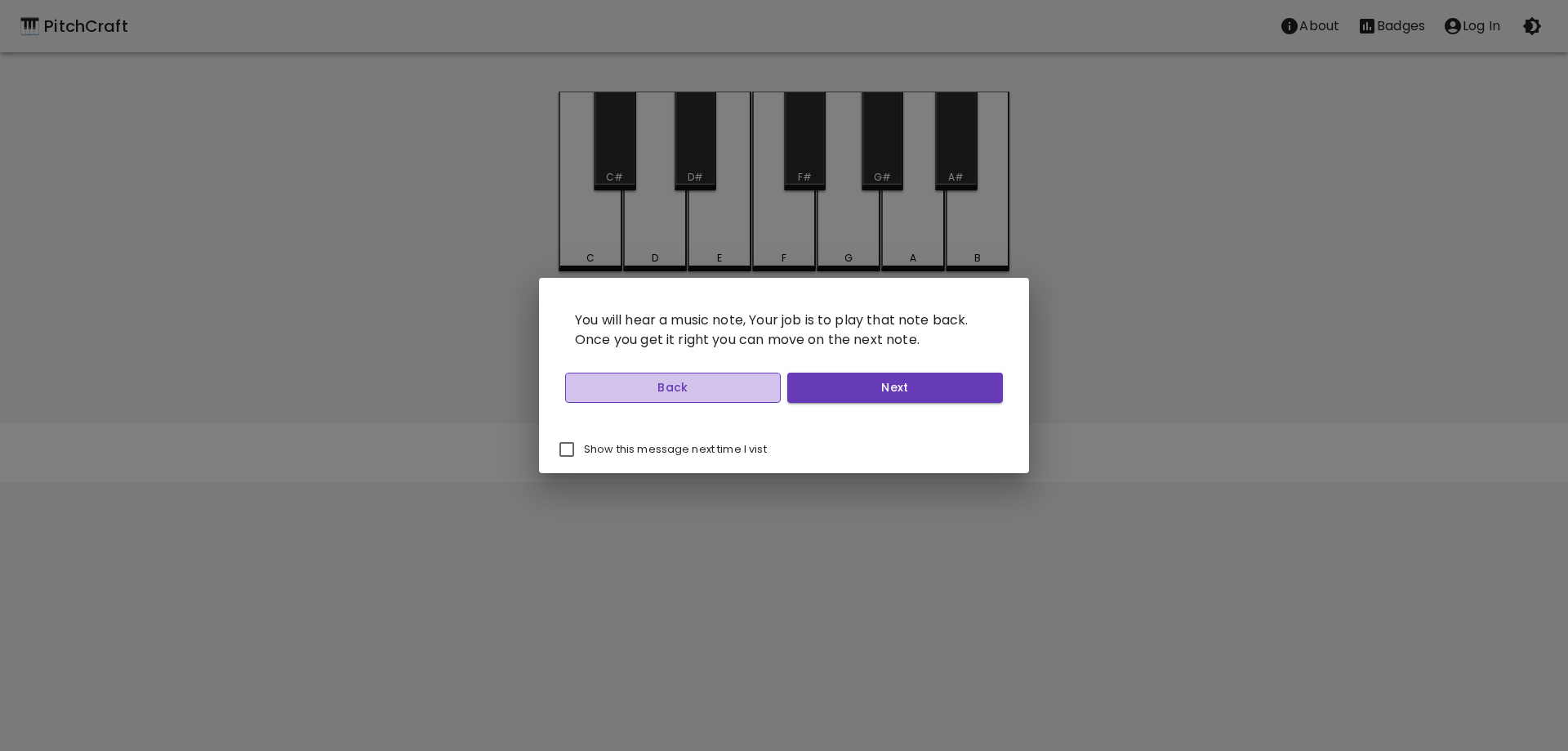
click at [765, 395] on button "Back" at bounding box center [672, 387] width 216 height 30
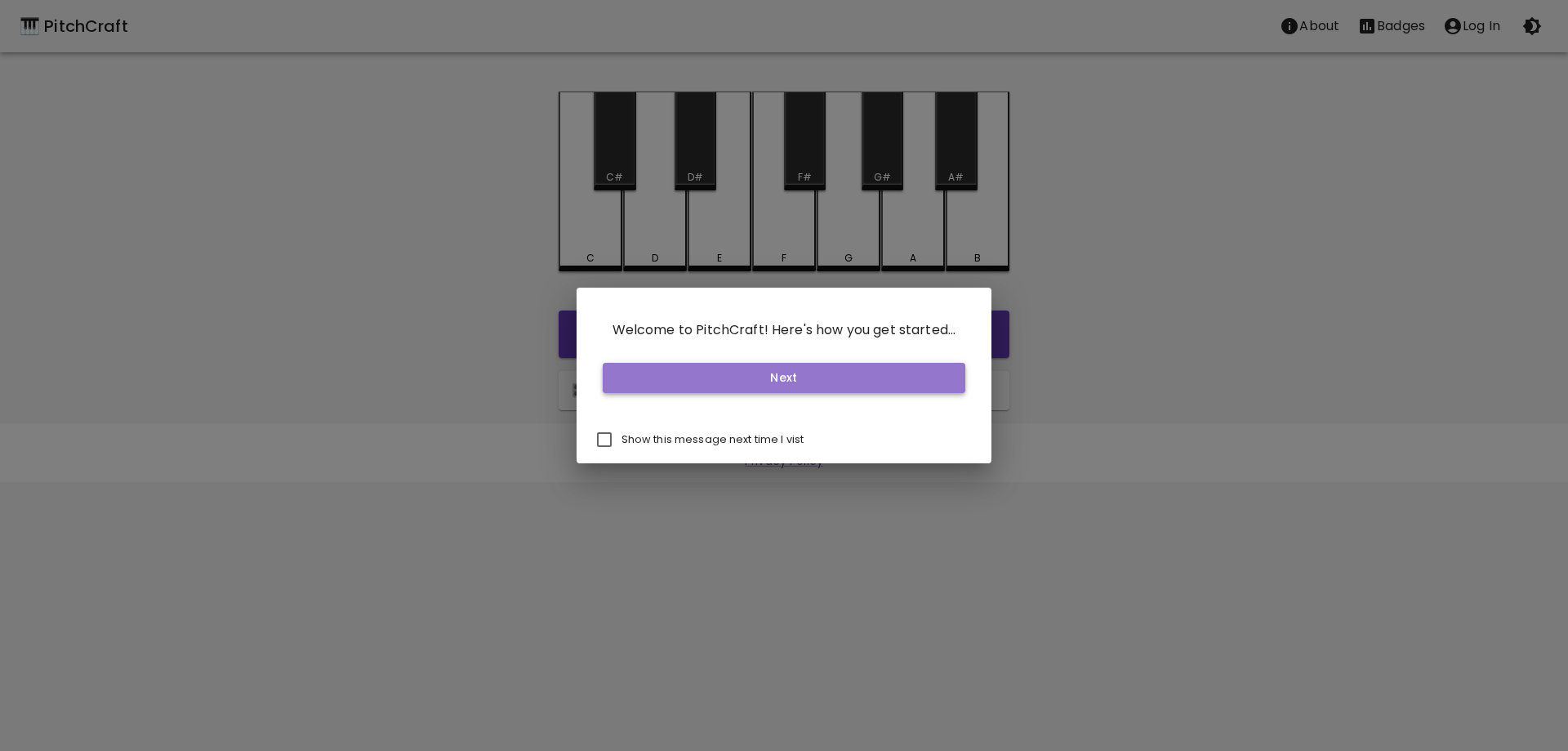
click at [777, 388] on button "Next" at bounding box center [784, 378] width 363 height 30
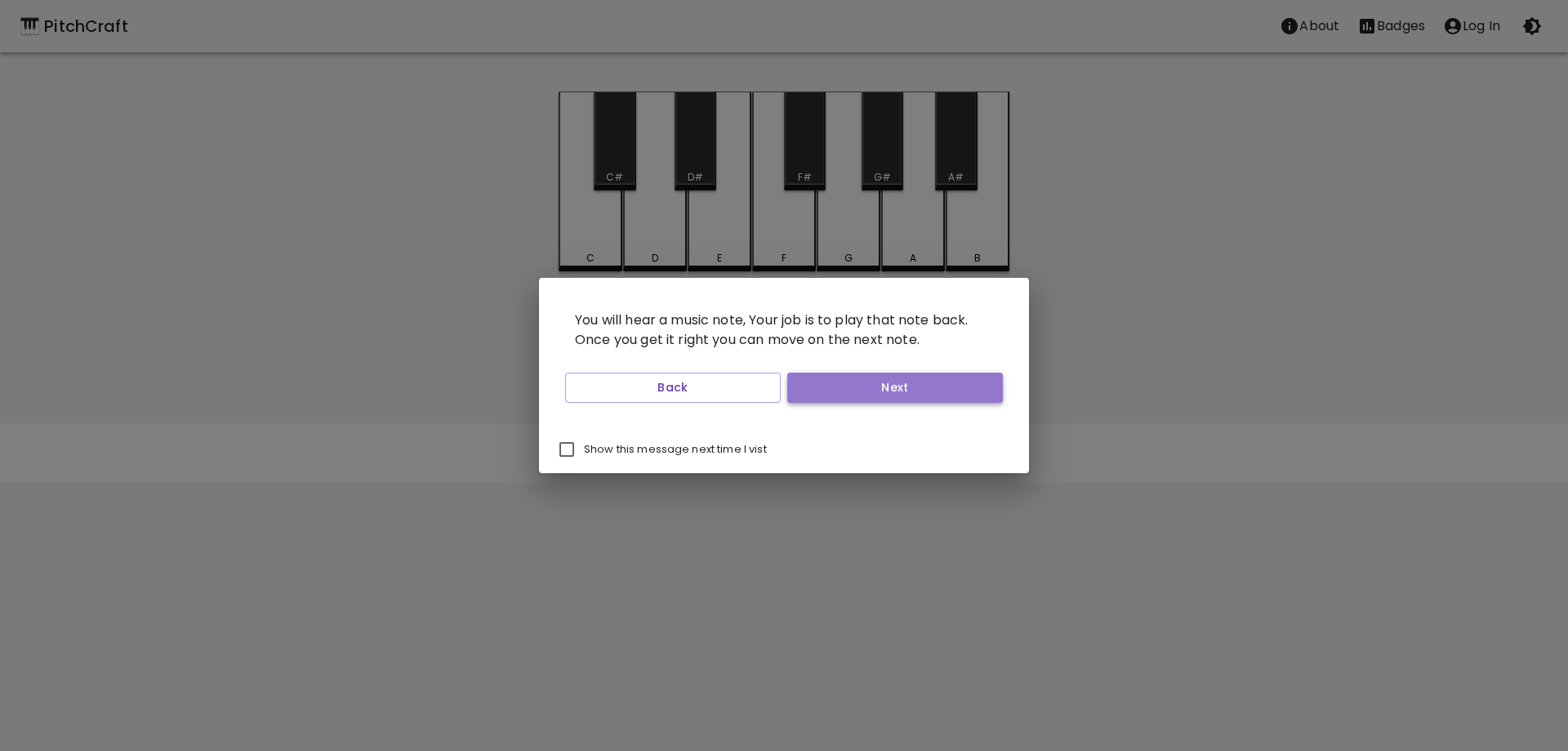
click at [875, 378] on button "Next" at bounding box center [895, 387] width 216 height 30
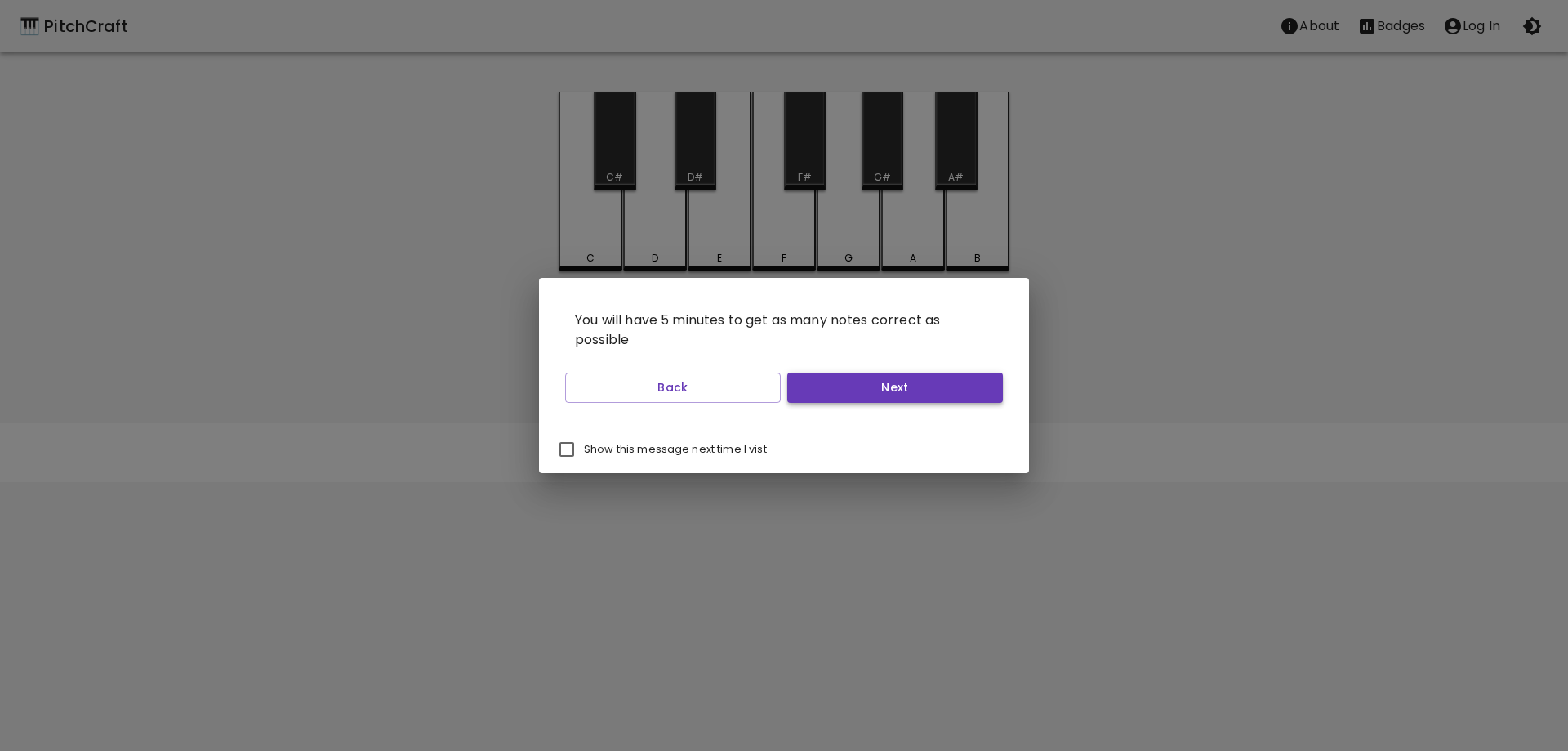
click at [873, 387] on button "Next" at bounding box center [895, 387] width 216 height 30
click at [578, 454] on input "Show this message next time I vist" at bounding box center [567, 449] width 34 height 34
checkbox input "true"
click at [960, 380] on button "Next" at bounding box center [895, 387] width 216 height 30
click at [960, 380] on button "Start Playing" at bounding box center [895, 387] width 216 height 30
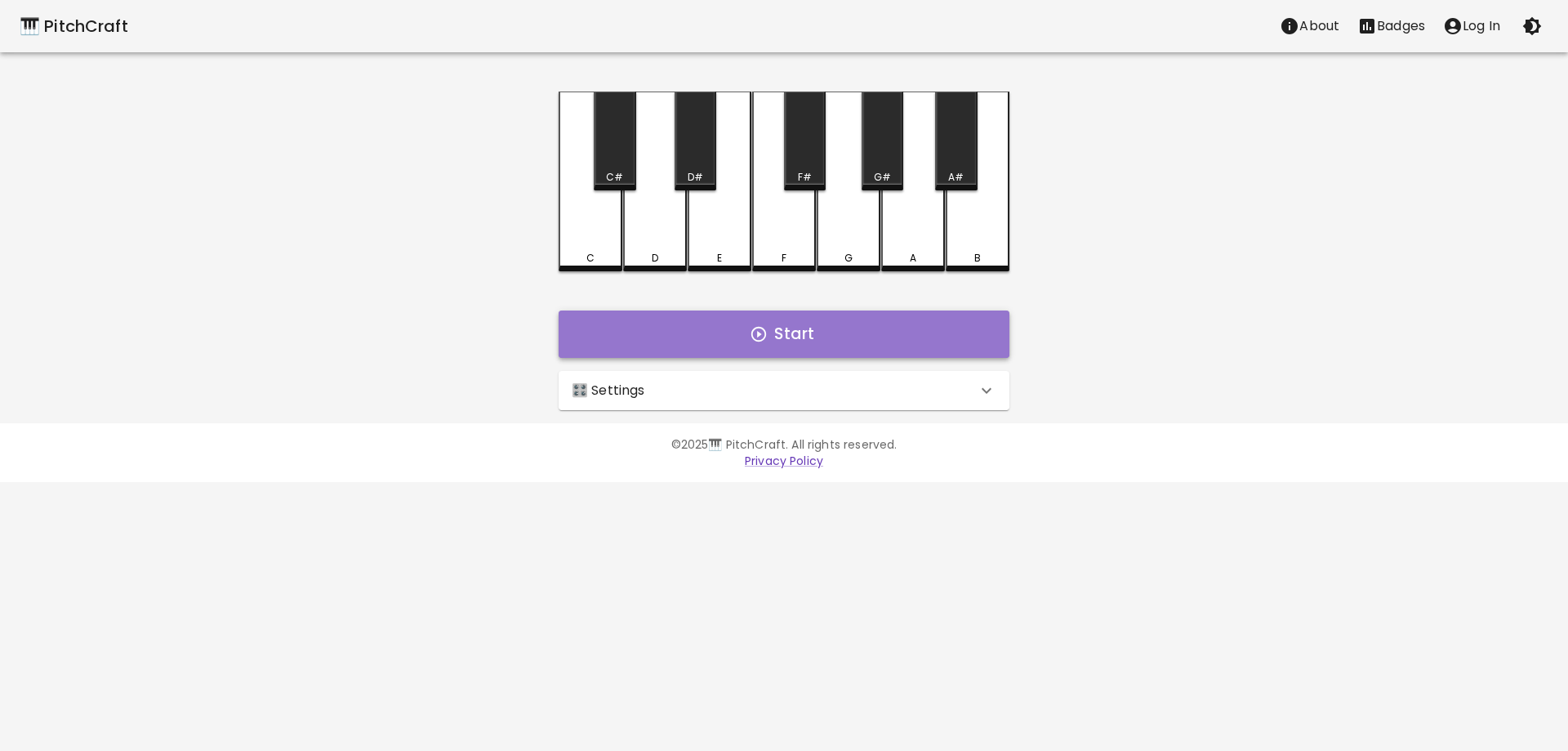
click at [758, 340] on icon "button" at bounding box center [758, 333] width 15 height 15
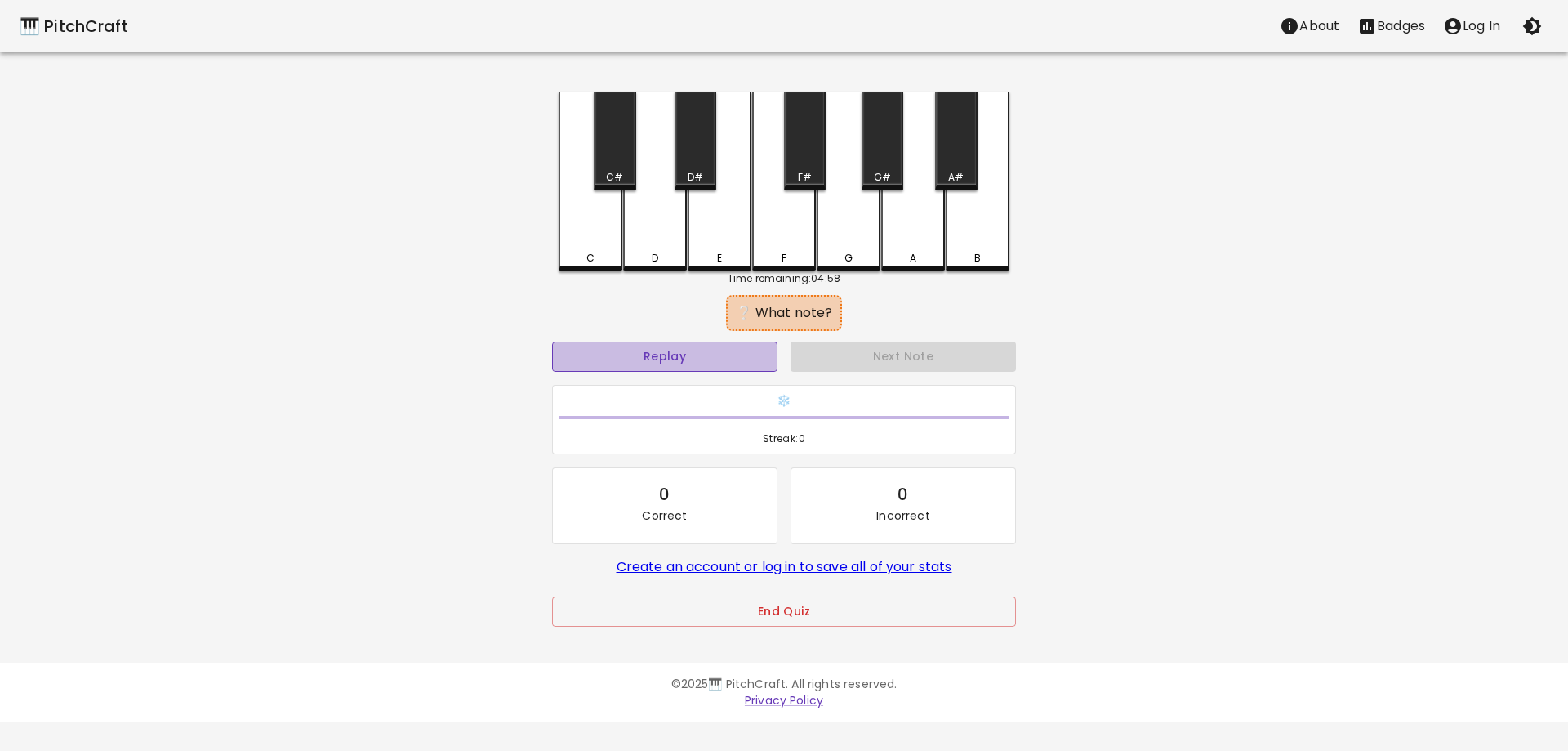
click at [749, 358] on button "Replay" at bounding box center [664, 356] width 226 height 30
click at [714, 358] on button "Replay" at bounding box center [664, 356] width 226 height 30
click at [656, 233] on div "D" at bounding box center [655, 181] width 64 height 180
click at [712, 244] on div "E" at bounding box center [719, 181] width 64 height 180
click at [842, 232] on div "G" at bounding box center [848, 181] width 64 height 180
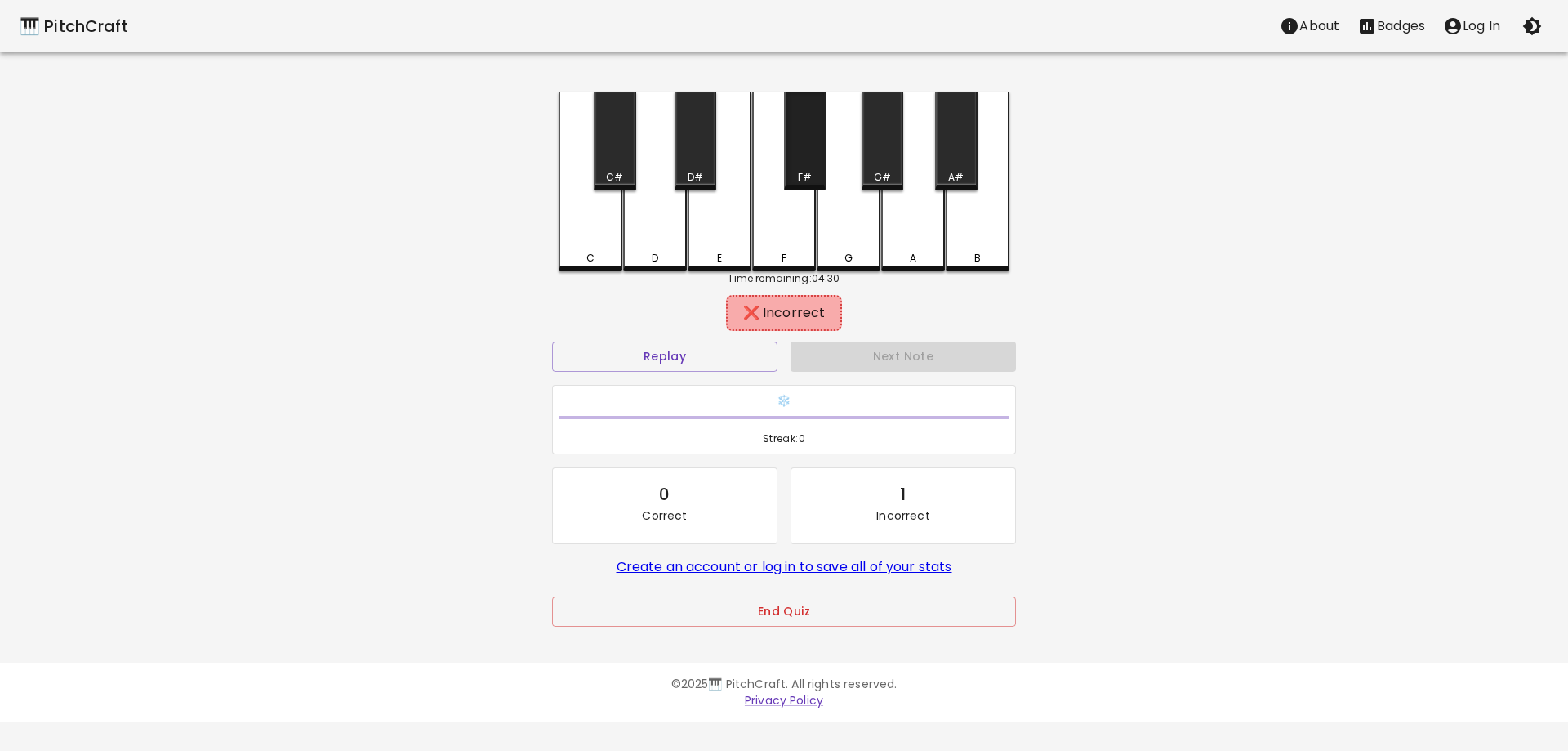
click at [814, 180] on div "F#" at bounding box center [804, 177] width 39 height 15
click at [787, 241] on div "F" at bounding box center [784, 181] width 64 height 180
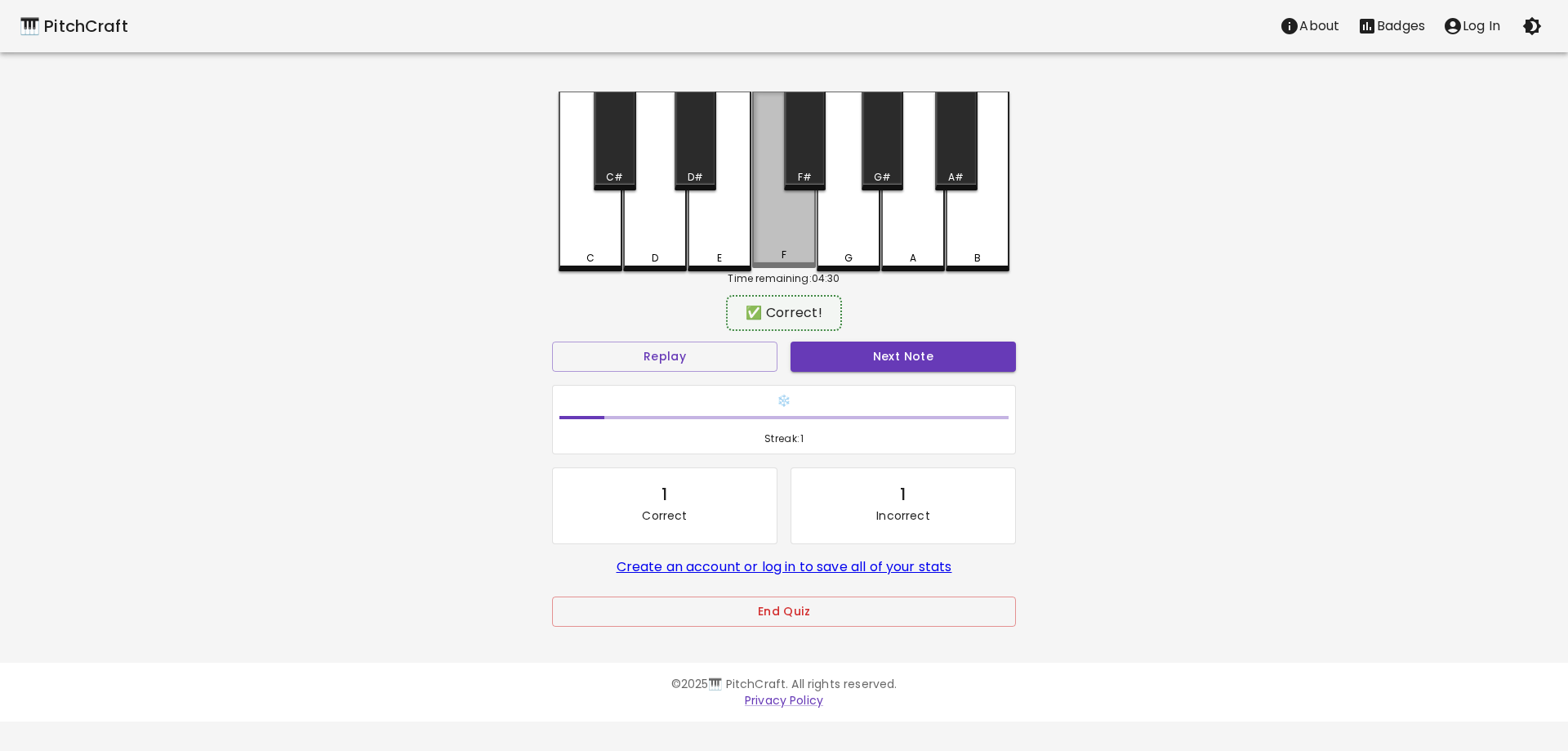
click at [787, 241] on div "F" at bounding box center [784, 179] width 64 height 176
click at [787, 241] on div "F" at bounding box center [784, 181] width 64 height 180
click at [787, 241] on div "F" at bounding box center [784, 179] width 64 height 176
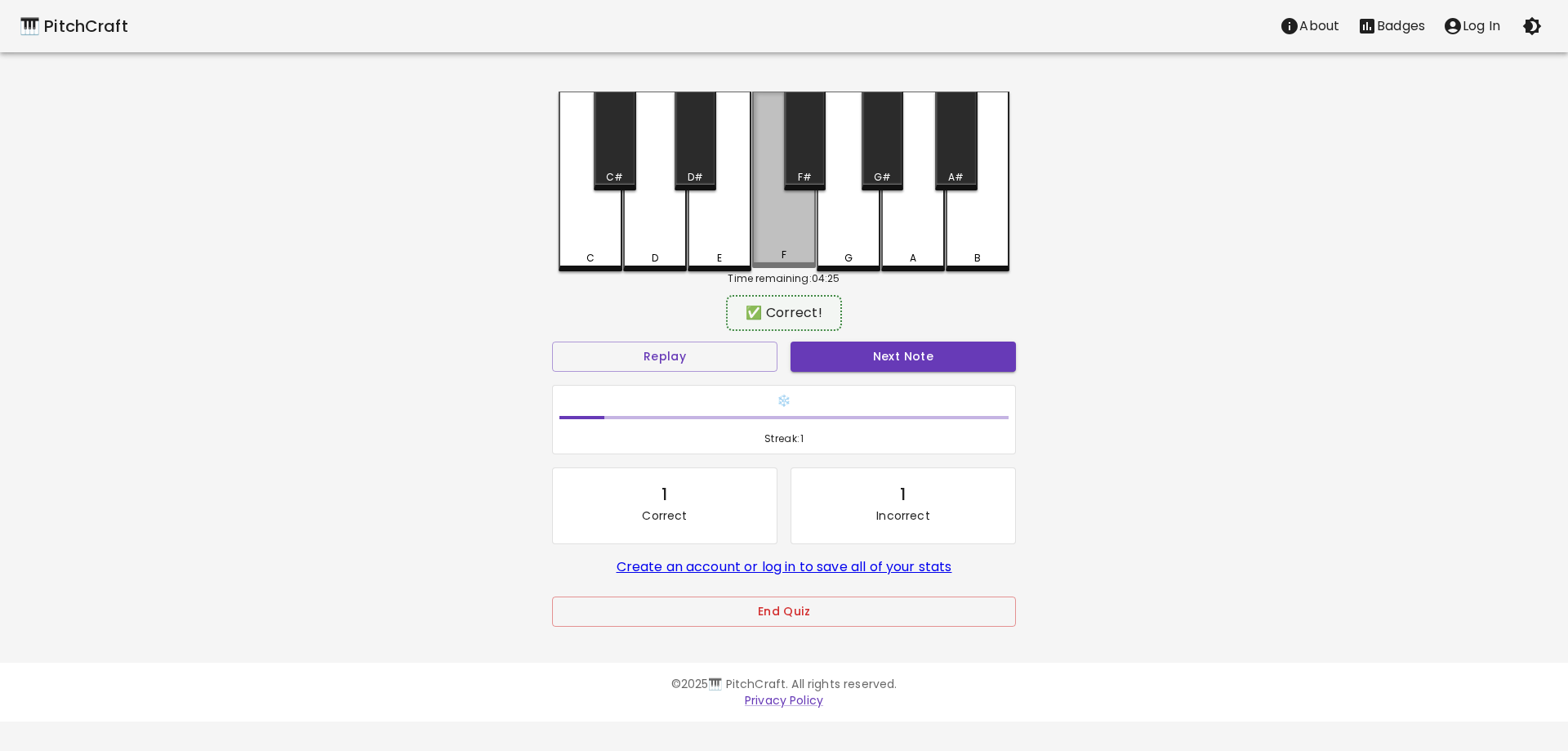
click at [787, 241] on div "F" at bounding box center [784, 179] width 64 height 176
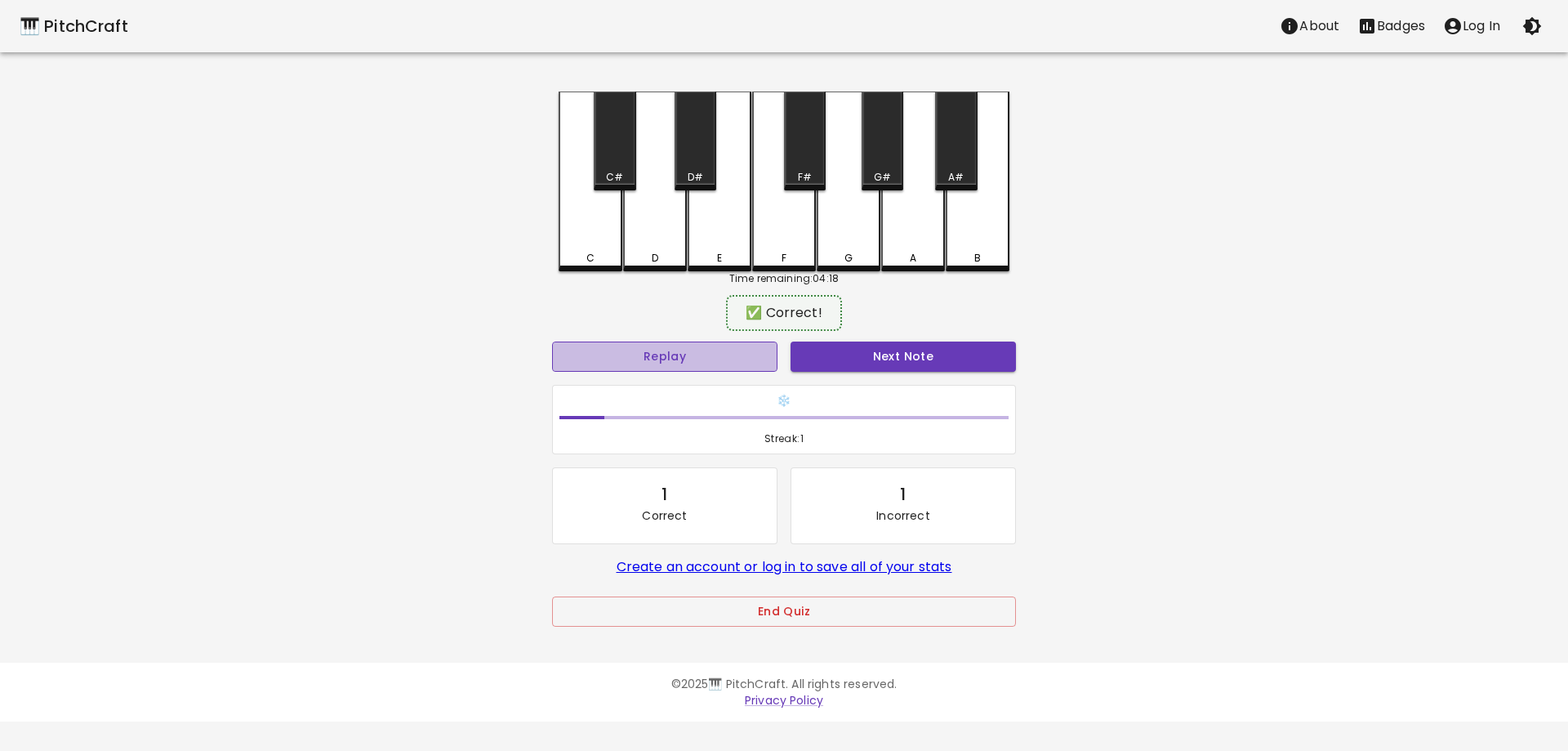
click at [728, 367] on button "Replay" at bounding box center [664, 356] width 226 height 30
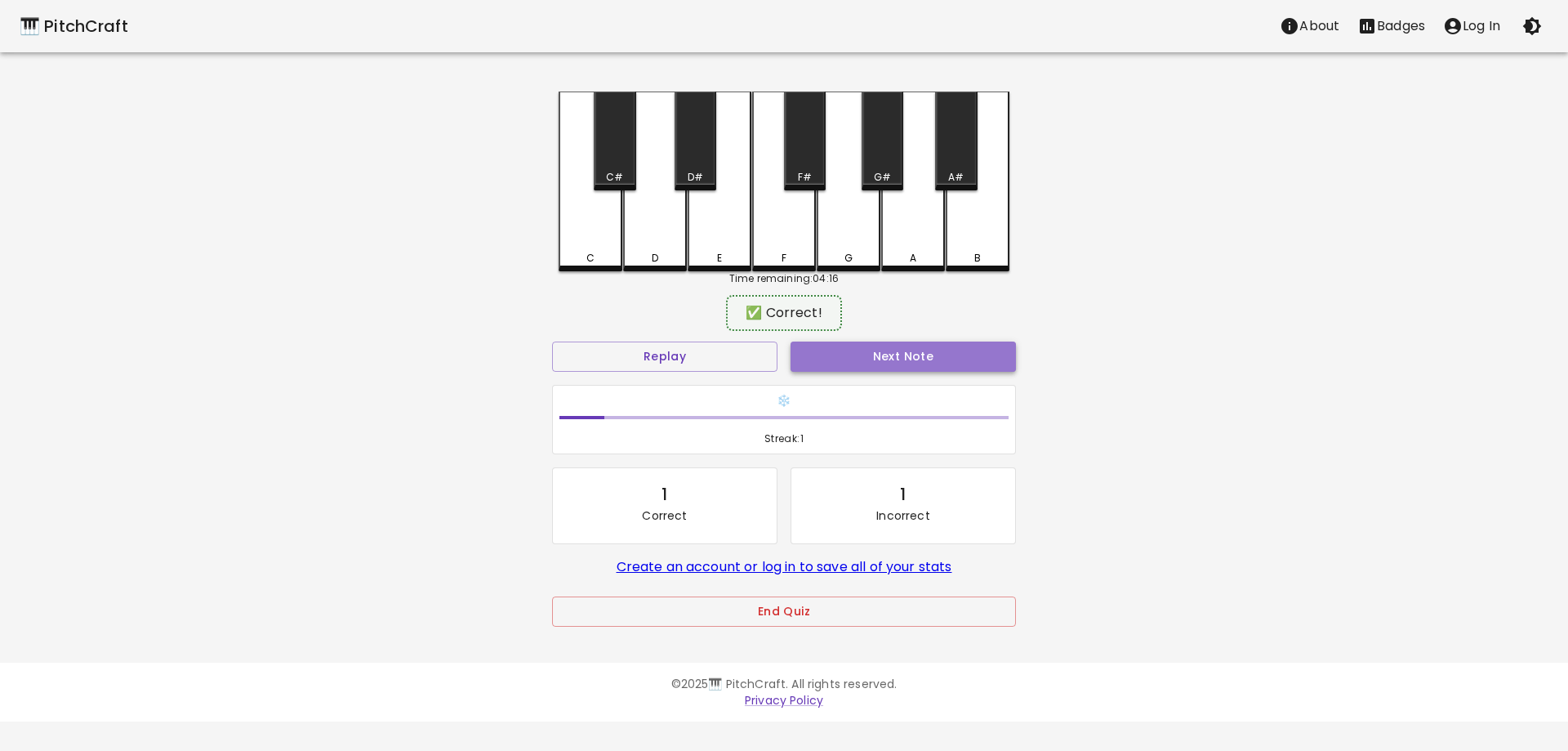
click at [836, 350] on button "Next Note" at bounding box center [903, 356] width 226 height 30
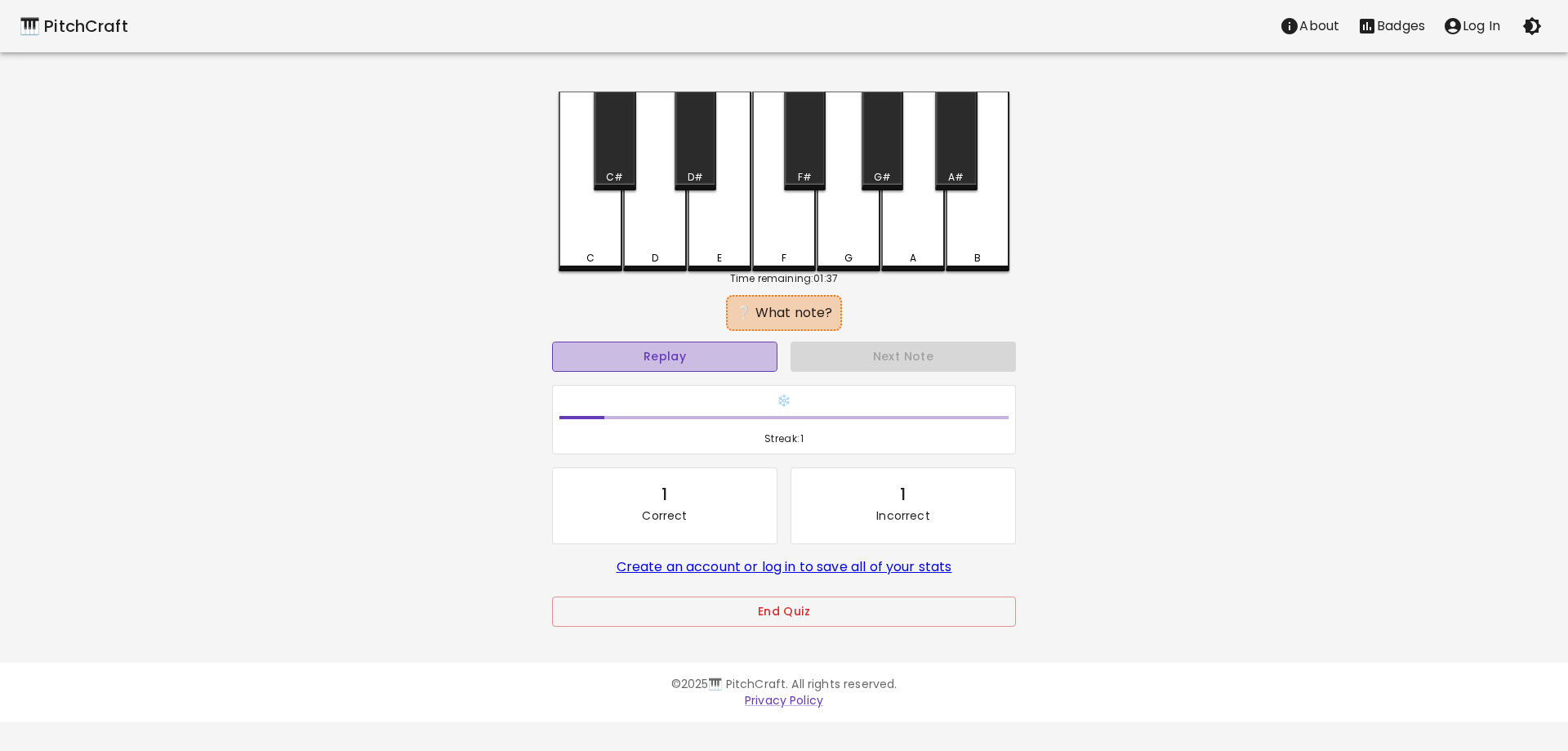
click at [669, 363] on button "Replay" at bounding box center [664, 356] width 226 height 30
click at [923, 245] on div "A" at bounding box center [913, 181] width 64 height 180
click at [882, 159] on div "G#" at bounding box center [882, 140] width 42 height 98
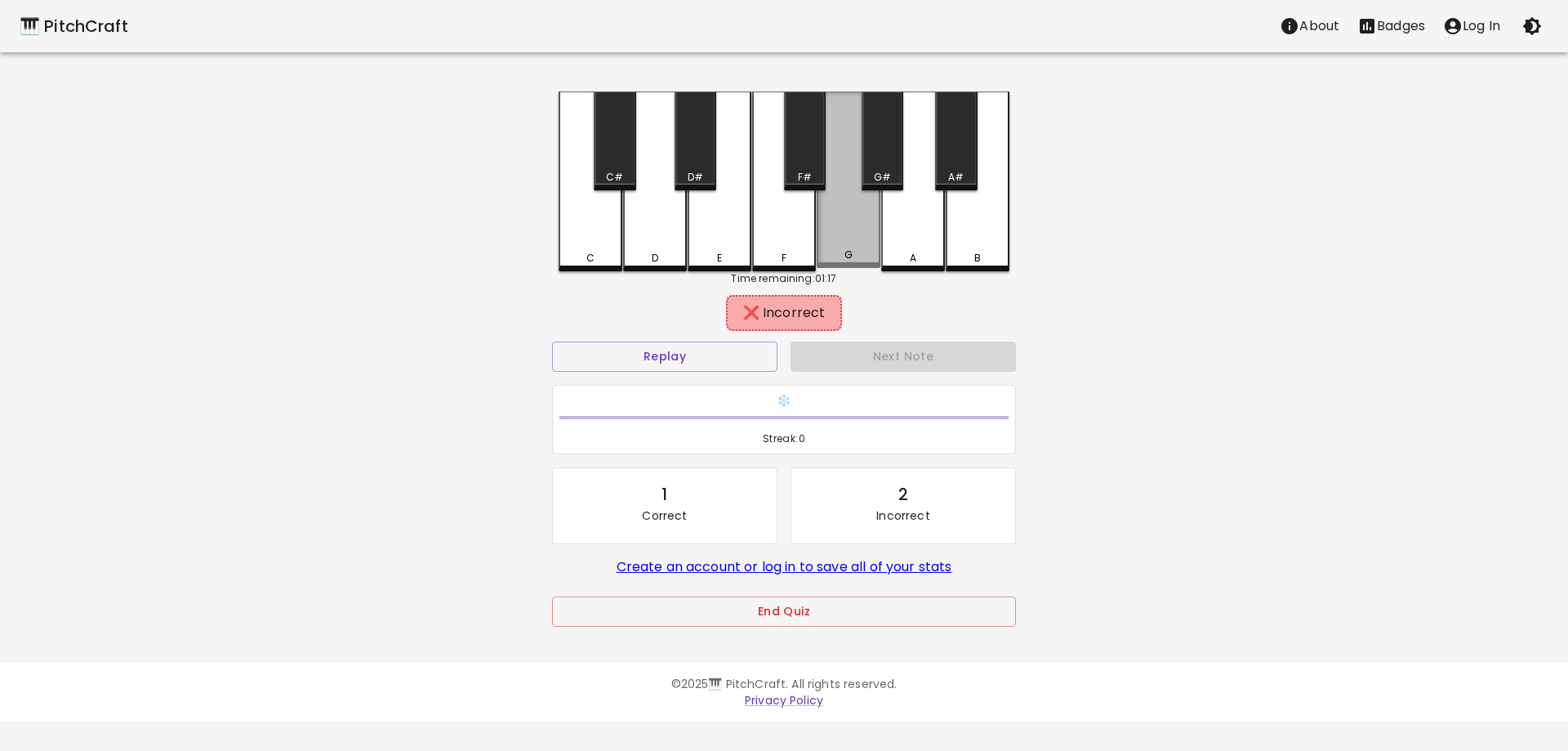
click at [859, 231] on div "G" at bounding box center [848, 179] width 64 height 176
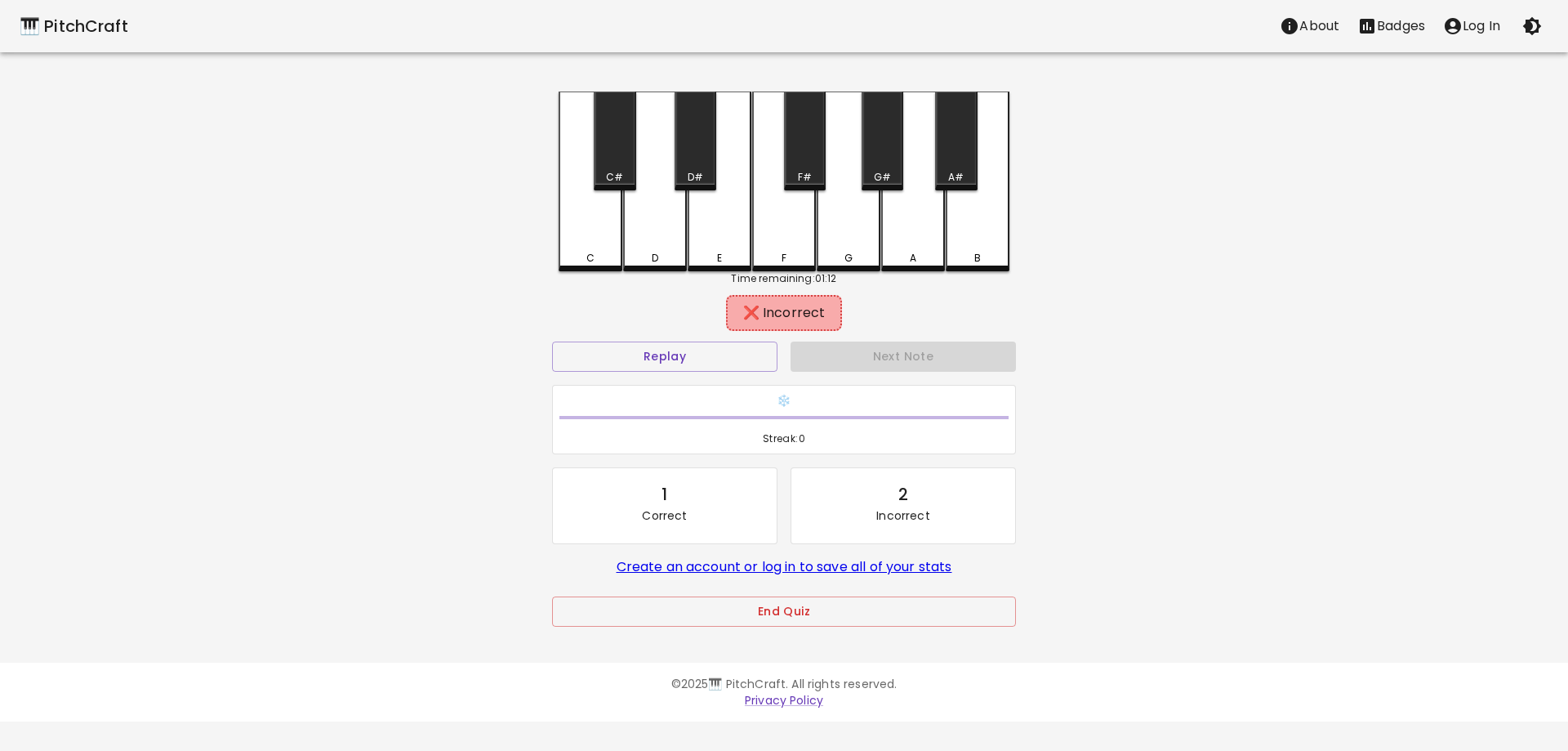
click at [859, 231] on div "G" at bounding box center [848, 181] width 64 height 180
click at [802, 180] on div "F#" at bounding box center [804, 177] width 14 height 15
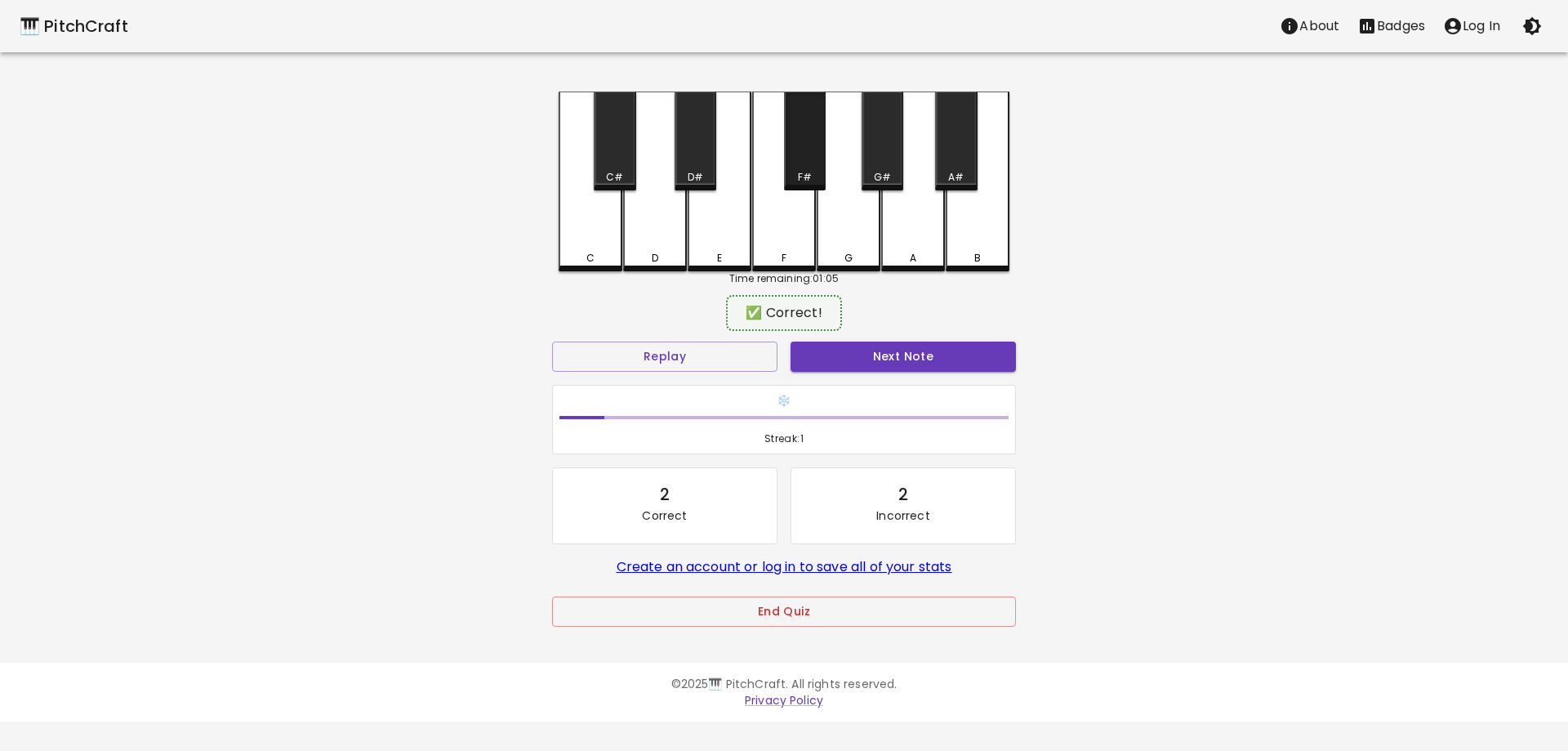
click at [802, 180] on div "F#" at bounding box center [804, 177] width 14 height 15
click at [739, 359] on button "Replay" at bounding box center [664, 356] width 226 height 30
click at [887, 343] on button "Next Note" at bounding box center [903, 356] width 226 height 30
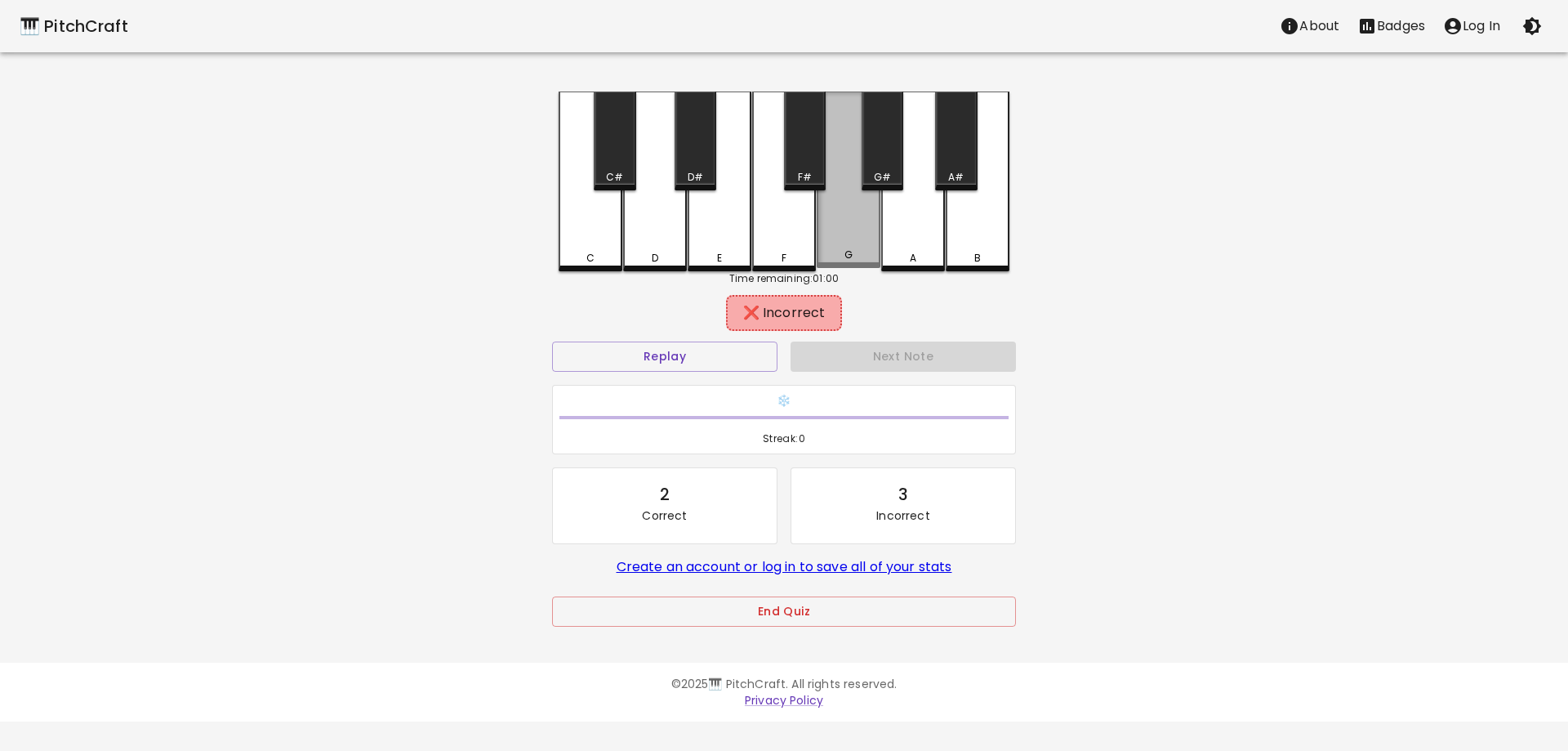
click at [848, 257] on div "G" at bounding box center [848, 255] width 8 height 15
click at [884, 156] on div "G#" at bounding box center [882, 140] width 42 height 98
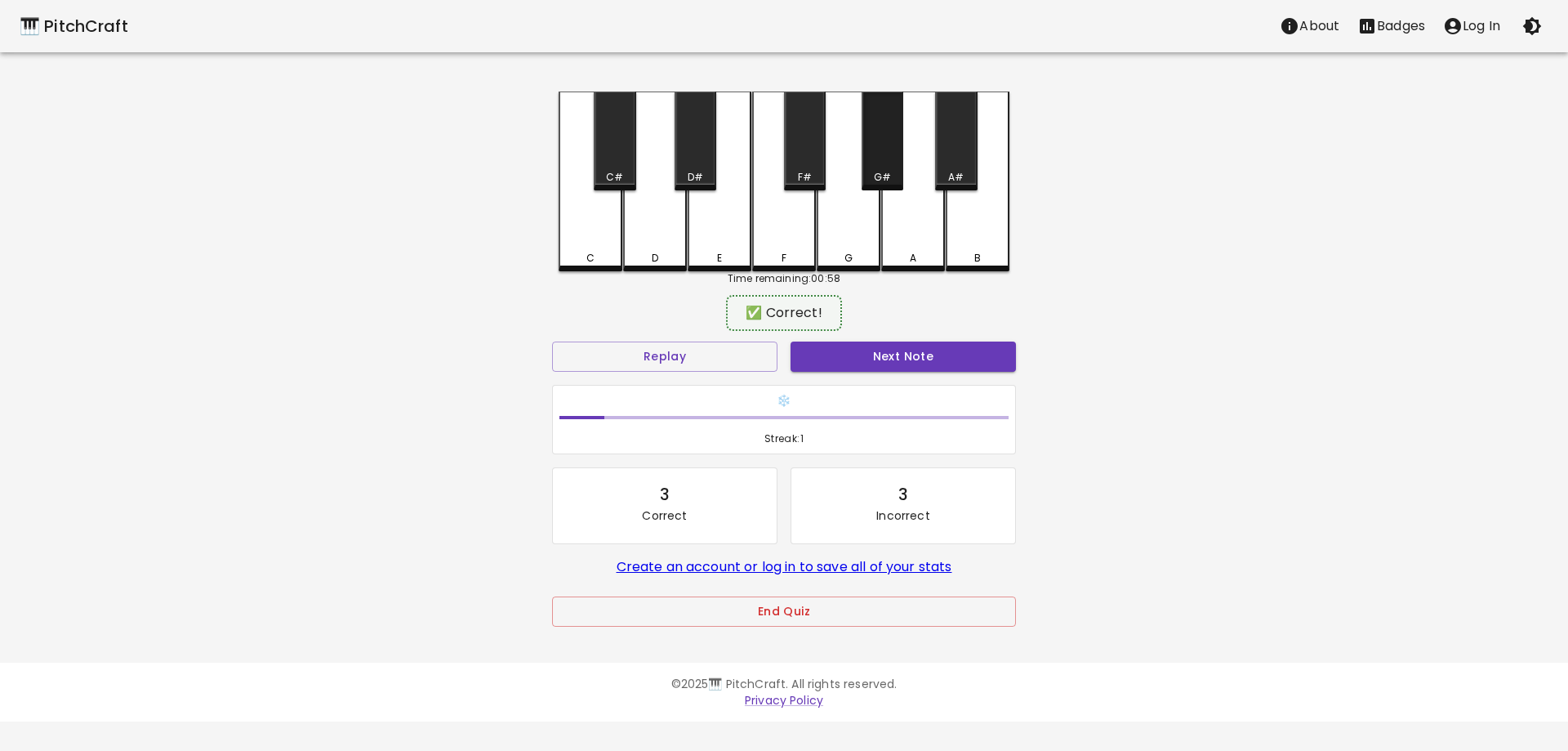
click at [884, 156] on div "G#" at bounding box center [882, 140] width 42 height 98
click at [862, 367] on button "Next Note" at bounding box center [903, 356] width 226 height 30
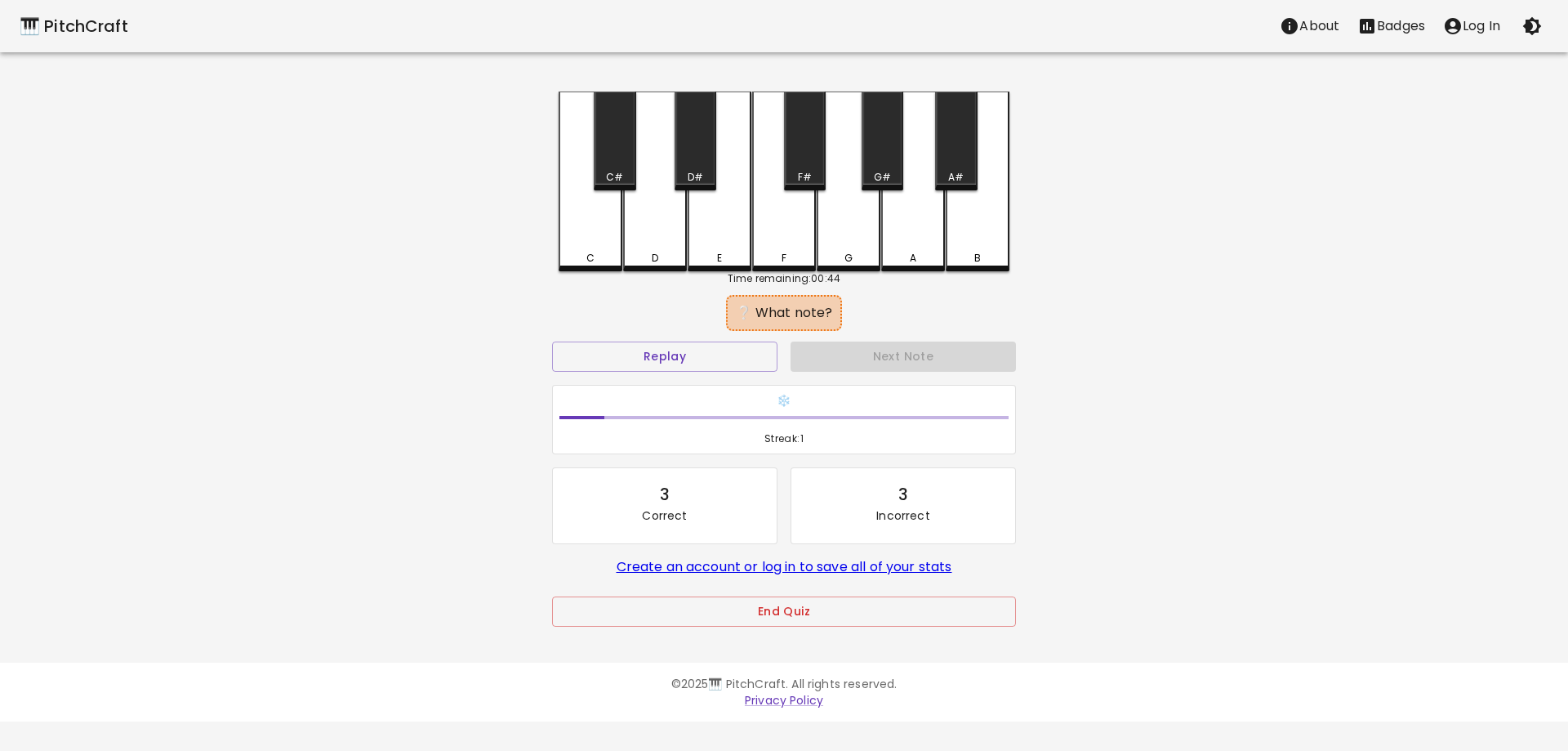
click at [825, 167] on div "F#" at bounding box center [804, 140] width 42 height 98
click at [879, 161] on div "G#" at bounding box center [882, 140] width 42 height 98
click at [732, 369] on button "Replay" at bounding box center [664, 356] width 226 height 30
click at [690, 355] on button "Replay" at bounding box center [664, 356] width 226 height 30
click at [893, 170] on div "G#" at bounding box center [882, 177] width 39 height 15
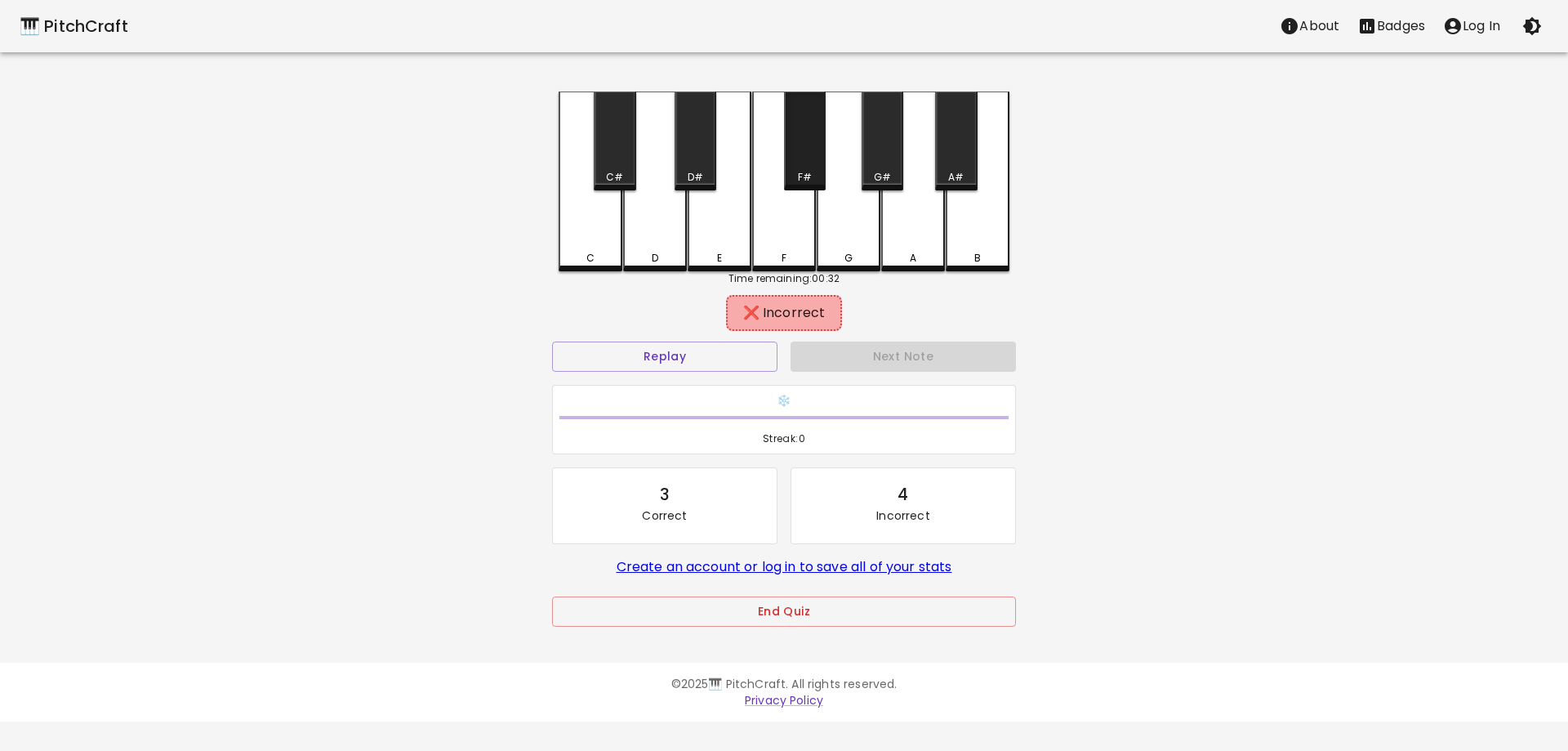
click at [810, 176] on div "F#" at bounding box center [804, 177] width 14 height 15
click at [901, 168] on div "G#" at bounding box center [882, 140] width 42 height 98
click at [719, 215] on div "E" at bounding box center [719, 181] width 64 height 180
click at [719, 215] on div "E" at bounding box center [719, 179] width 64 height 176
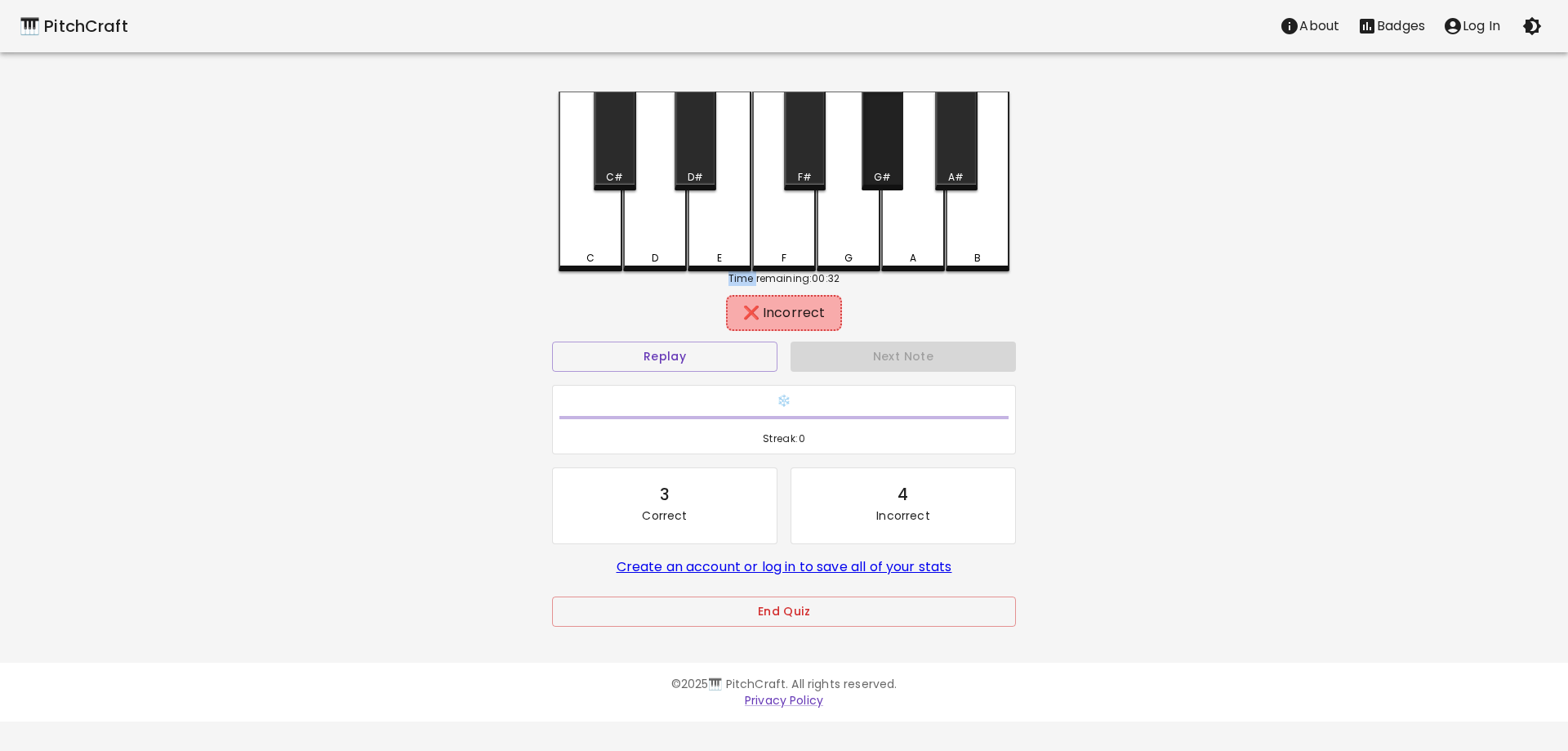
click at [888, 172] on div "G#" at bounding box center [882, 177] width 17 height 15
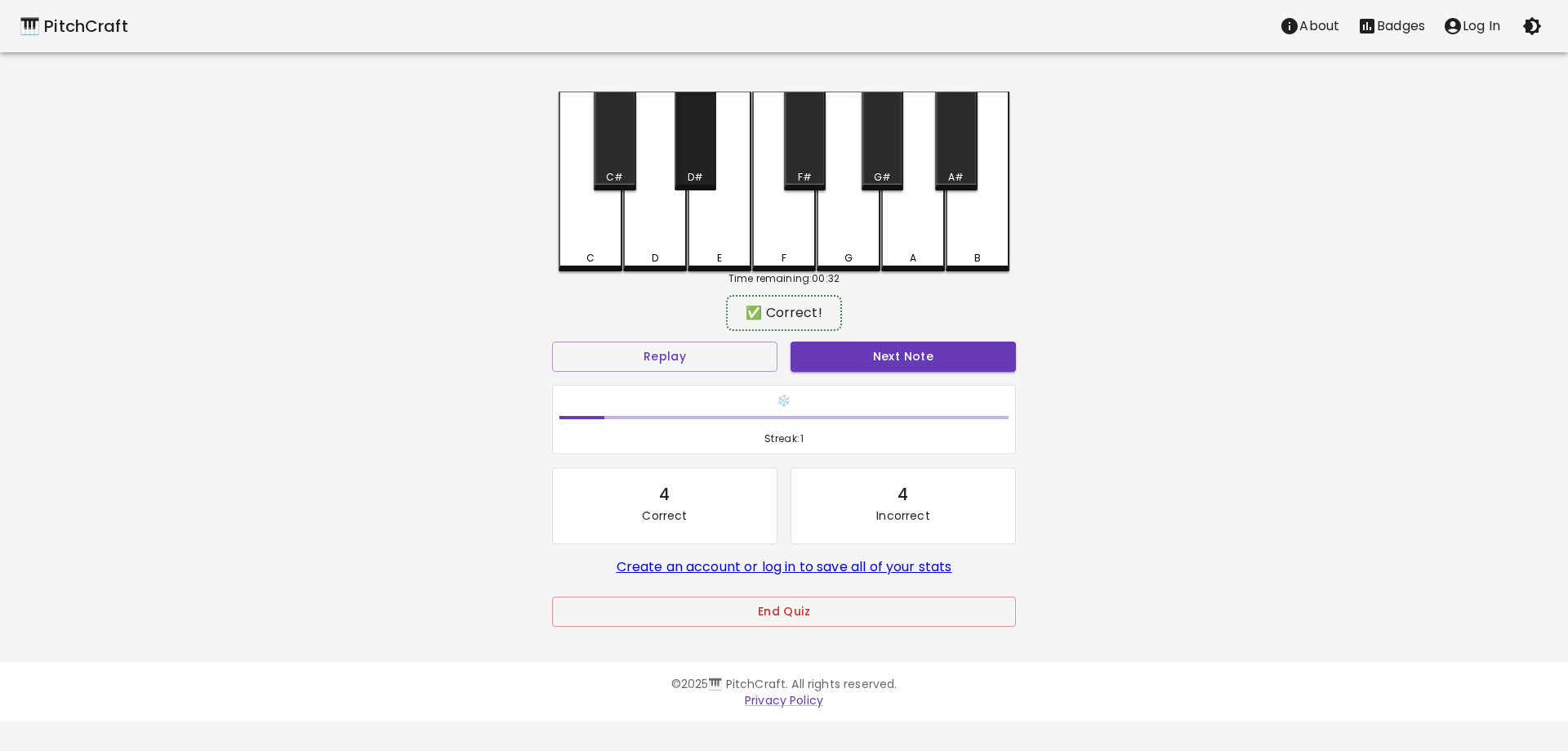
click at [685, 162] on div "D#" at bounding box center [695, 140] width 42 height 98
click at [871, 152] on div "G#" at bounding box center [882, 140] width 42 height 98
click at [687, 167] on div "D#" at bounding box center [695, 140] width 42 height 98
click at [874, 176] on div "G#" at bounding box center [882, 177] width 17 height 15
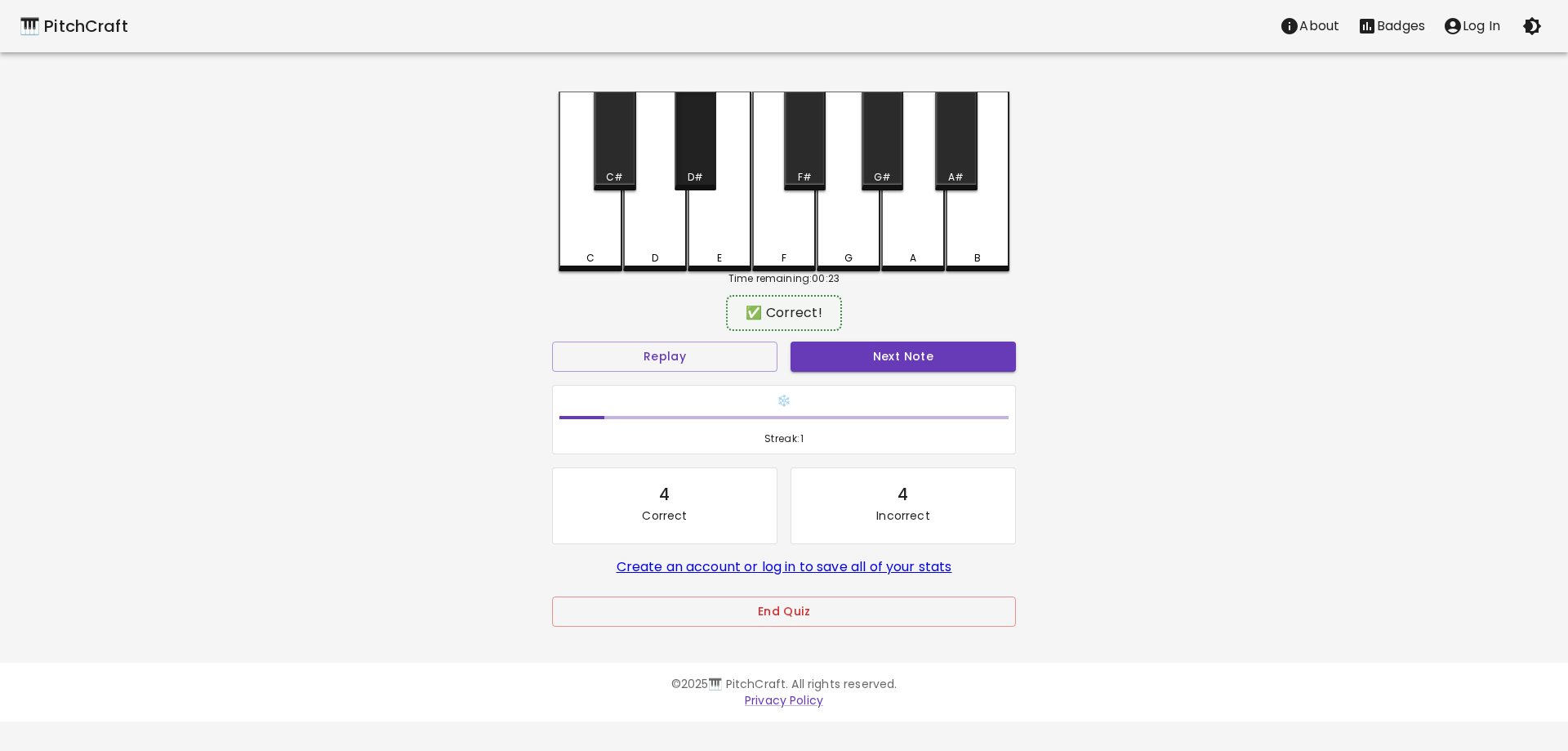
click at [696, 180] on div "D#" at bounding box center [695, 177] width 16 height 15
click at [879, 157] on div "G#" at bounding box center [882, 140] width 42 height 98
click at [689, 171] on div "D#" at bounding box center [695, 177] width 16 height 15
click at [899, 176] on div "G#" at bounding box center [882, 177] width 39 height 15
click at [701, 178] on div "D#" at bounding box center [695, 177] width 16 height 15
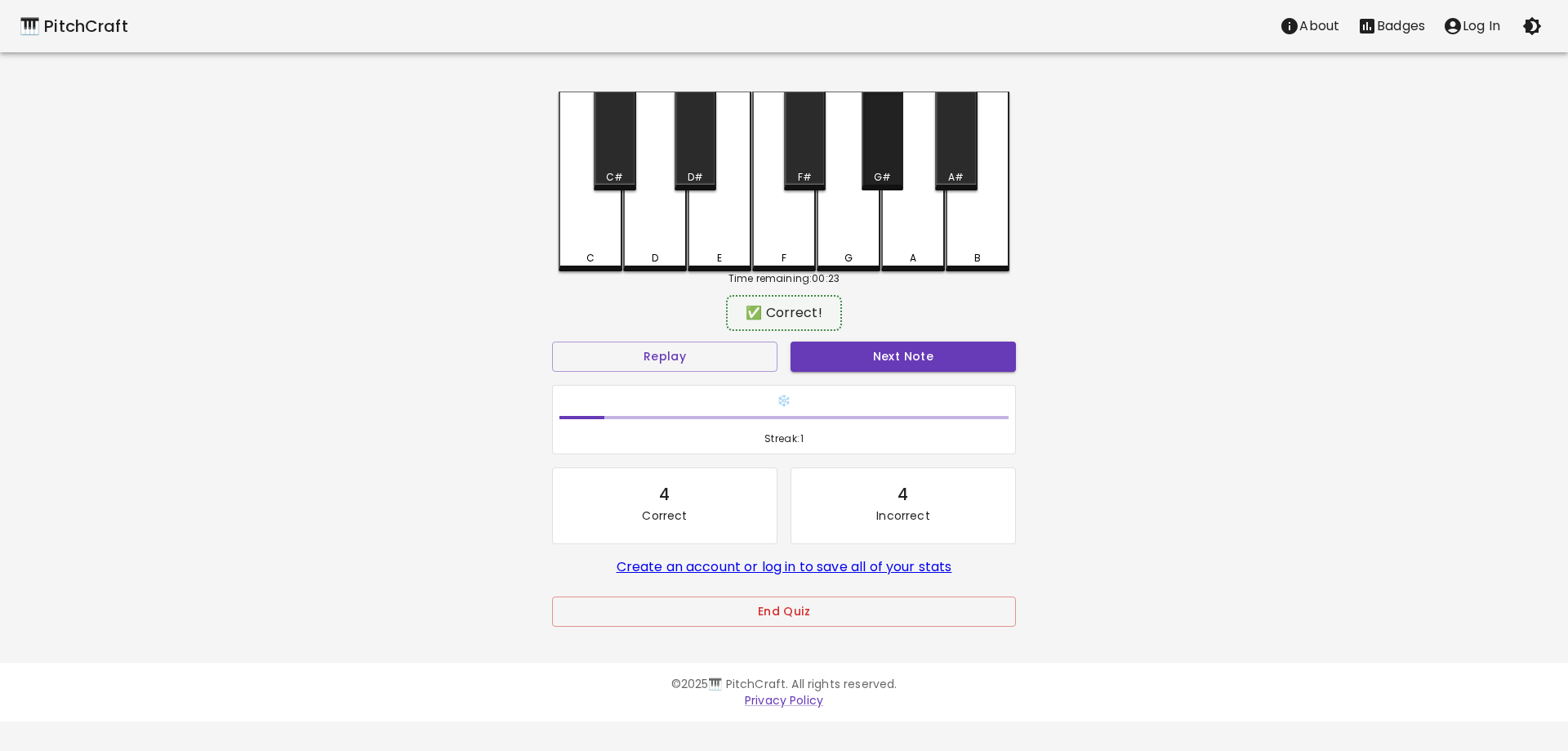
click at [892, 152] on div "G#" at bounding box center [882, 140] width 42 height 98
click at [696, 154] on div "D#" at bounding box center [695, 140] width 42 height 98
click at [886, 143] on div "G#" at bounding box center [882, 140] width 42 height 98
drag, startPoint x: 678, startPoint y: 141, endPoint x: 742, endPoint y: 288, distance: 160.3
click at [682, 144] on div "D#" at bounding box center [695, 140] width 42 height 98
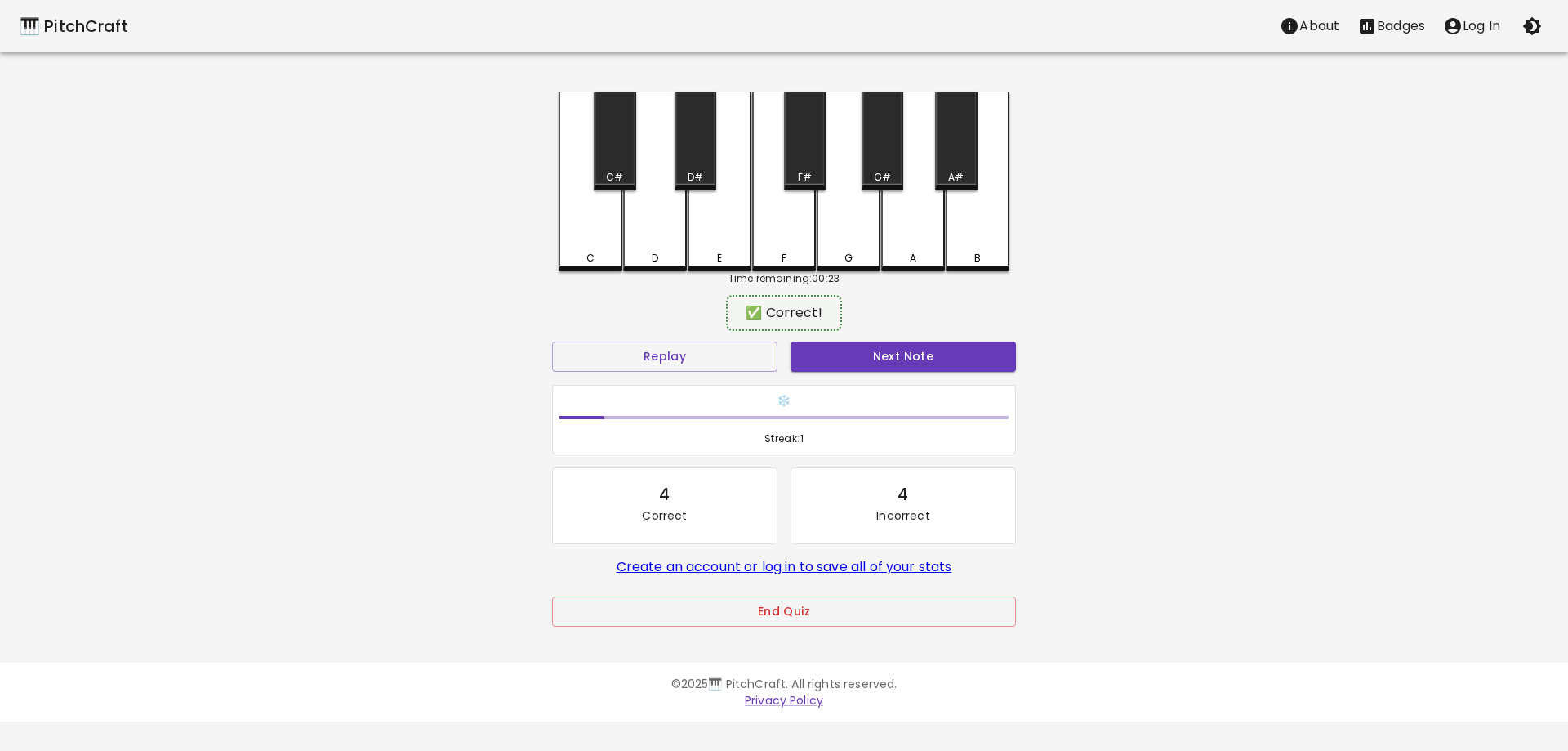
click at [751, 314] on div "✅ Correct!" at bounding box center [784, 313] width 99 height 20
click at [755, 350] on button "Replay" at bounding box center [664, 356] width 226 height 30
click at [842, 354] on button "Next Note" at bounding box center [903, 356] width 226 height 30
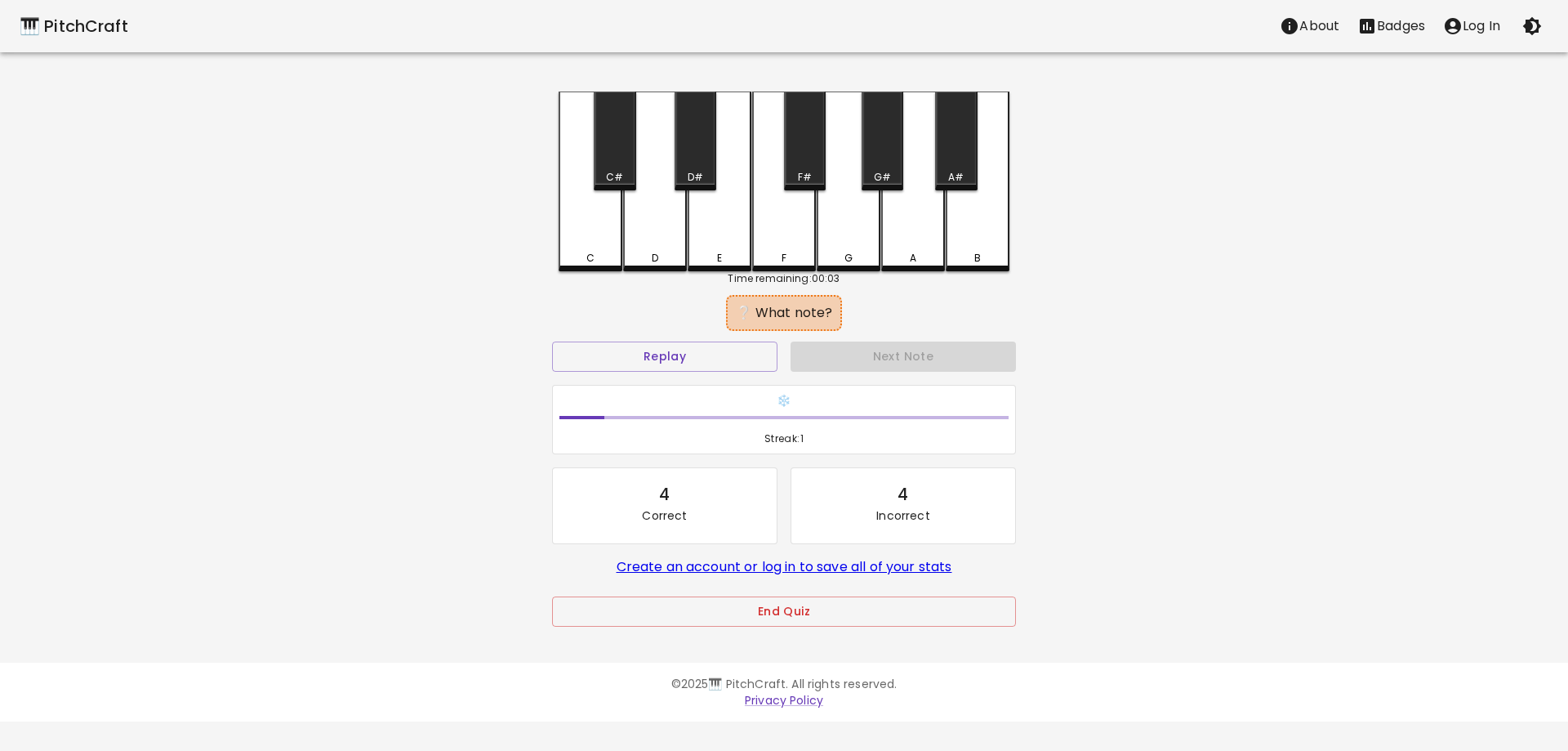
click at [693, 335] on div "Replay" at bounding box center [664, 357] width 239 height 44
click at [692, 343] on button "Replay" at bounding box center [664, 356] width 226 height 30
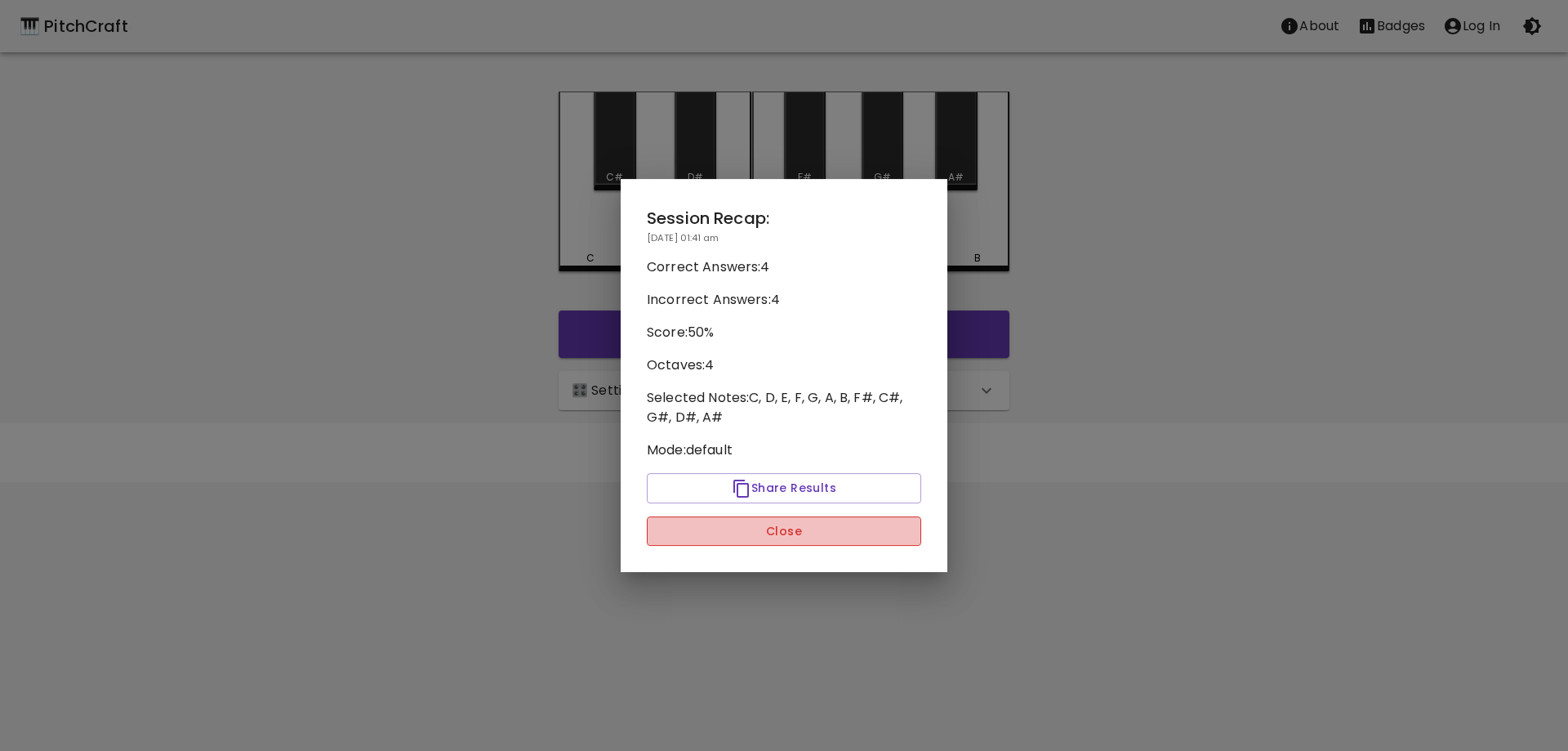
click at [796, 529] on button "Close" at bounding box center [784, 531] width 274 height 30
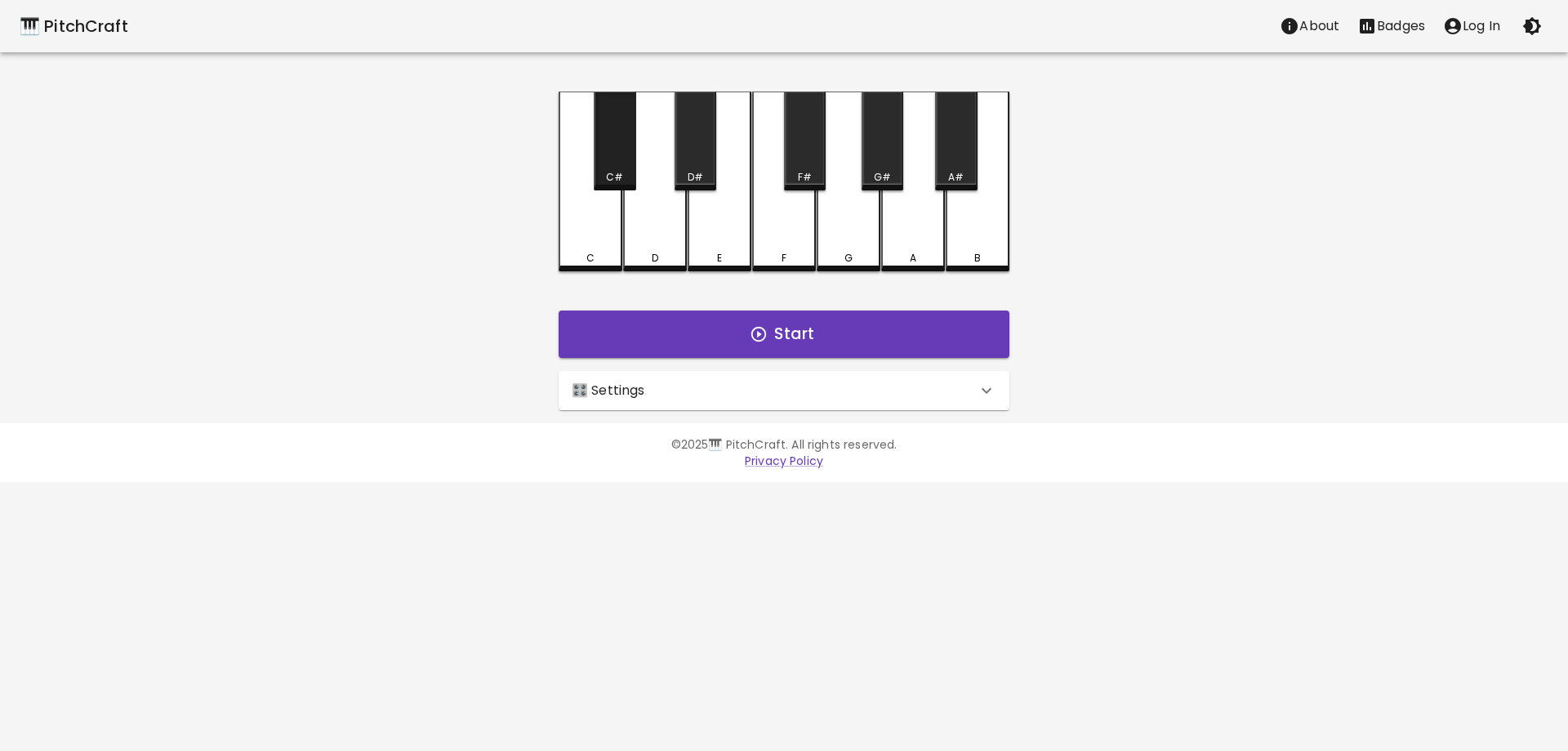
click at [618, 159] on div "C#" at bounding box center [614, 140] width 42 height 98
click at [640, 254] on div "D" at bounding box center [654, 255] width 61 height 15
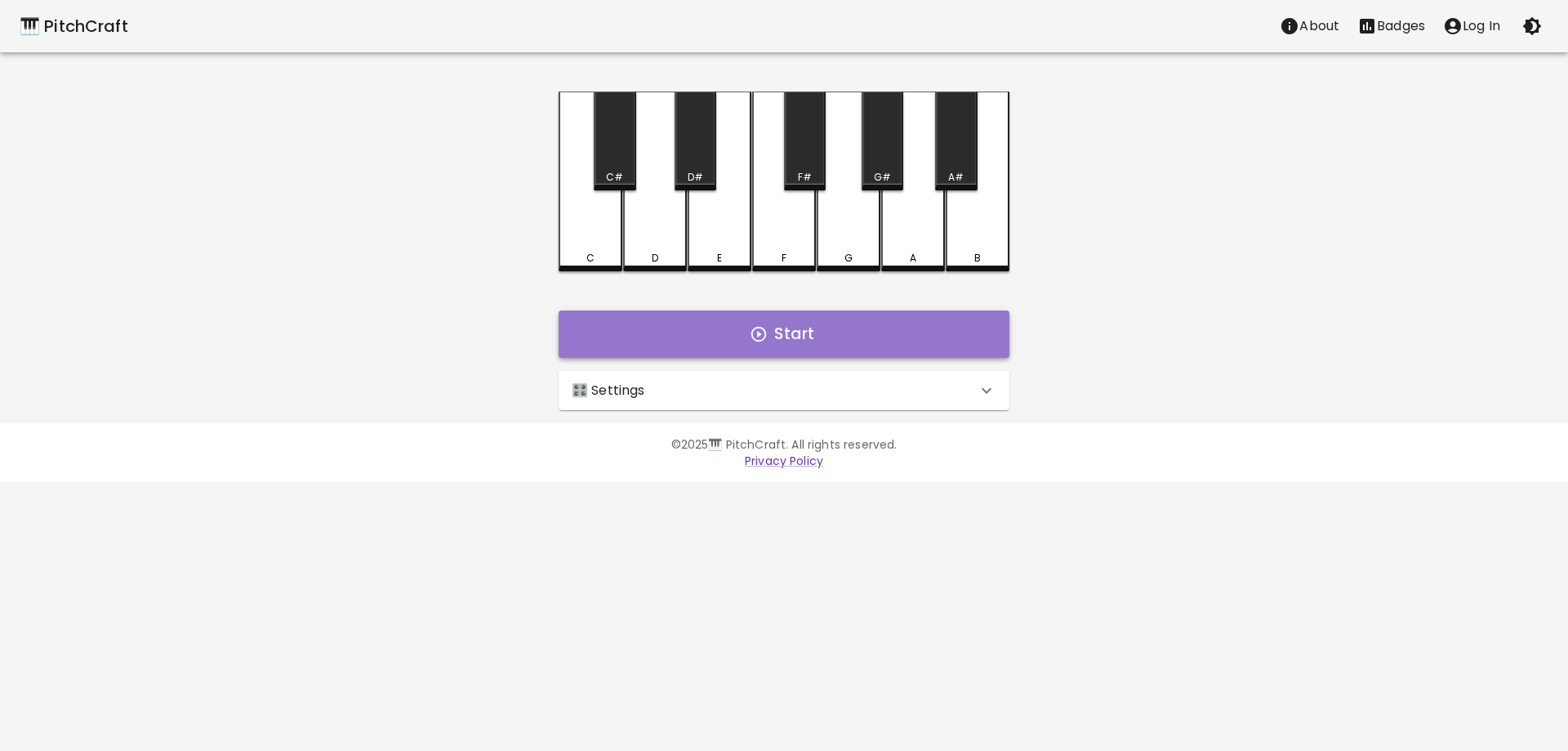
click at [760, 326] on icon "button" at bounding box center [758, 333] width 15 height 15
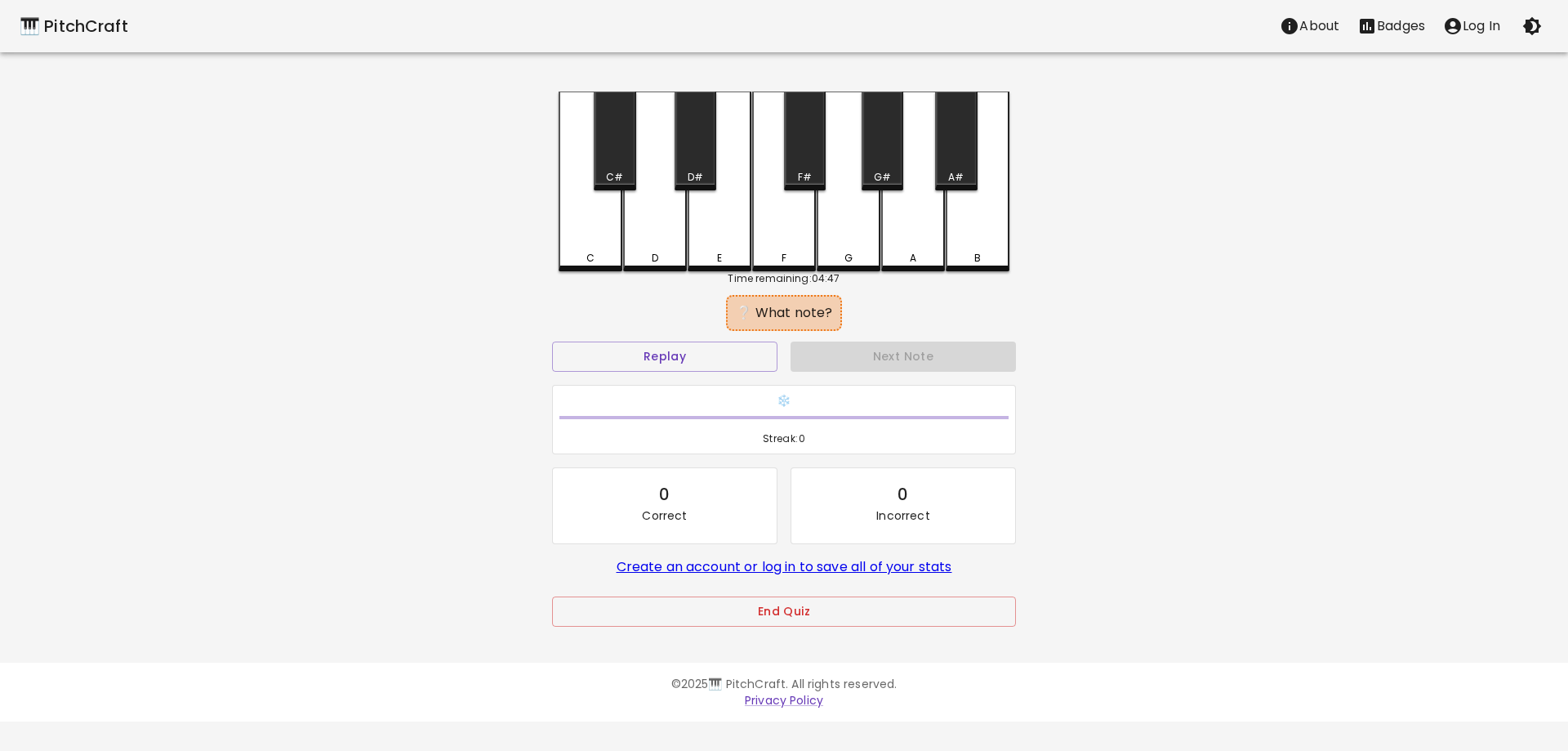
click at [843, 228] on div "G" at bounding box center [848, 181] width 64 height 180
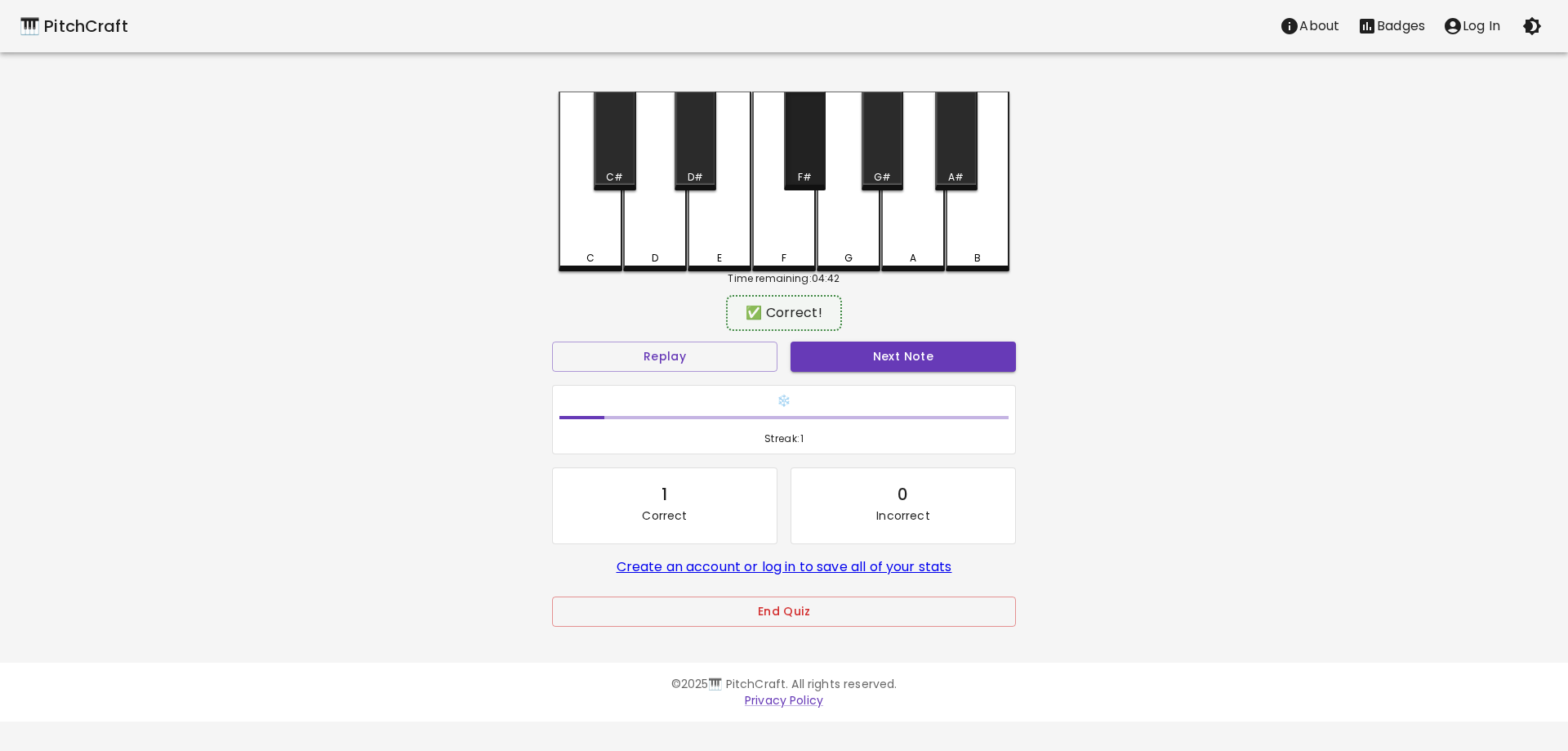
click at [812, 168] on div "F#" at bounding box center [804, 140] width 42 height 98
click at [735, 357] on button "Replay" at bounding box center [664, 356] width 226 height 30
click at [837, 347] on button "Next Note" at bounding box center [903, 356] width 226 height 30
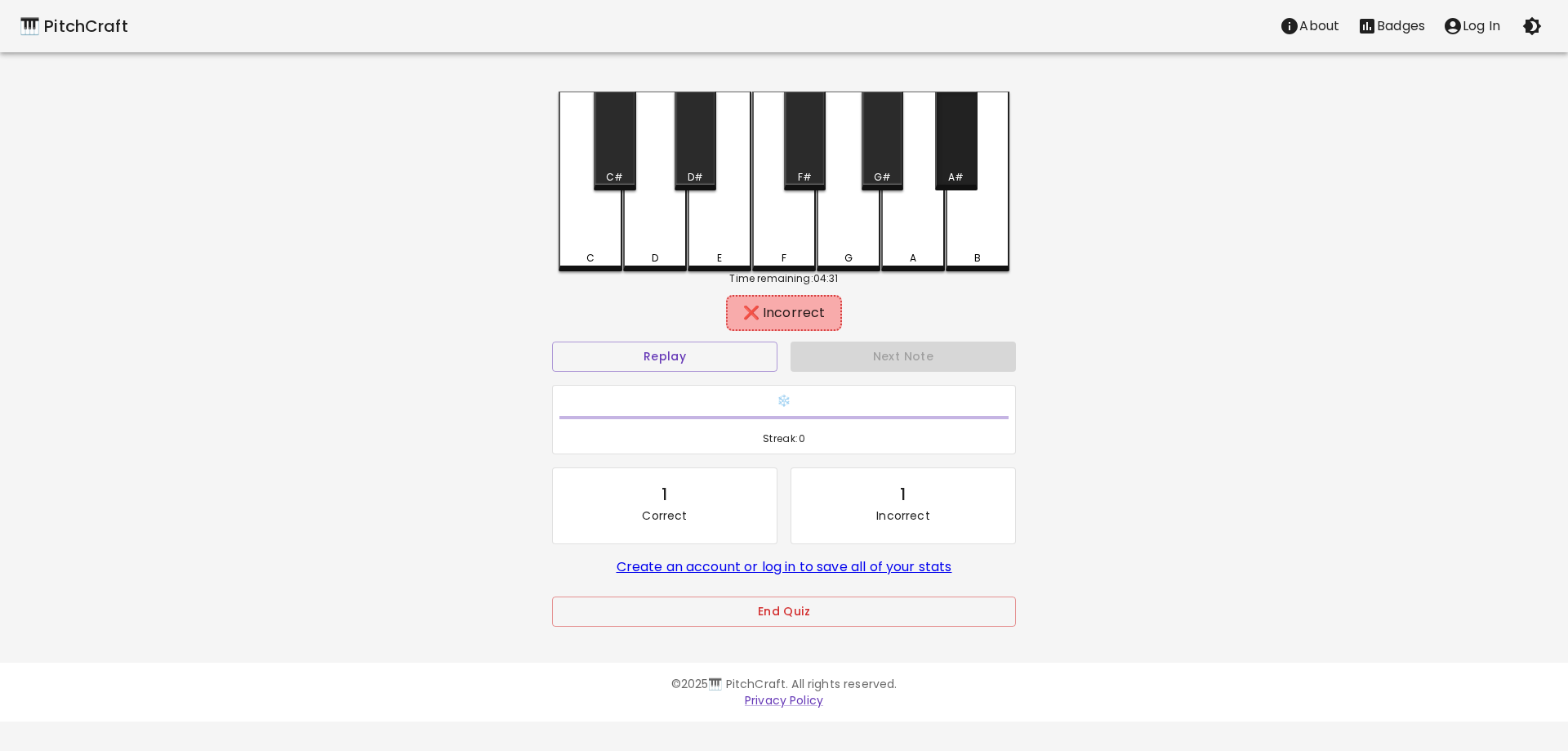
click at [965, 181] on div "A#" at bounding box center [956, 177] width 39 height 15
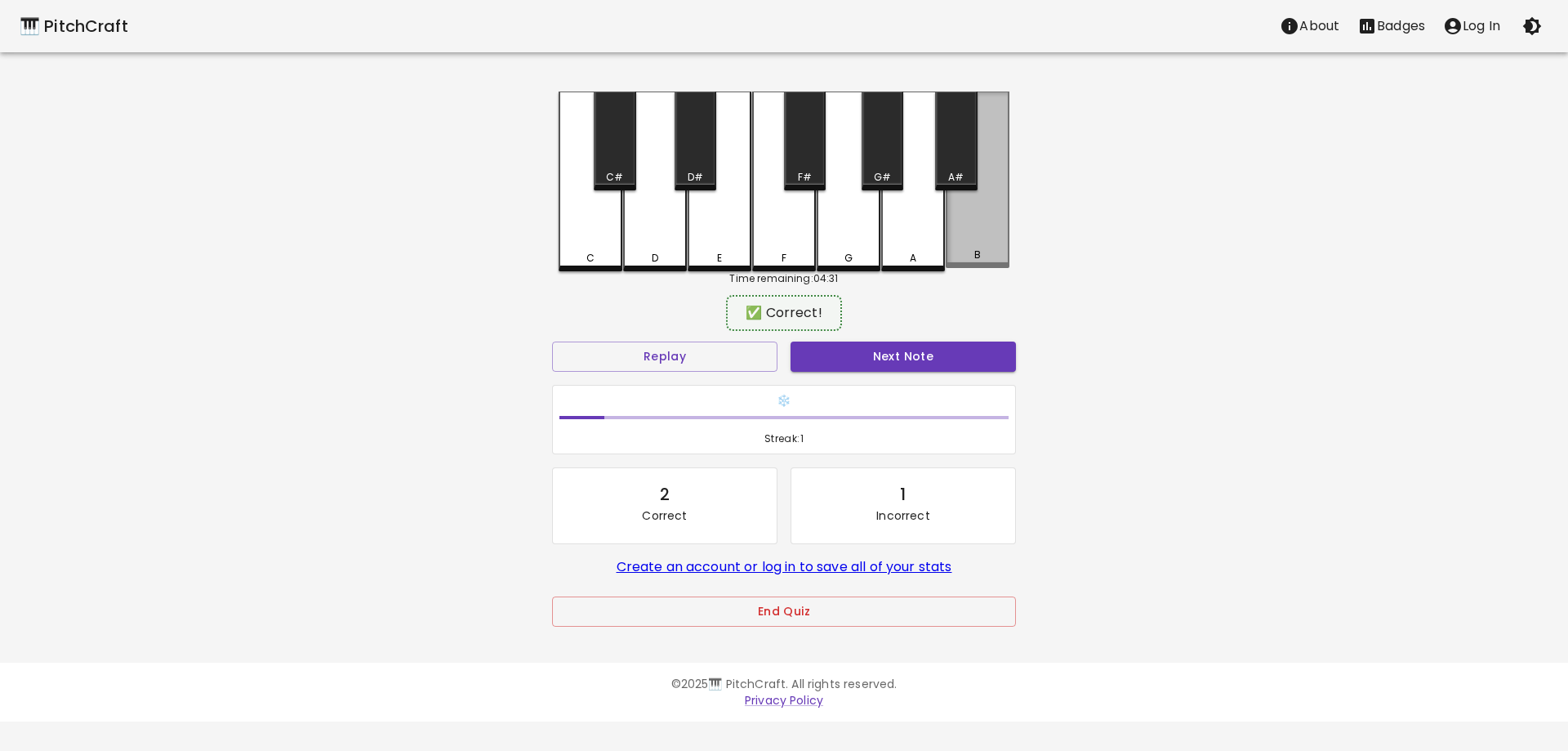
click at [981, 235] on div "B" at bounding box center [977, 179] width 64 height 176
click at [997, 247] on div "B" at bounding box center [977, 181] width 64 height 180
click at [743, 363] on button "Replay" at bounding box center [664, 356] width 226 height 30
click at [842, 357] on button "Next Note" at bounding box center [903, 356] width 226 height 30
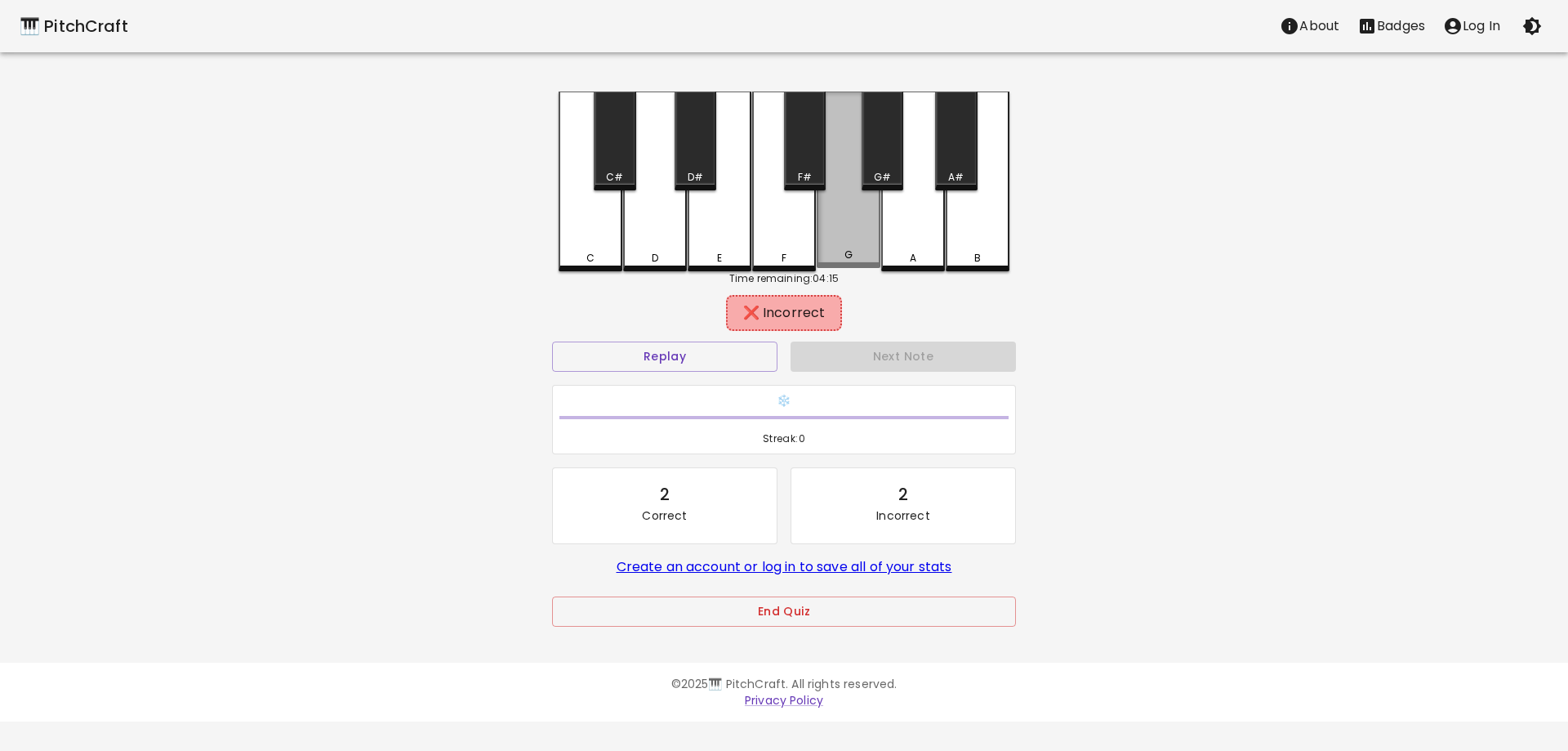
click at [846, 245] on div "G" at bounding box center [848, 179] width 64 height 176
click at [696, 371] on button "Replay" at bounding box center [664, 356] width 226 height 30
click at [801, 170] on div "F#" at bounding box center [804, 177] width 14 height 15
click at [783, 231] on div "F" at bounding box center [784, 181] width 64 height 180
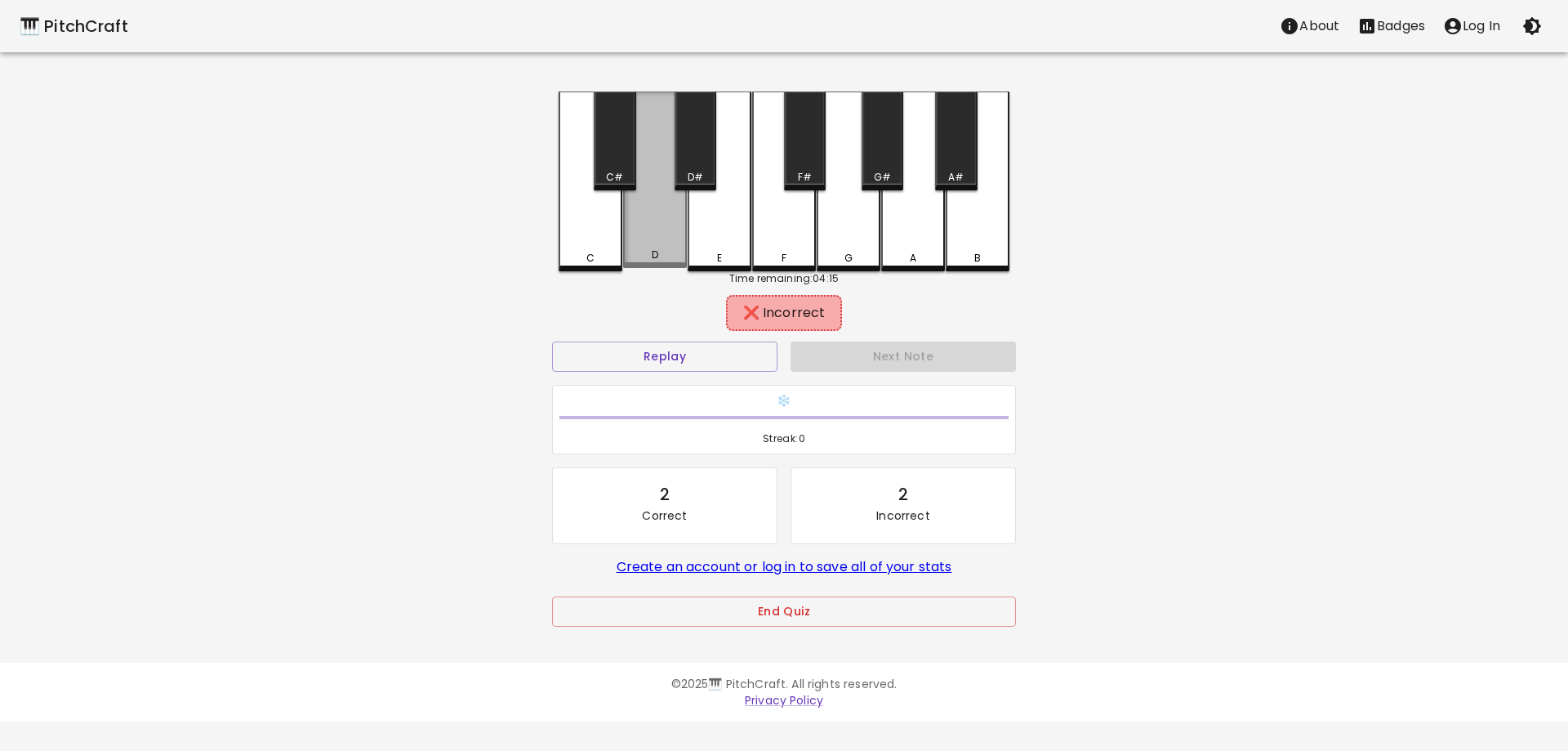
drag, startPoint x: 686, startPoint y: 250, endPoint x: 703, endPoint y: 250, distance: 17.0
click at [686, 251] on div "D" at bounding box center [655, 179] width 64 height 176
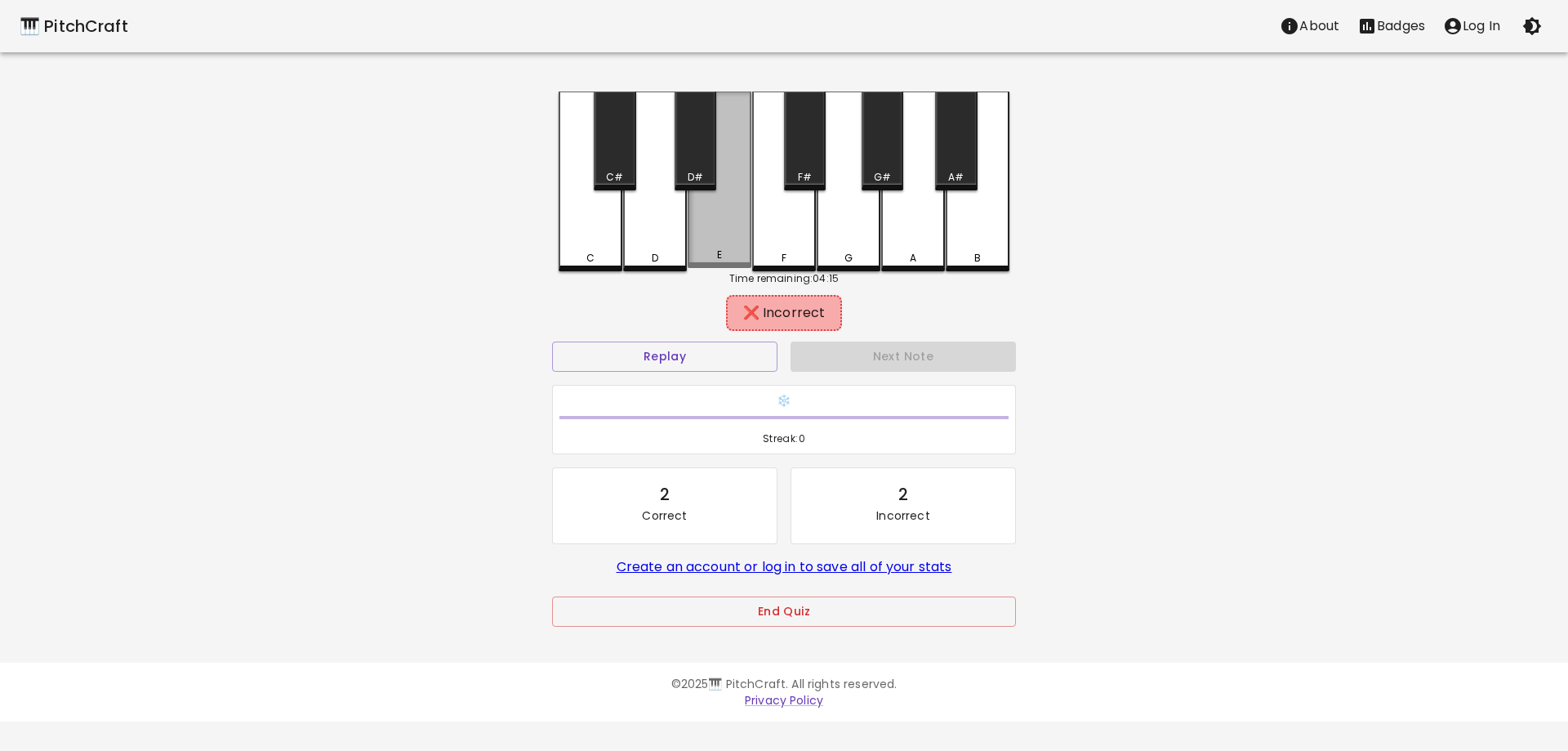
click at [703, 250] on div "E" at bounding box center [719, 179] width 64 height 176
click at [698, 362] on button "Replay" at bounding box center [664, 356] width 226 height 30
click at [652, 245] on div "D" at bounding box center [655, 181] width 64 height 180
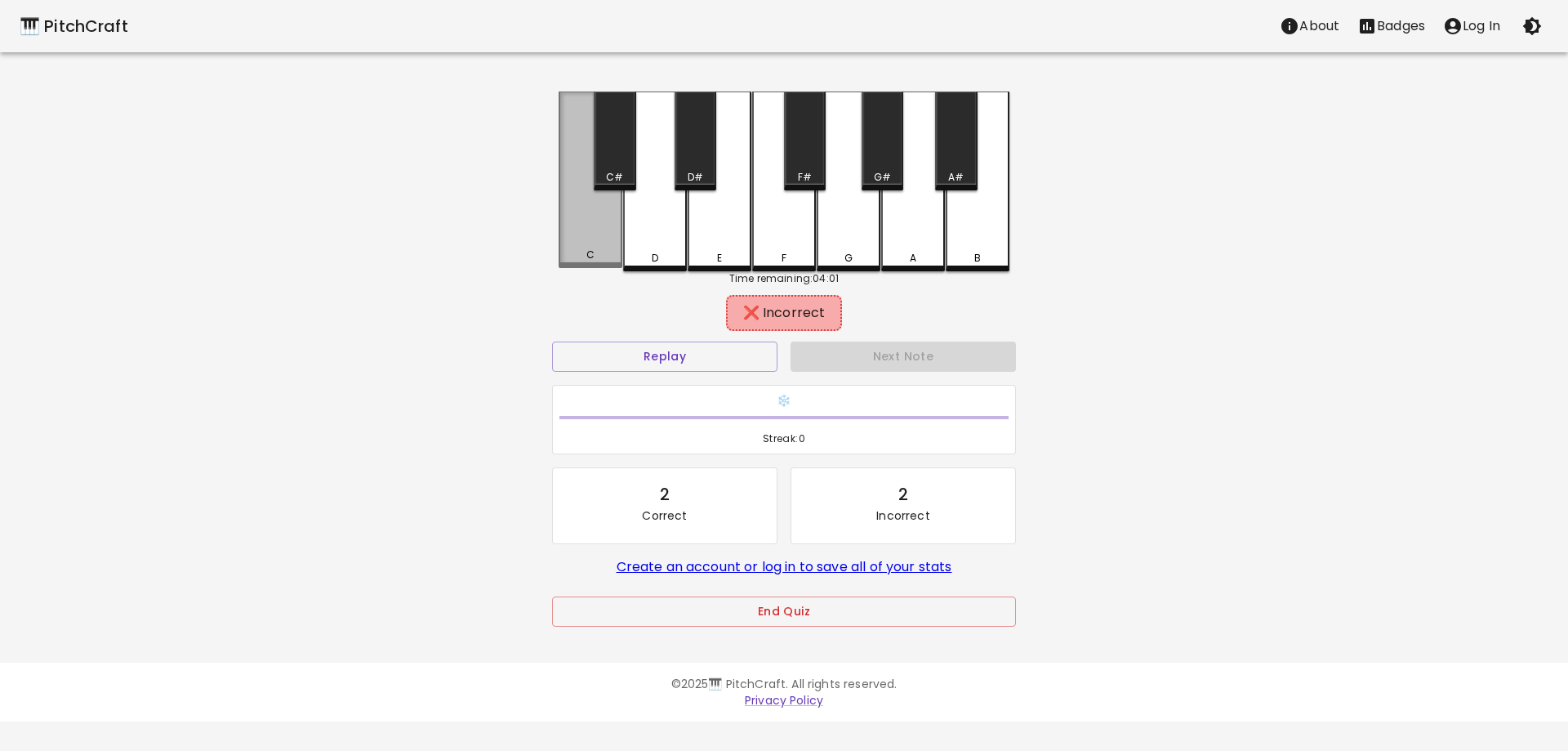
click at [578, 238] on div "C" at bounding box center [591, 179] width 64 height 176
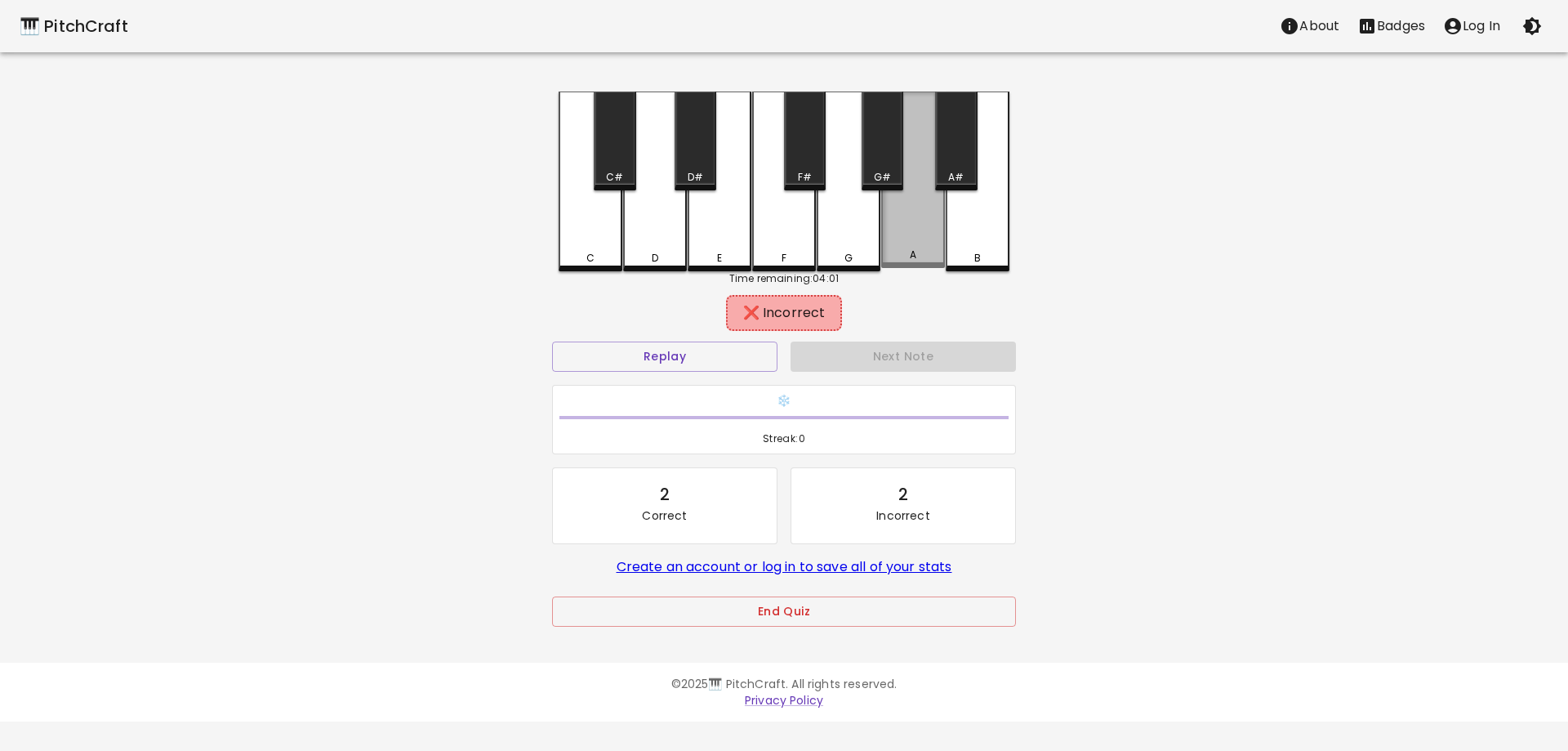
click at [924, 245] on div "A" at bounding box center [913, 179] width 64 height 176
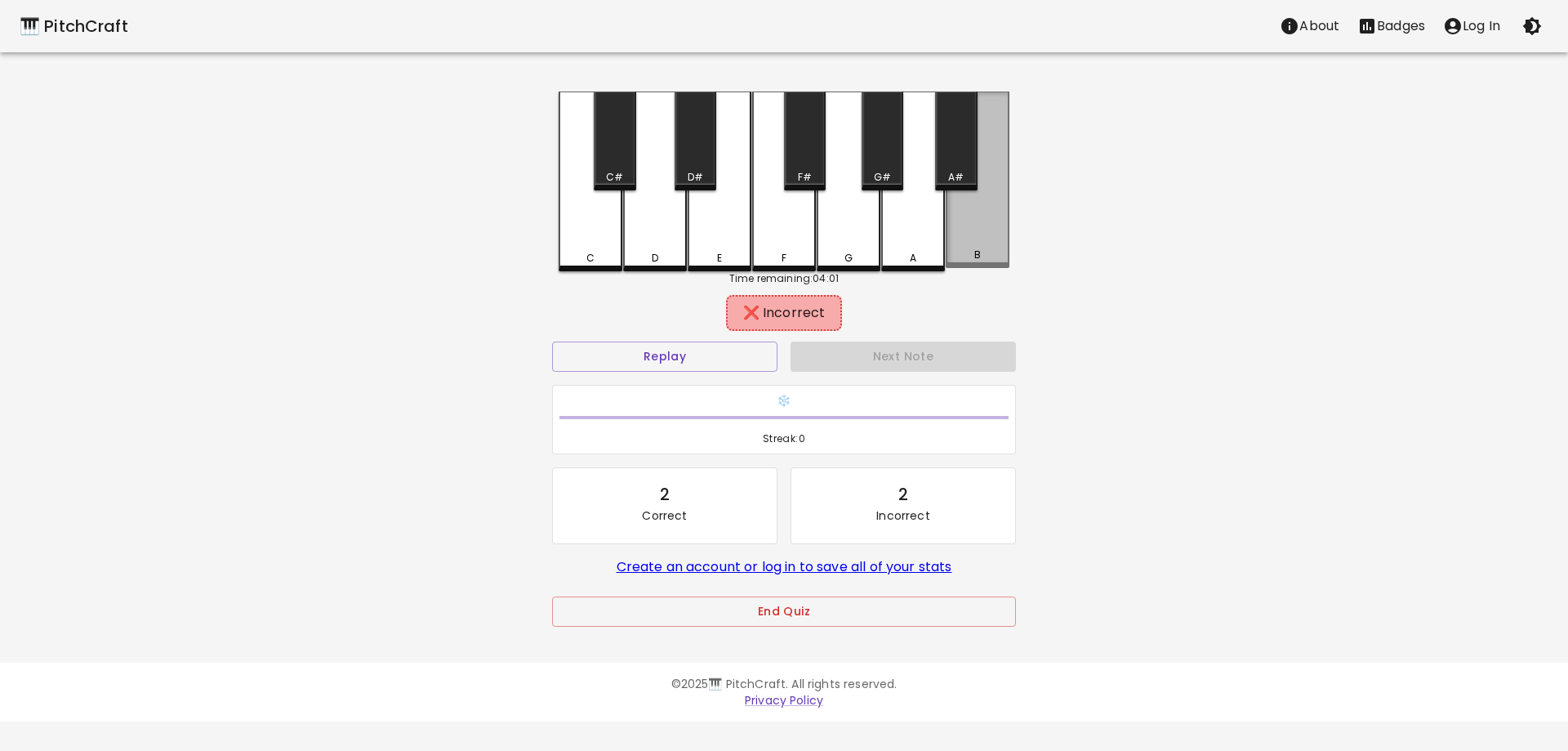
click at [983, 238] on div "B" at bounding box center [977, 179] width 64 height 176
click at [958, 162] on div "A#" at bounding box center [956, 140] width 42 height 98
click at [874, 166] on div "G#" at bounding box center [882, 140] width 42 height 98
click at [798, 155] on div "F#" at bounding box center [804, 140] width 42 height 98
click at [680, 162] on div "D#" at bounding box center [695, 140] width 42 height 98
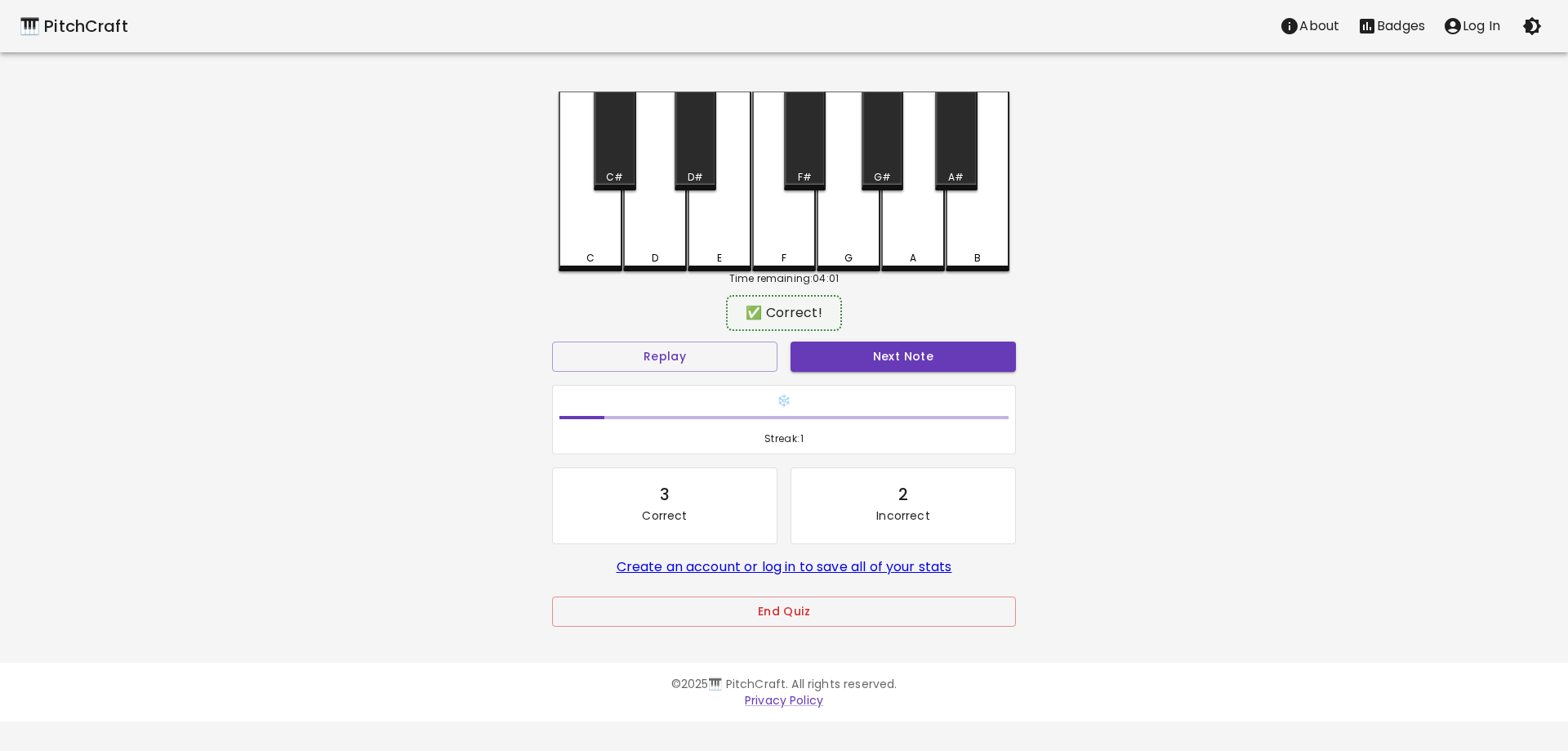
click at [680, 162] on div "D#" at bounding box center [695, 140] width 42 height 98
click at [680, 163] on div "D#" at bounding box center [695, 140] width 42 height 98
click at [748, 350] on button "Replay" at bounding box center [664, 356] width 226 height 30
click at [807, 164] on div "F#" at bounding box center [804, 140] width 42 height 98
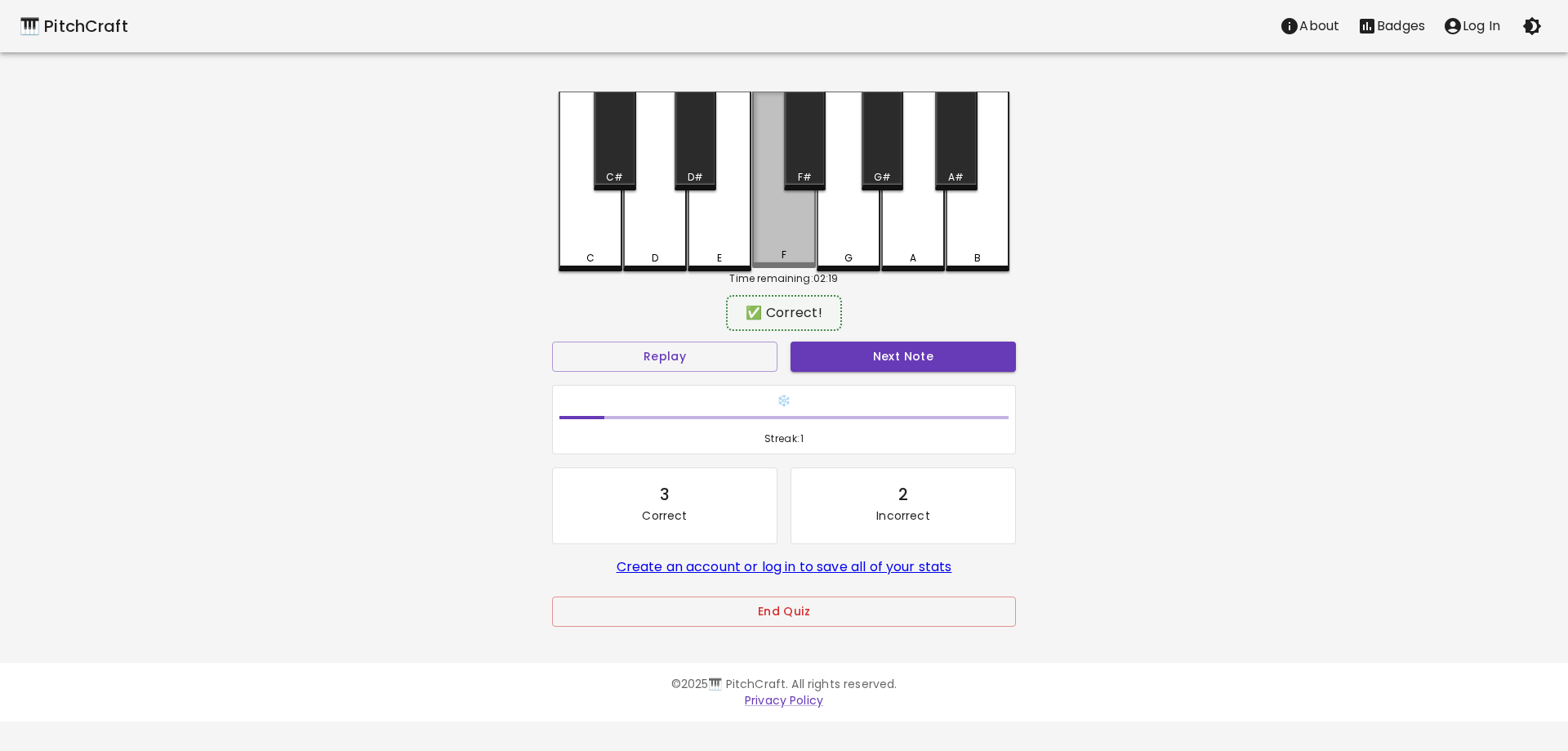
click at [785, 235] on div "F" at bounding box center [784, 179] width 64 height 176
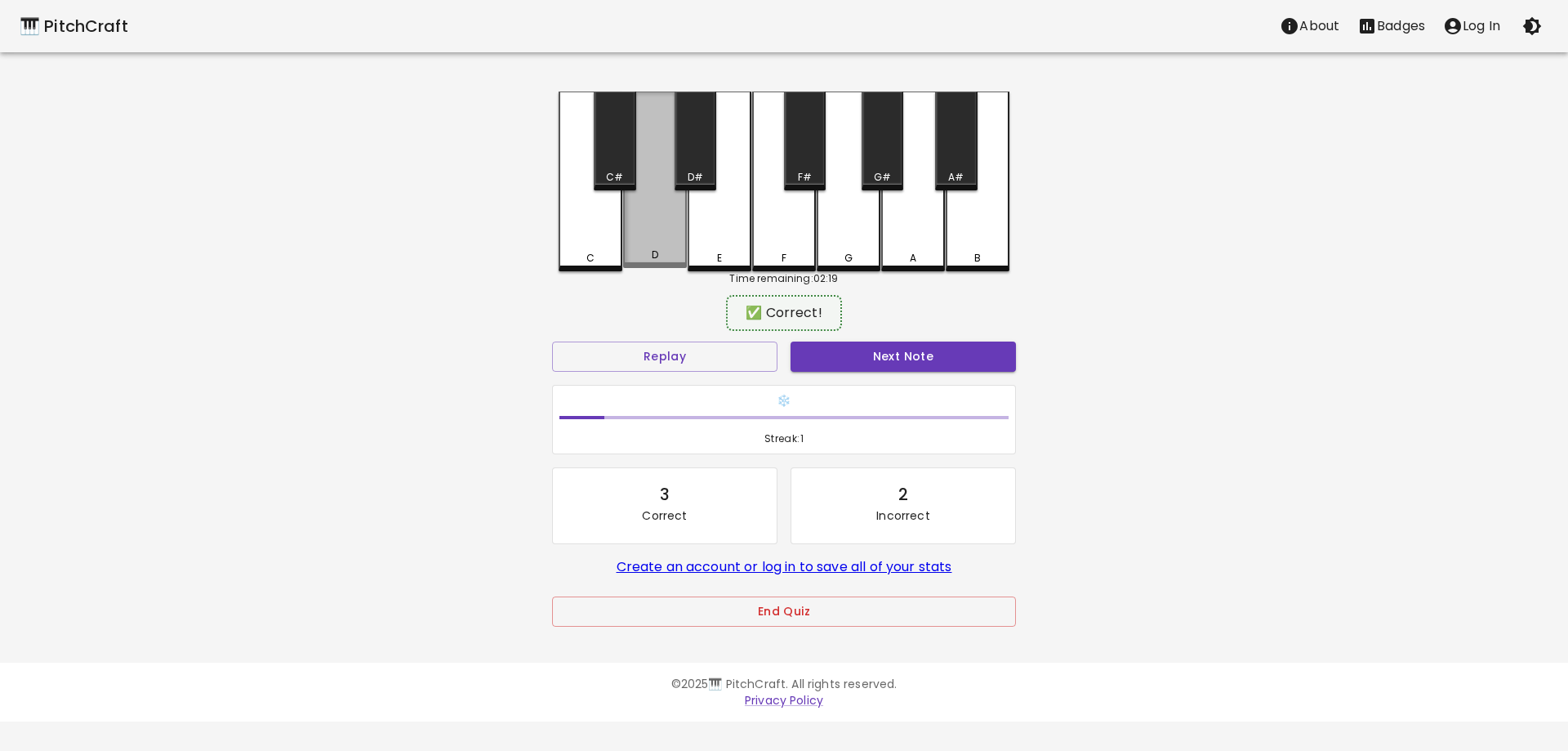
click at [667, 242] on div "D" at bounding box center [655, 179] width 64 height 176
click at [727, 242] on div "E" at bounding box center [719, 181] width 64 height 180
click at [696, 157] on div "D#" at bounding box center [695, 140] width 42 height 98
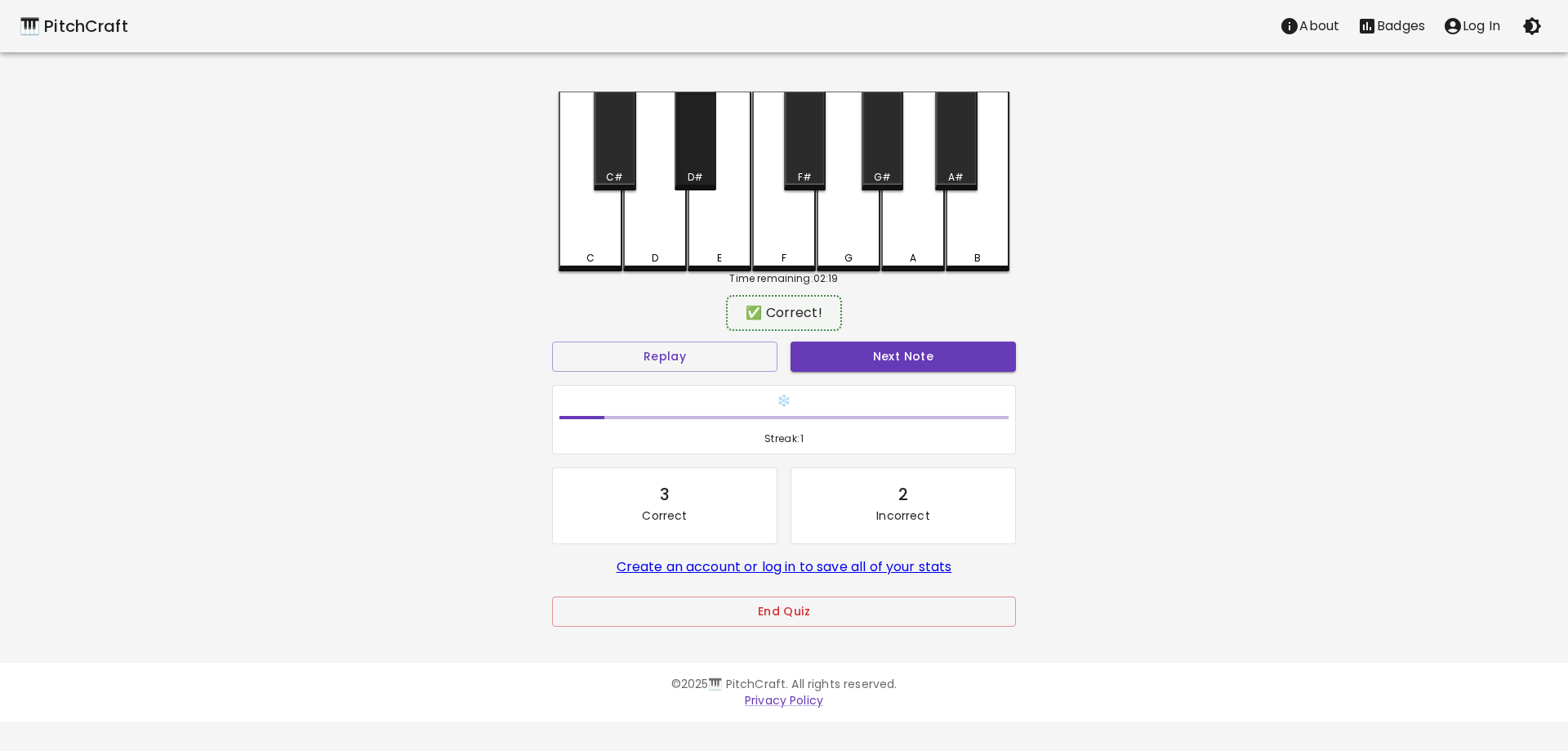
click at [696, 157] on div "D#" at bounding box center [695, 140] width 42 height 98
click at [855, 362] on button "Next Note" at bounding box center [903, 356] width 226 height 30
click at [614, 168] on div "C#" at bounding box center [614, 140] width 42 height 98
click at [705, 177] on div "D#" at bounding box center [695, 177] width 39 height 15
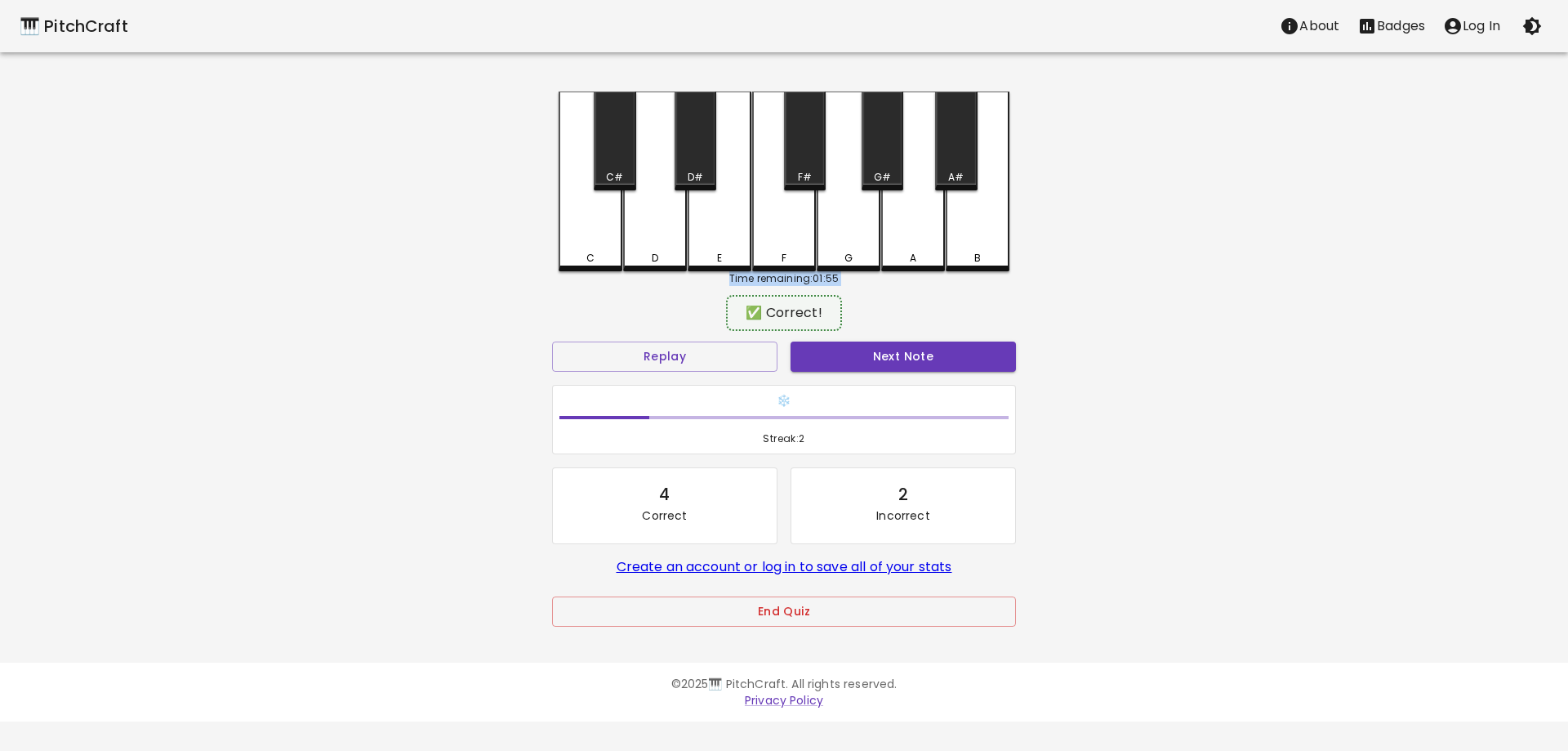
click at [617, 176] on div "C#" at bounding box center [613, 177] width 17 height 15
click at [695, 178] on div "D#" at bounding box center [695, 177] width 16 height 15
click at [627, 167] on div "C#" at bounding box center [614, 140] width 42 height 98
click at [703, 159] on div "D#" at bounding box center [695, 140] width 42 height 98
click at [594, 179] on div "C#" at bounding box center [614, 140] width 42 height 98
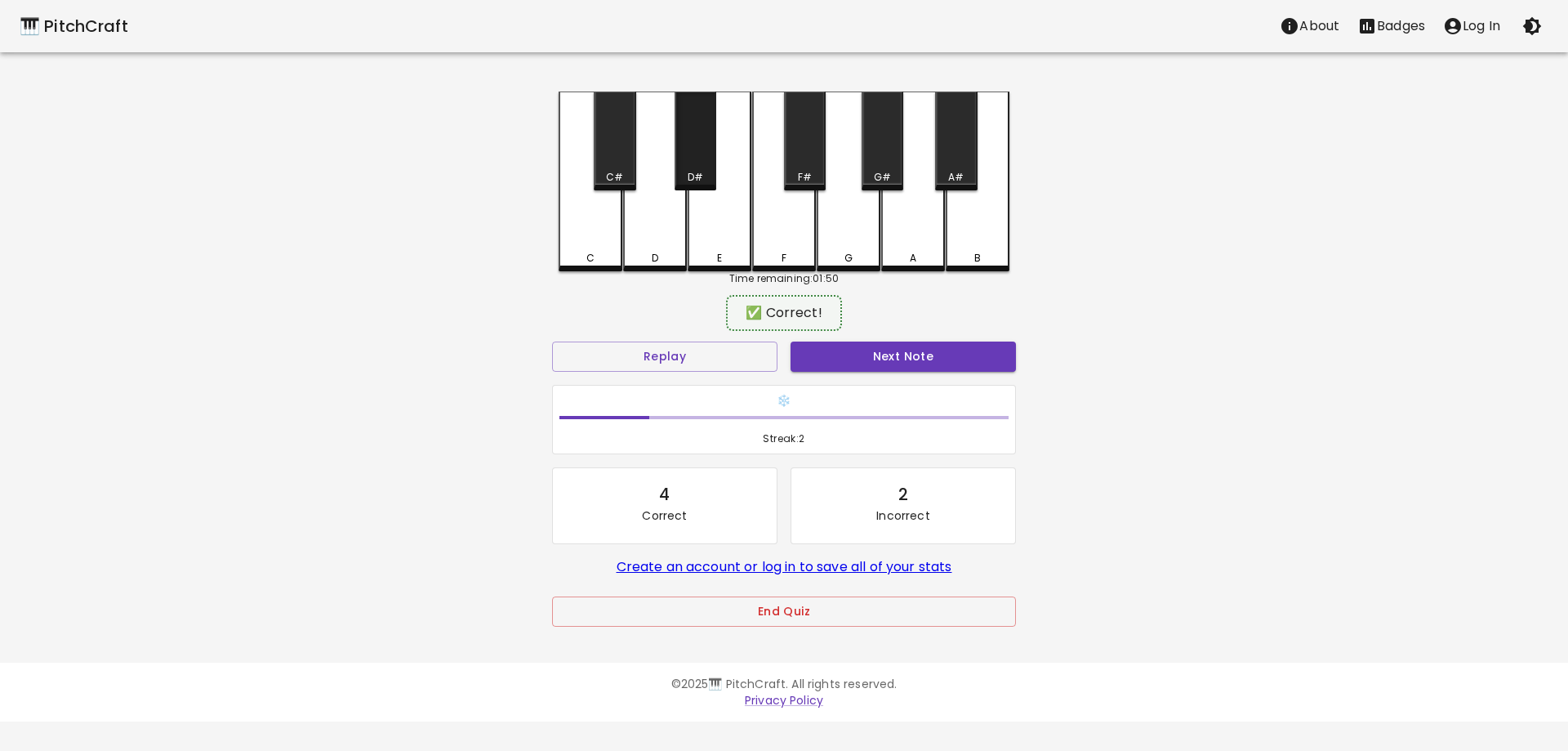
click at [681, 163] on div "D#" at bounding box center [695, 140] width 42 height 98
click at [610, 167] on div "C#" at bounding box center [614, 140] width 42 height 98
click at [874, 359] on button "Next Note" at bounding box center [903, 356] width 226 height 30
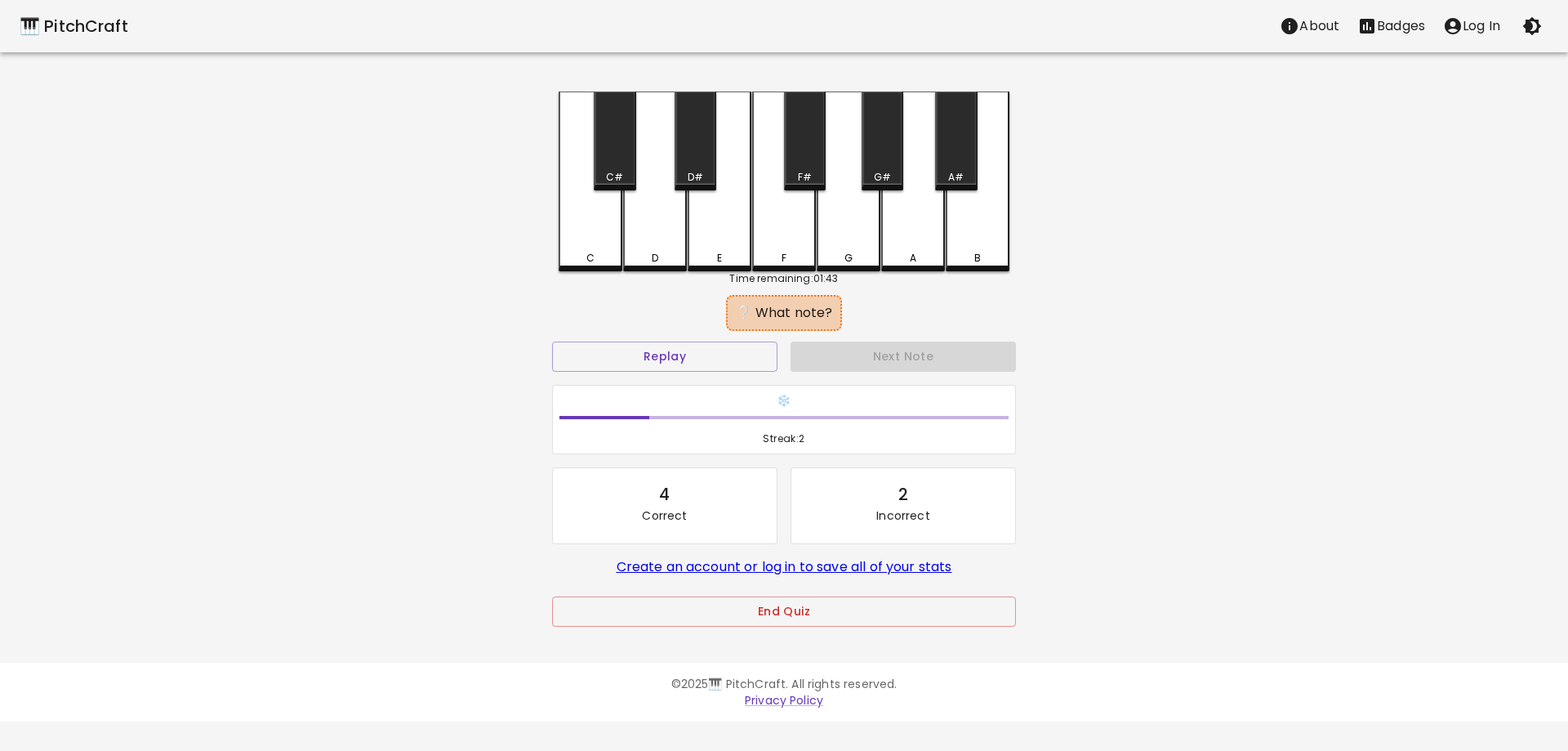
click at [693, 177] on div "D#" at bounding box center [695, 177] width 16 height 15
click at [616, 176] on div "C#" at bounding box center [613, 177] width 17 height 15
click at [796, 162] on div "F#" at bounding box center [804, 140] width 42 height 98
click at [888, 148] on div "G#" at bounding box center [882, 140] width 42 height 98
click at [941, 149] on div "A#" at bounding box center [956, 140] width 42 height 98
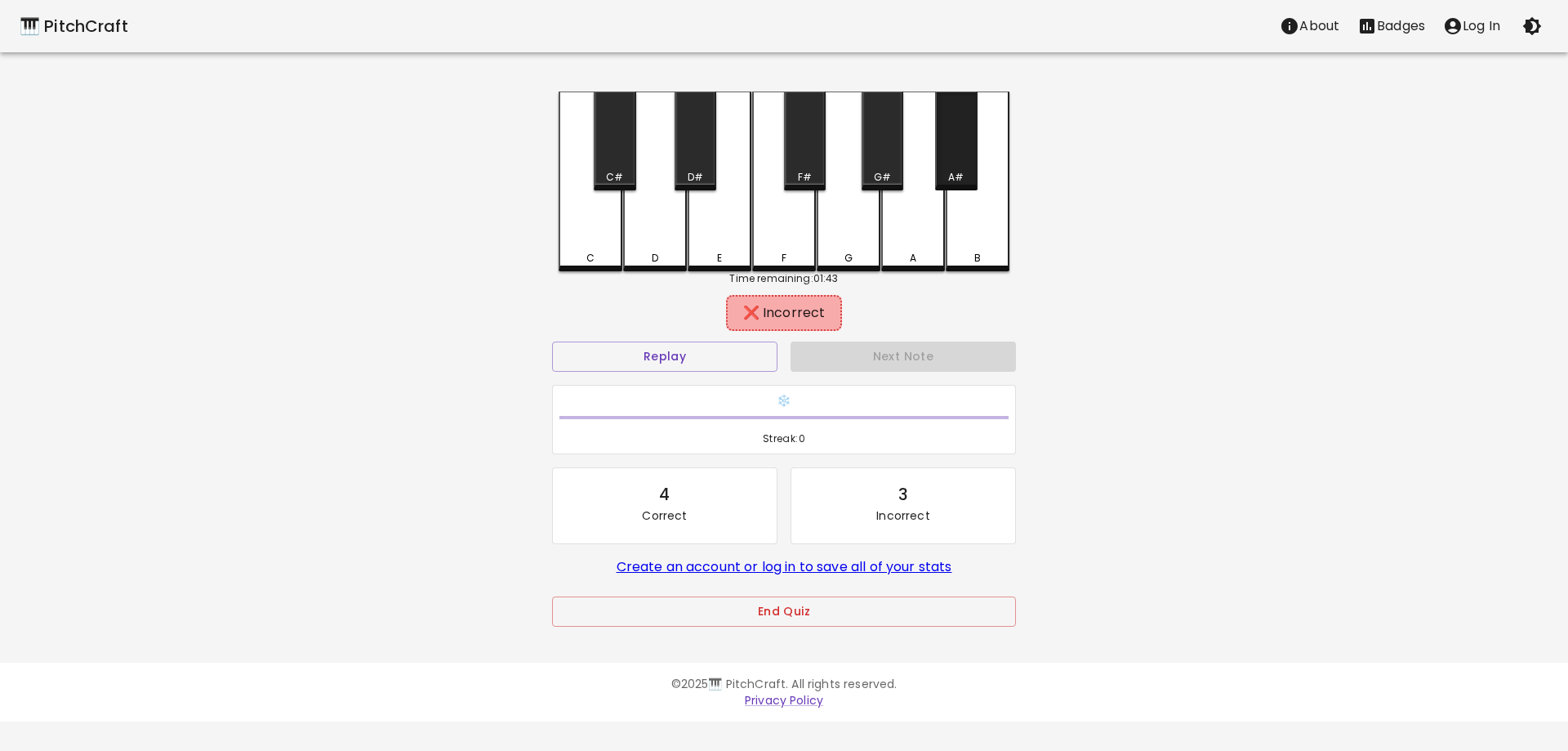
click at [952, 154] on div "A#" at bounding box center [956, 140] width 42 height 98
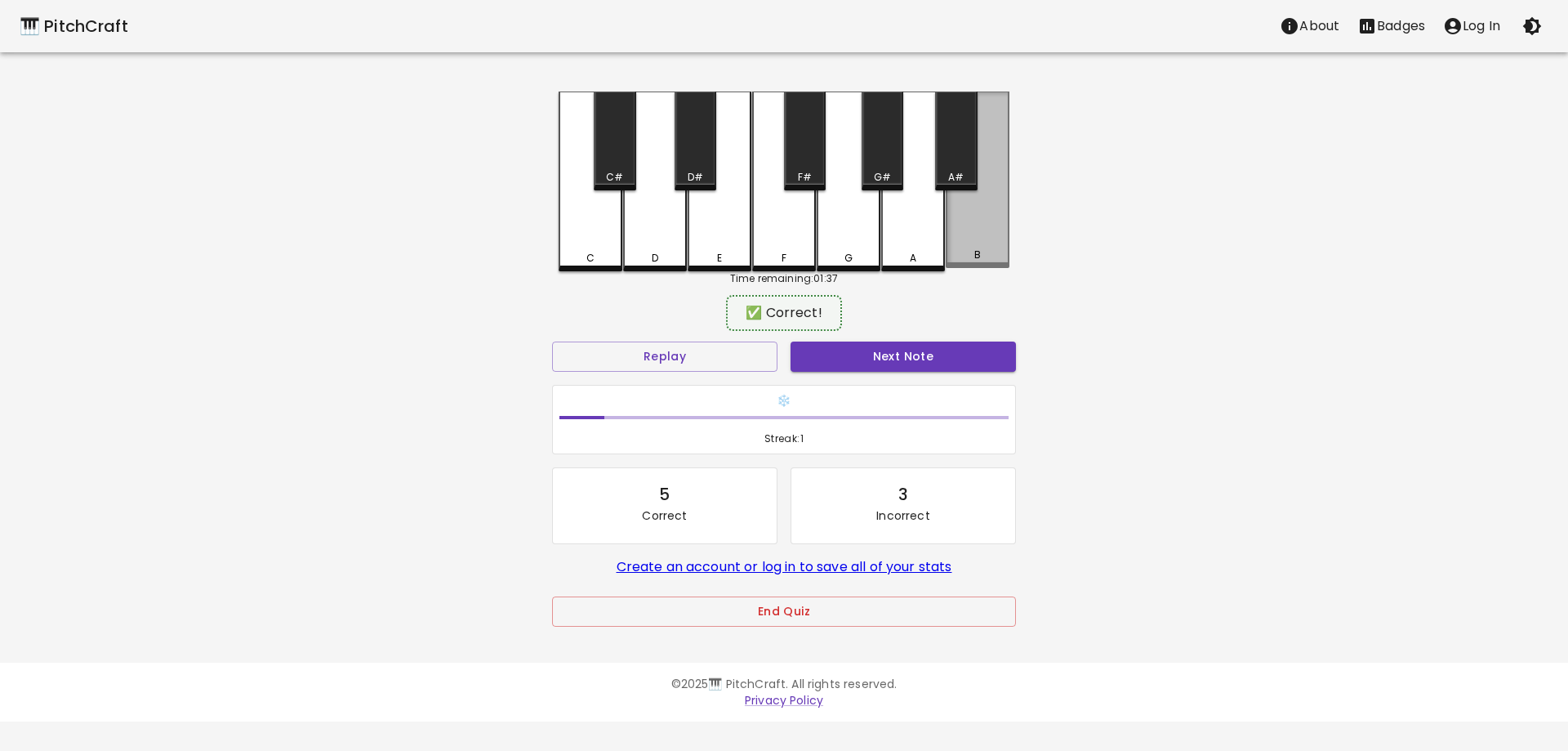
click at [972, 239] on div "B" at bounding box center [977, 179] width 64 height 176
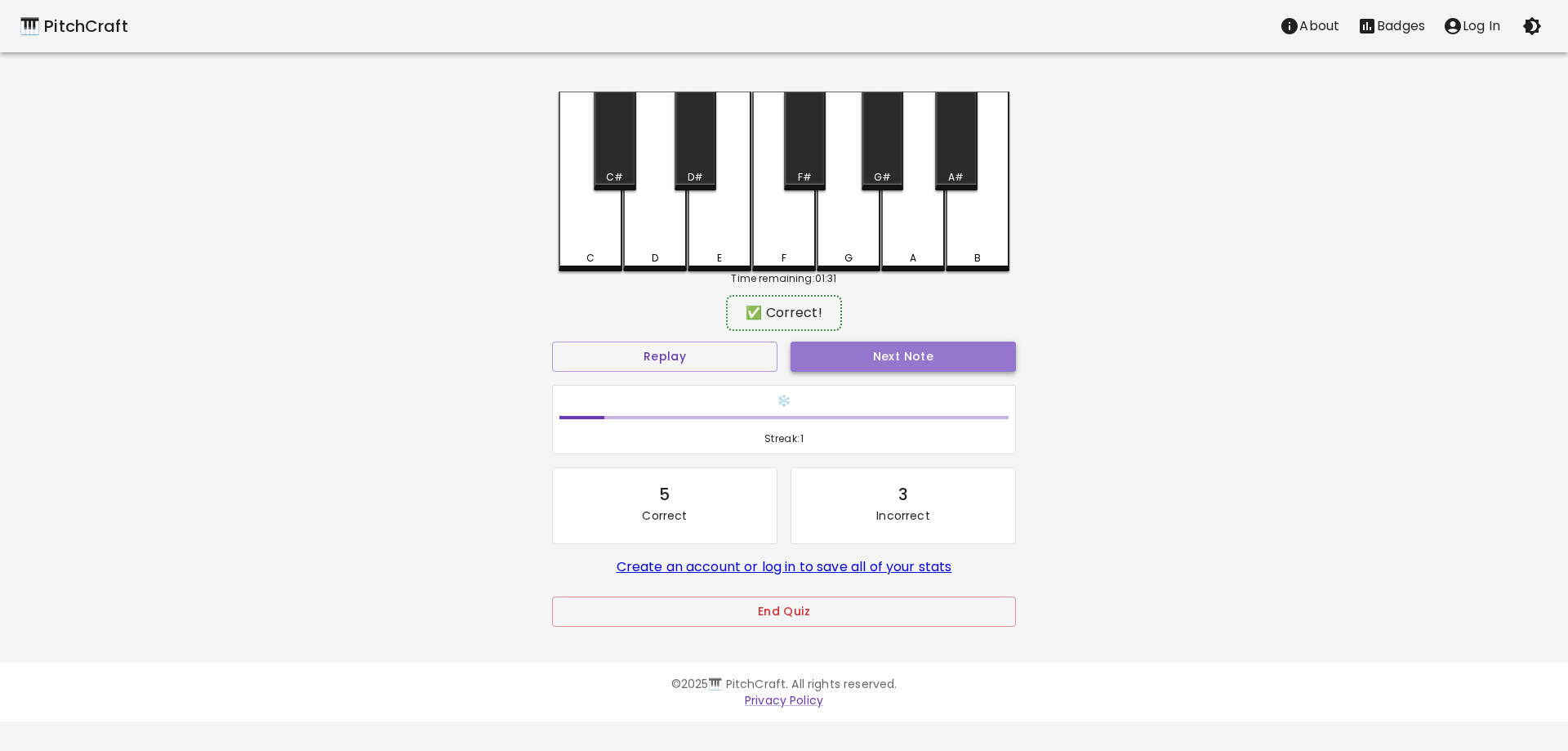
click at [906, 355] on button "Next Note" at bounding box center [903, 356] width 226 height 30
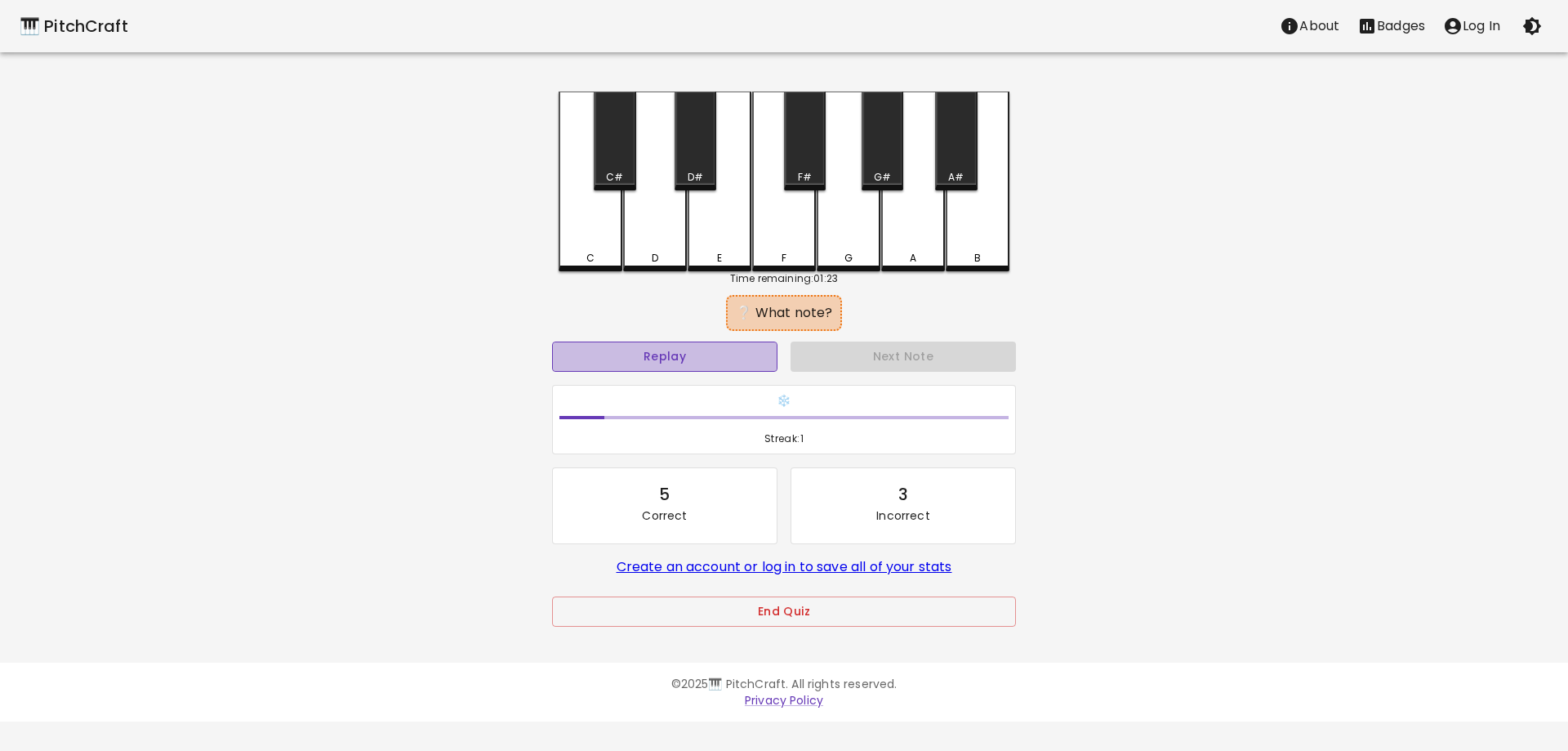
click at [708, 363] on button "Replay" at bounding box center [664, 356] width 226 height 30
click at [589, 174] on div "C" at bounding box center [591, 181] width 64 height 180
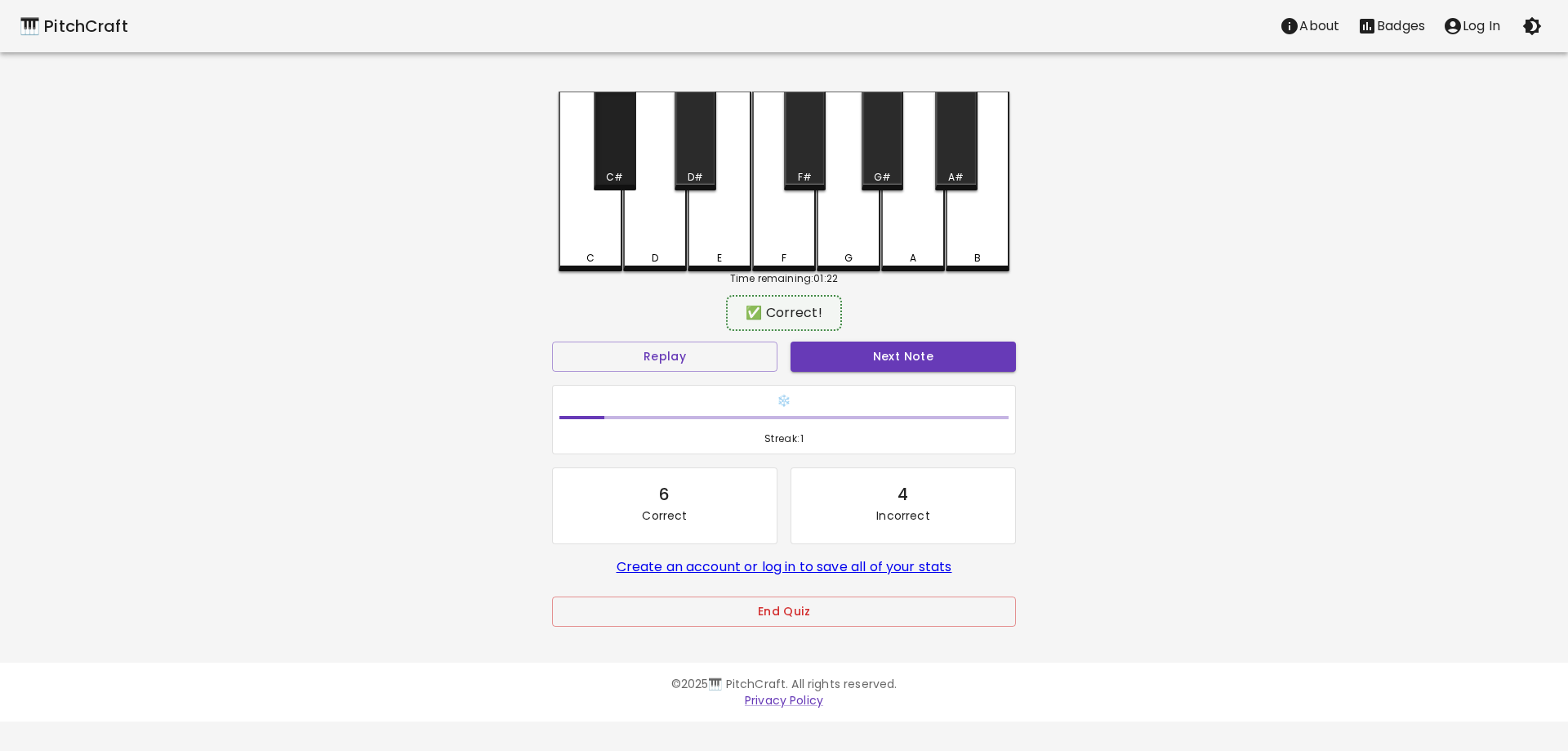
click at [610, 166] on div "C#" at bounding box center [614, 140] width 42 height 98
click at [821, 346] on button "Next Note" at bounding box center [903, 356] width 226 height 30
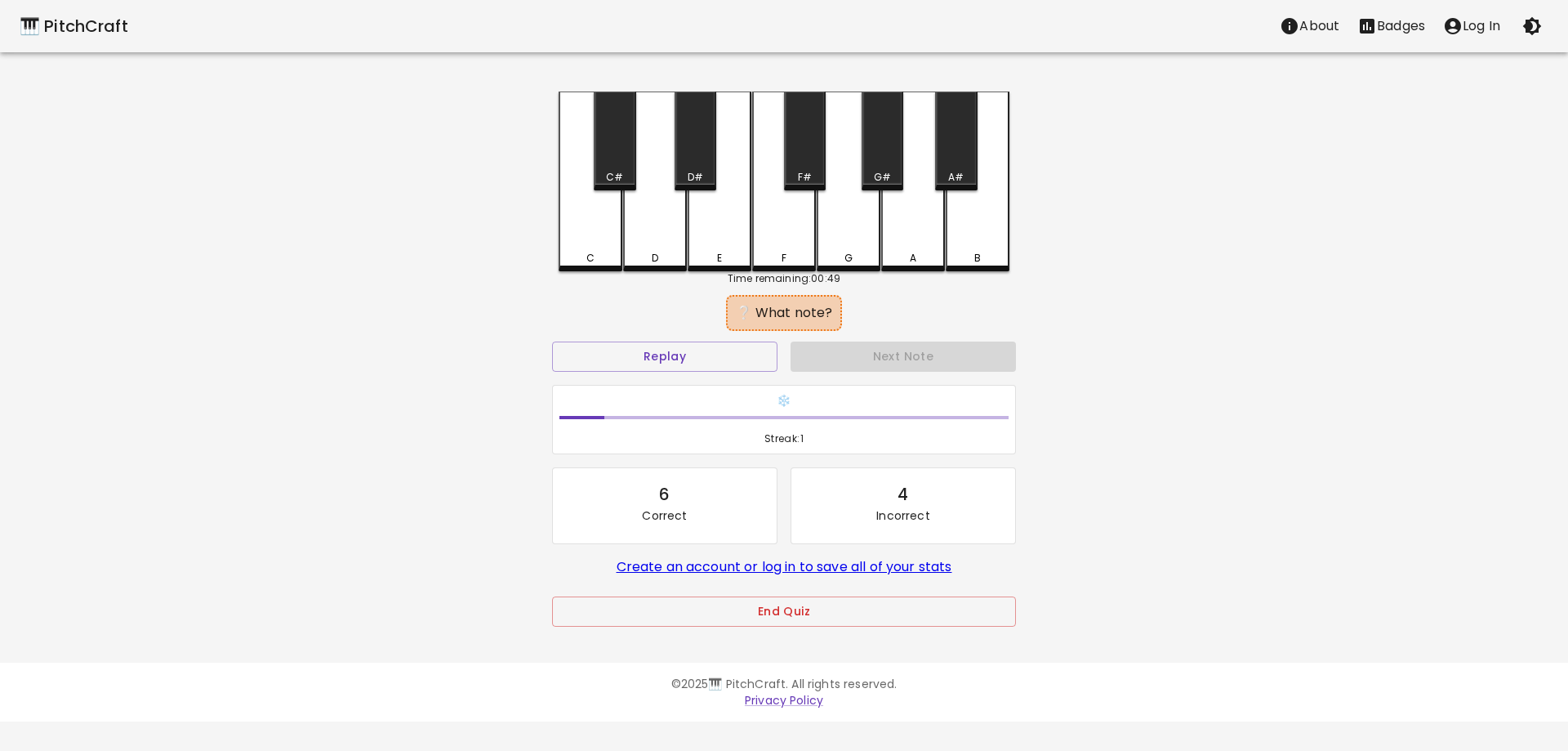
click at [978, 201] on div "B" at bounding box center [977, 181] width 64 height 180
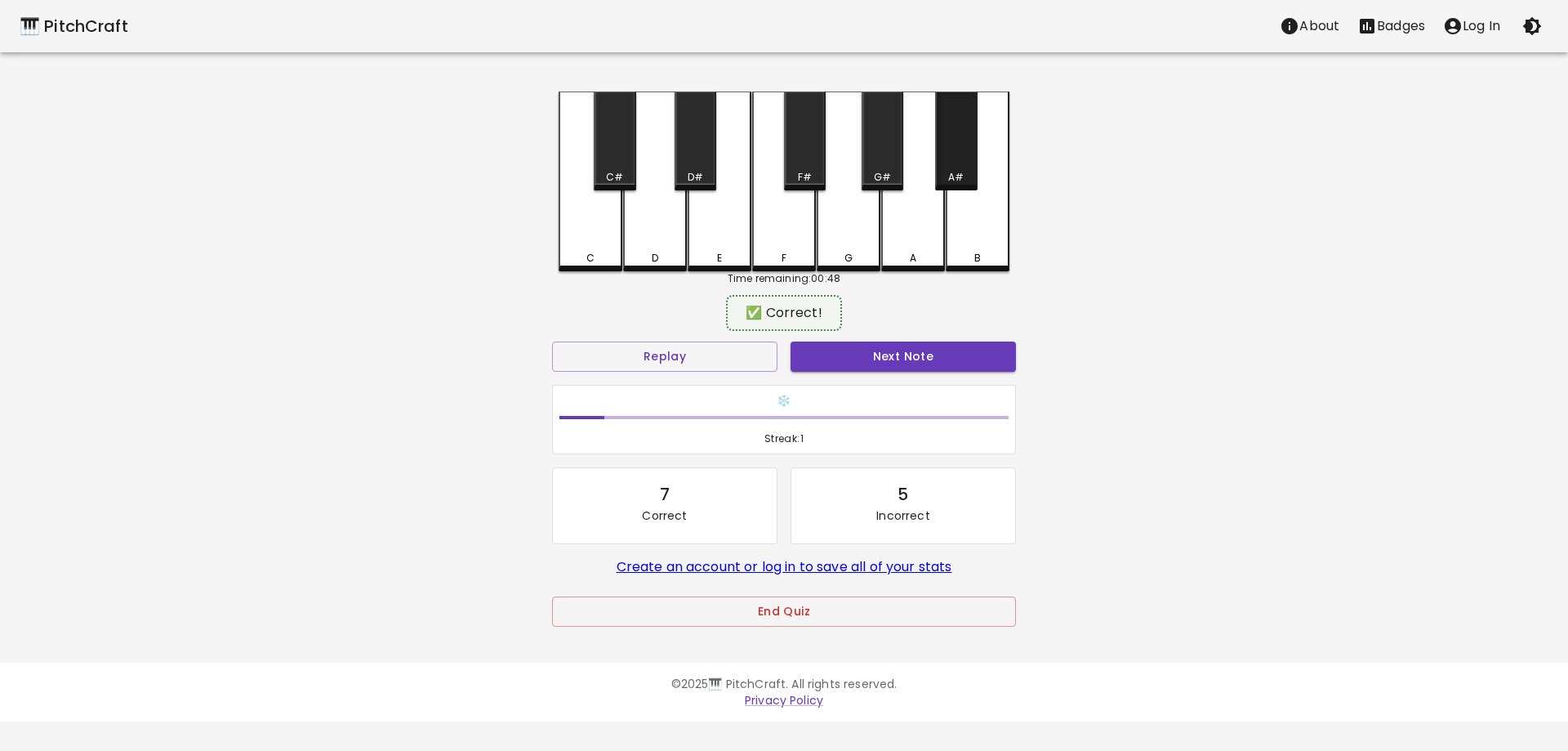
click at [950, 157] on div "A#" at bounding box center [956, 140] width 42 height 98
click at [956, 150] on div "A#" at bounding box center [956, 140] width 42 height 98
click at [982, 148] on div "B" at bounding box center [977, 181] width 64 height 180
click at [968, 155] on div "A#" at bounding box center [956, 140] width 42 height 98
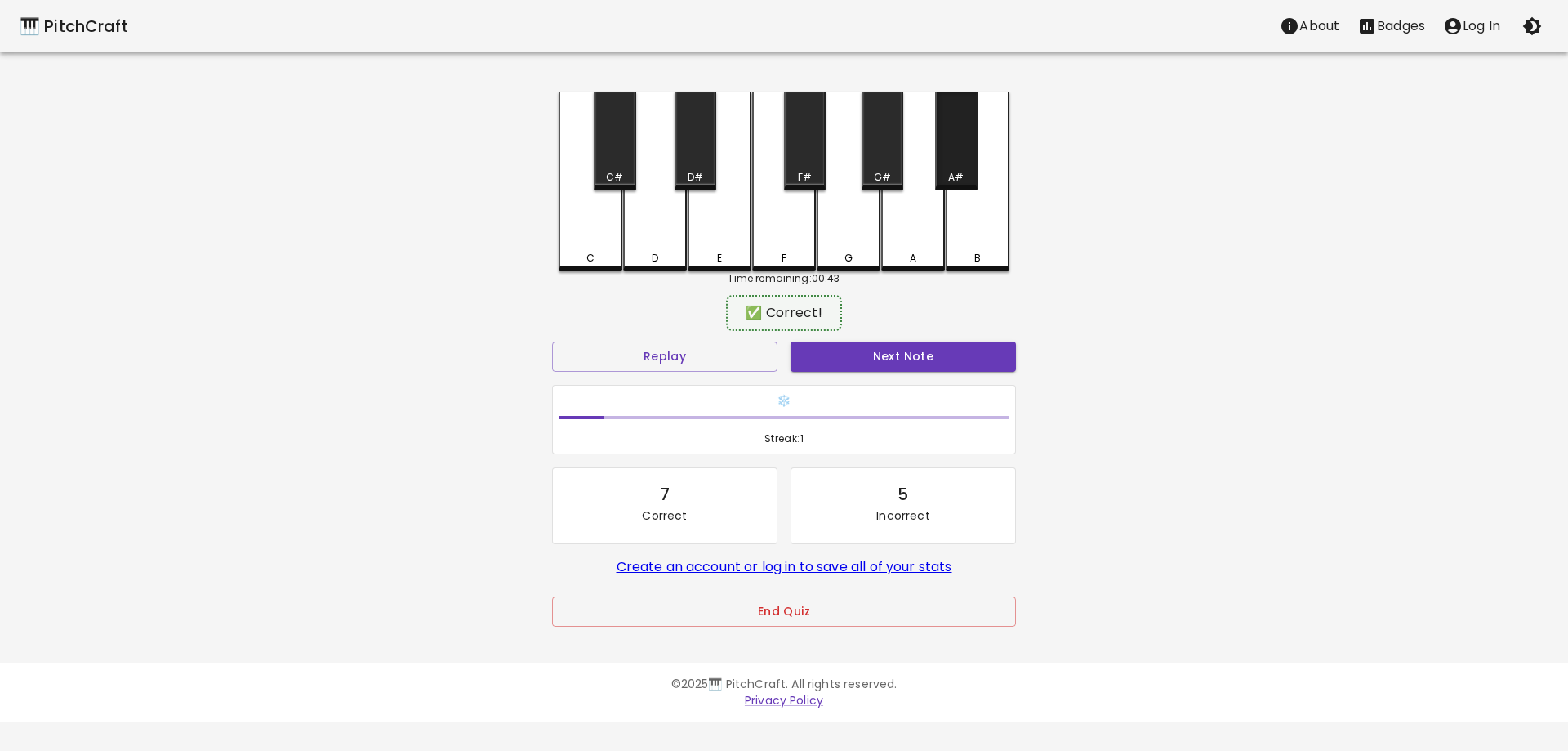
click at [968, 155] on div "A#" at bounding box center [956, 140] width 42 height 98
click at [689, 147] on div "D#" at bounding box center [695, 140] width 42 height 98
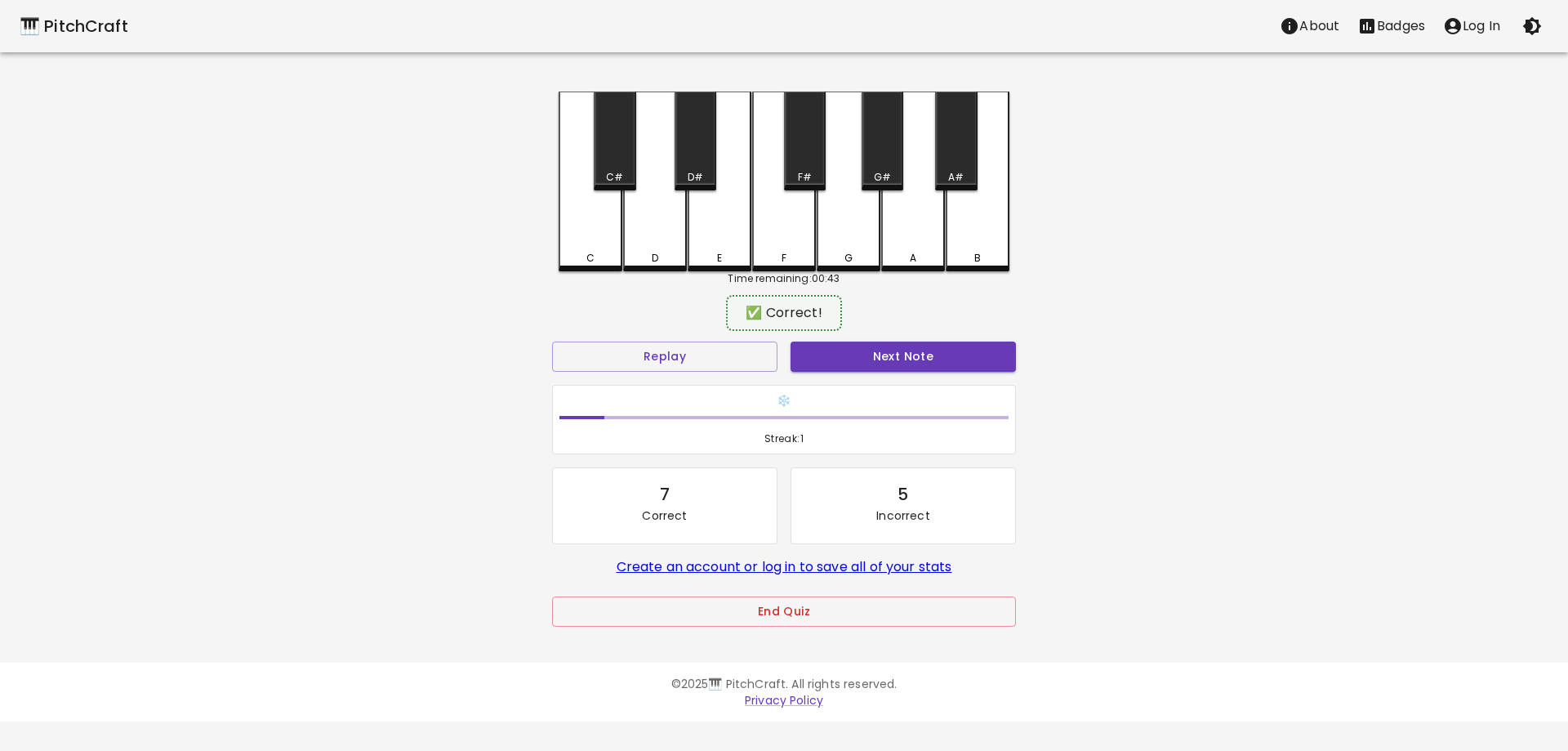
click at [689, 147] on div "D#" at bounding box center [695, 140] width 42 height 98
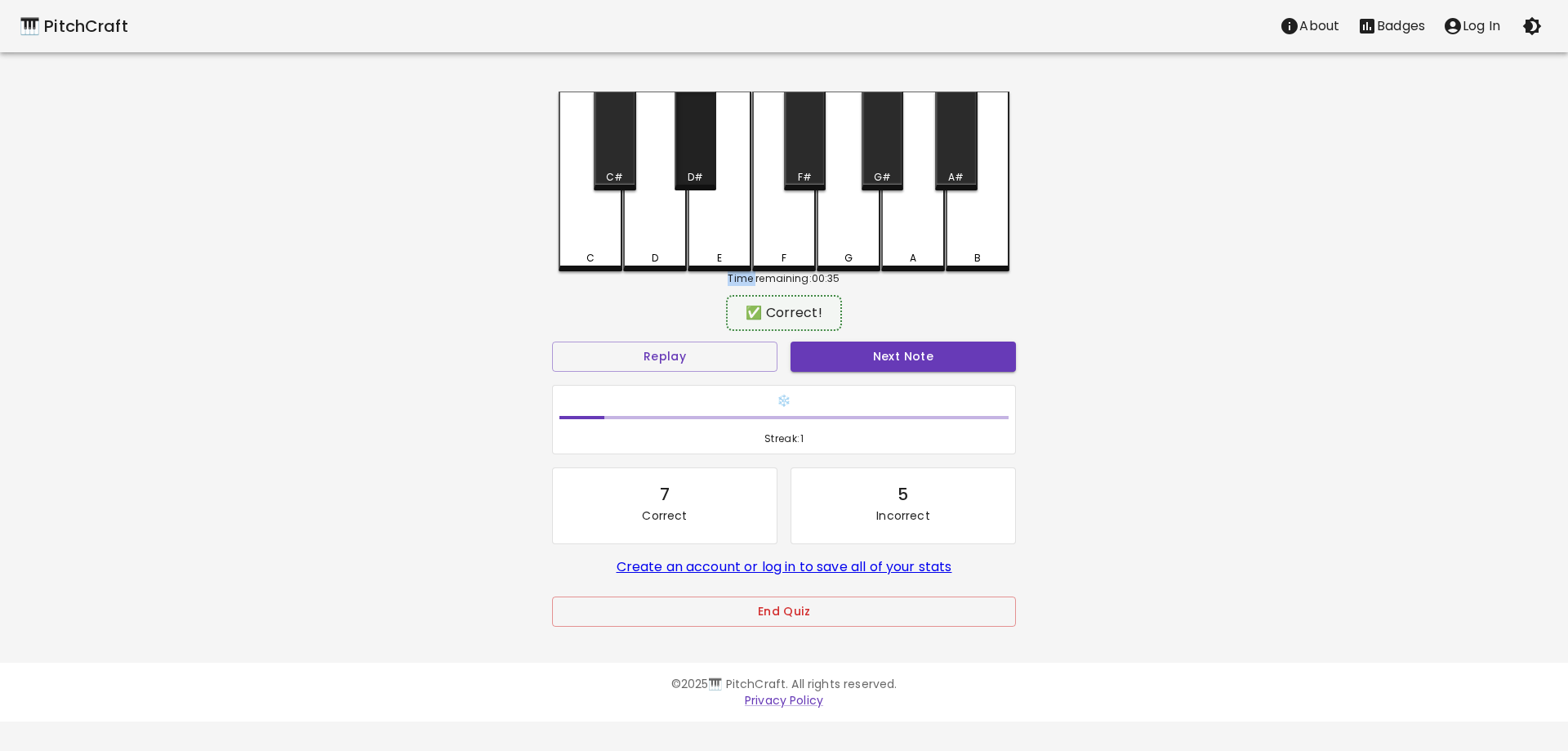
click at [689, 147] on div "D#" at bounding box center [695, 140] width 42 height 98
click at [847, 363] on button "Next Note" at bounding box center [903, 356] width 226 height 30
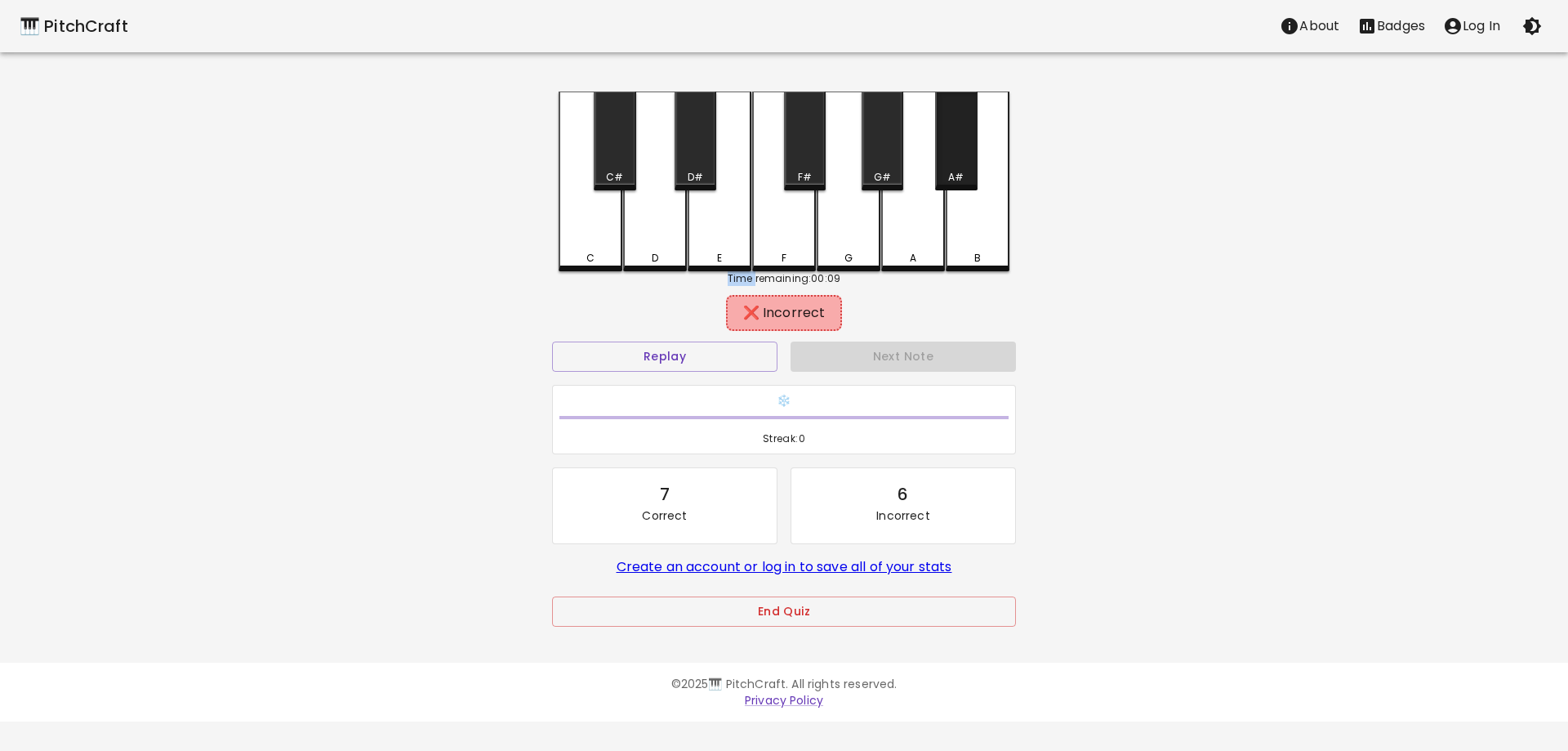
click at [971, 176] on div "A#" at bounding box center [956, 177] width 39 height 15
click at [980, 221] on div "B" at bounding box center [977, 181] width 64 height 180
click at [935, 239] on div "A" at bounding box center [913, 179] width 64 height 176
click at [916, 236] on div "A" at bounding box center [913, 179] width 64 height 176
click at [682, 152] on div "D#" at bounding box center [695, 140] width 42 height 98
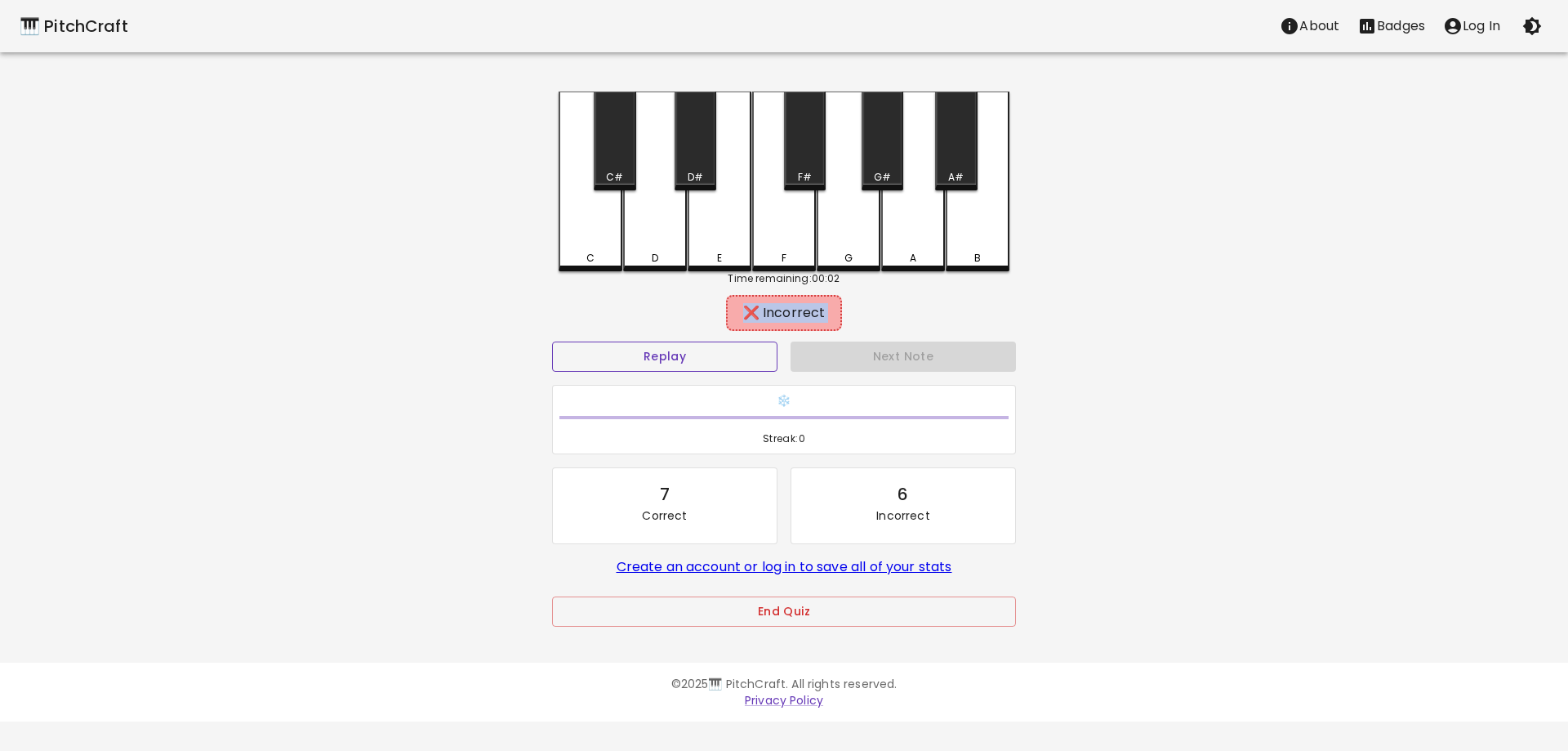
drag, startPoint x: 721, startPoint y: 326, endPoint x: 707, endPoint y: 344, distance: 22.8
click at [708, 344] on div "❌ Incorrect Replay Next Note ❄️ Streak: 0 7 Correct 6 Incorrect Create an accou…" at bounding box center [784, 477] width 463 height 357
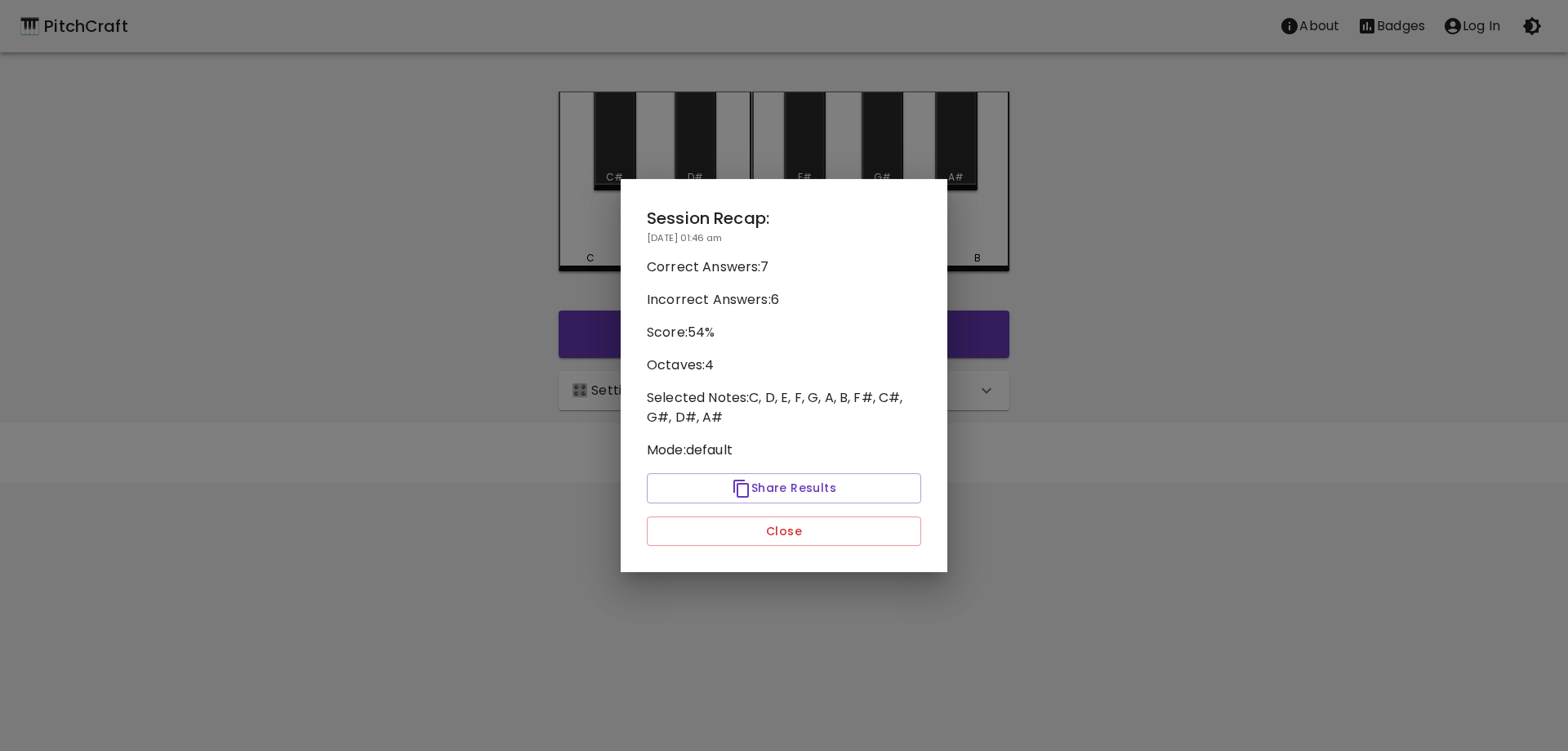
click at [575, 294] on div at bounding box center [784, 375] width 1568 height 751
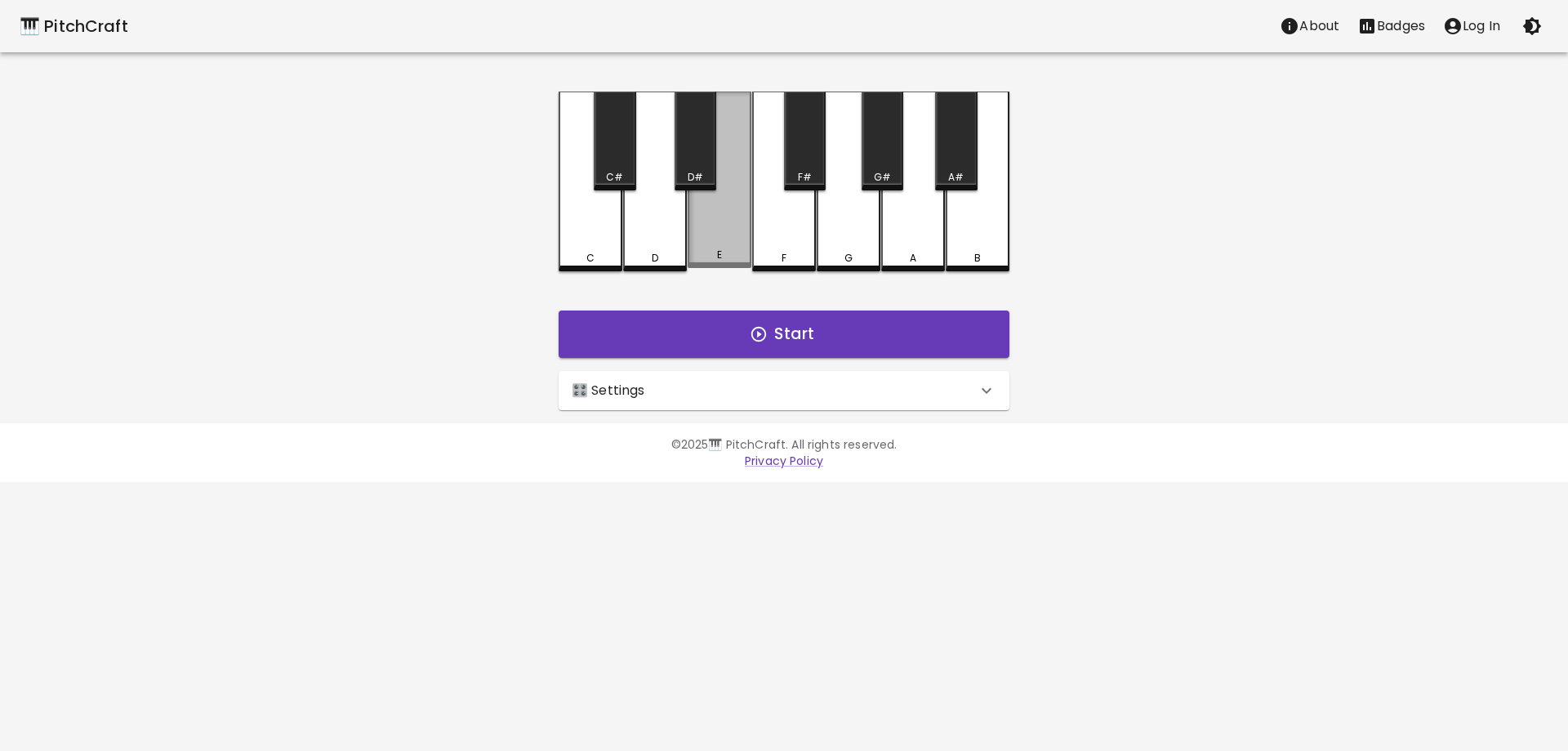
click at [724, 248] on div "E" at bounding box center [719, 179] width 64 height 176
click at [722, 240] on div "E" at bounding box center [719, 179] width 64 height 176
click at [694, 171] on div "D#" at bounding box center [695, 177] width 16 height 15
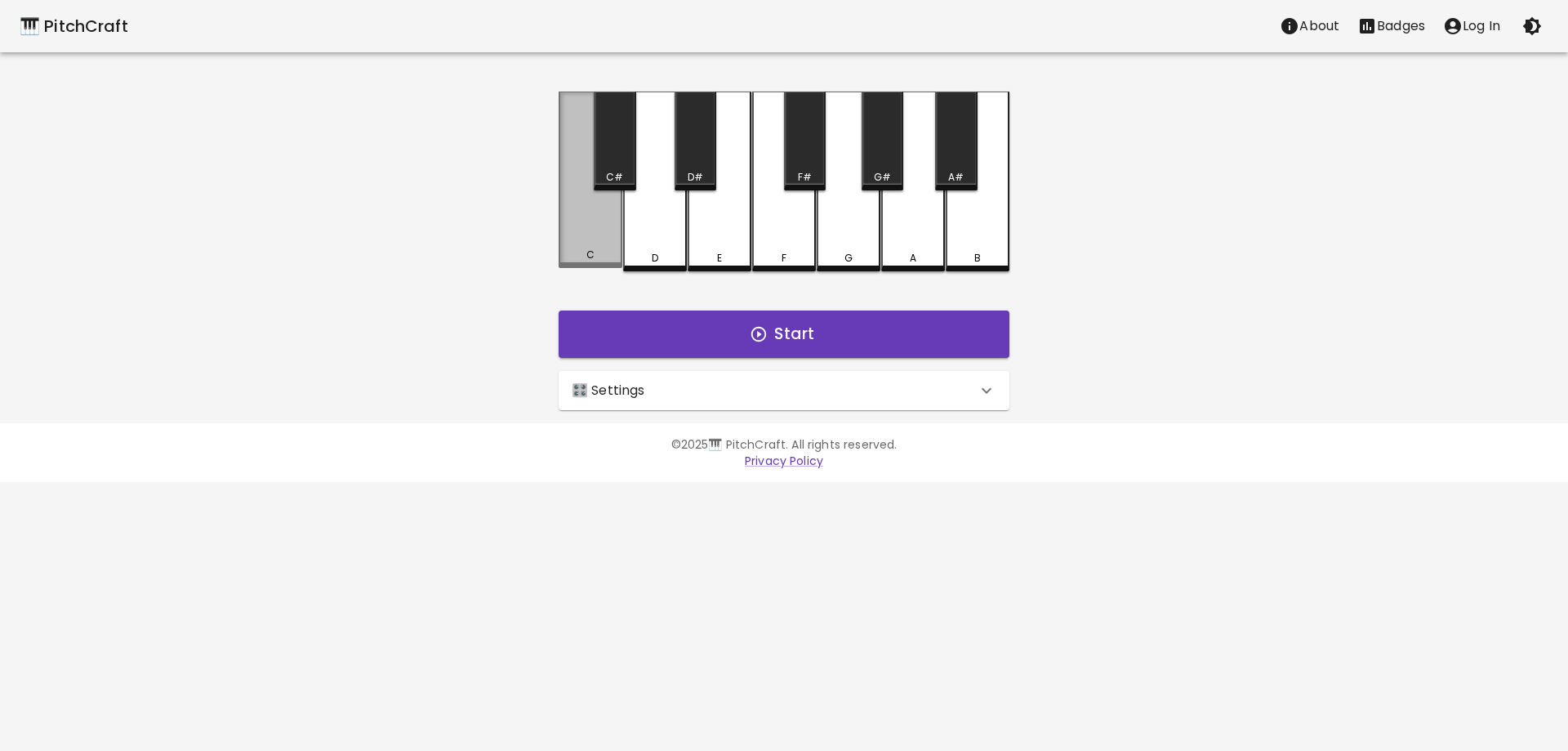
click at [596, 245] on div "C" at bounding box center [591, 179] width 64 height 176
click at [596, 245] on div "C" at bounding box center [591, 181] width 64 height 180
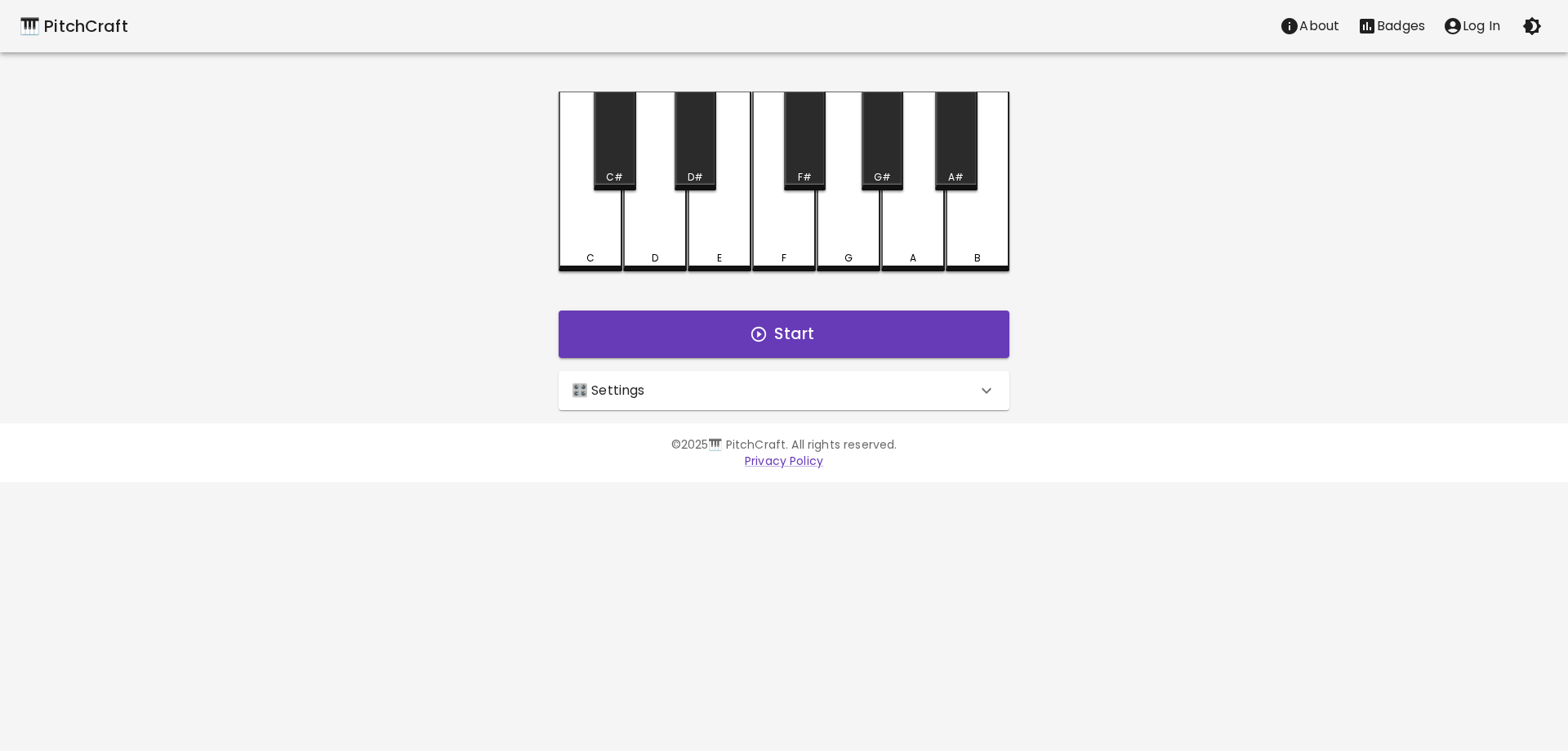
click at [596, 245] on div "C" at bounding box center [591, 181] width 64 height 180
click at [600, 236] on div "C" at bounding box center [591, 179] width 64 height 176
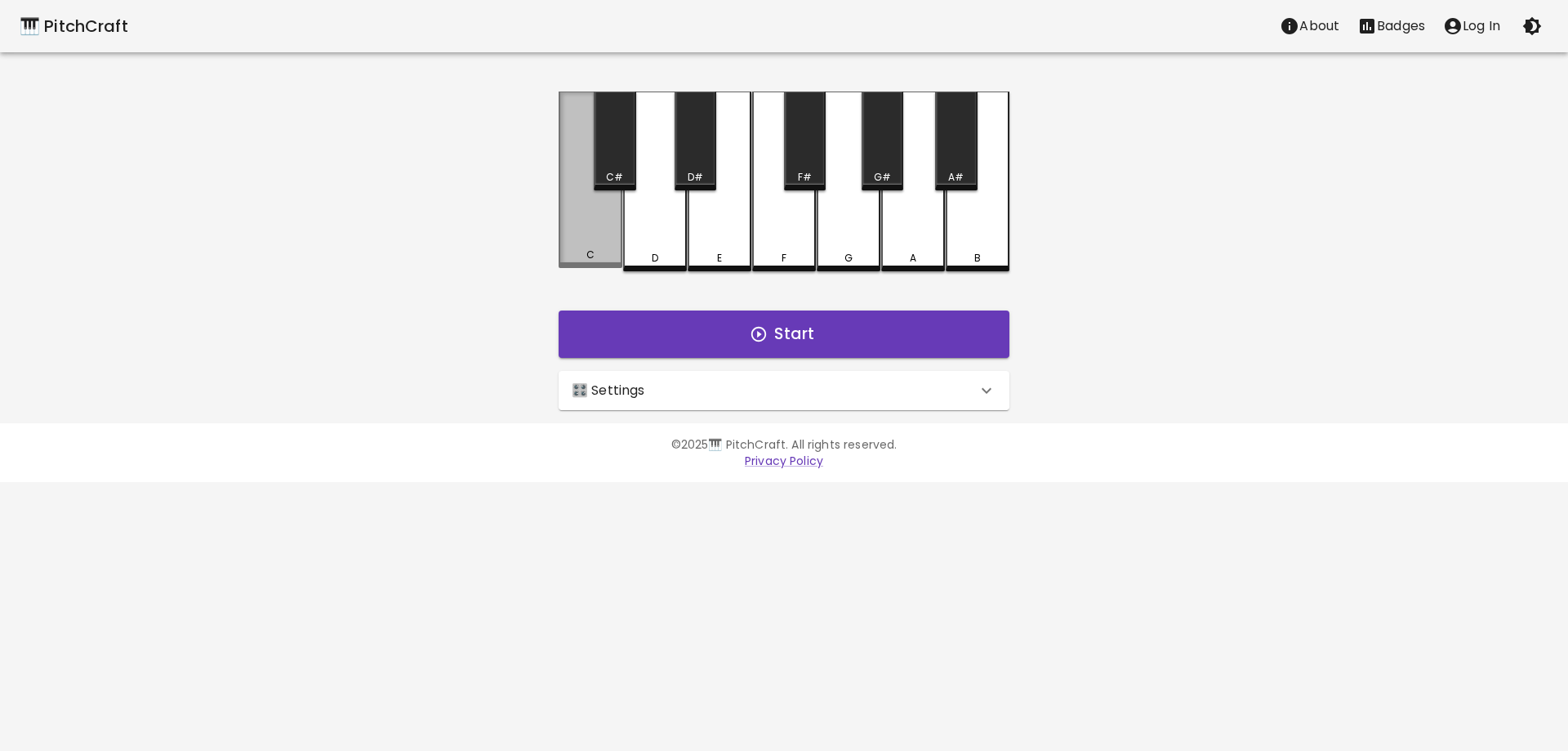
click at [600, 236] on div "C" at bounding box center [591, 179] width 64 height 176
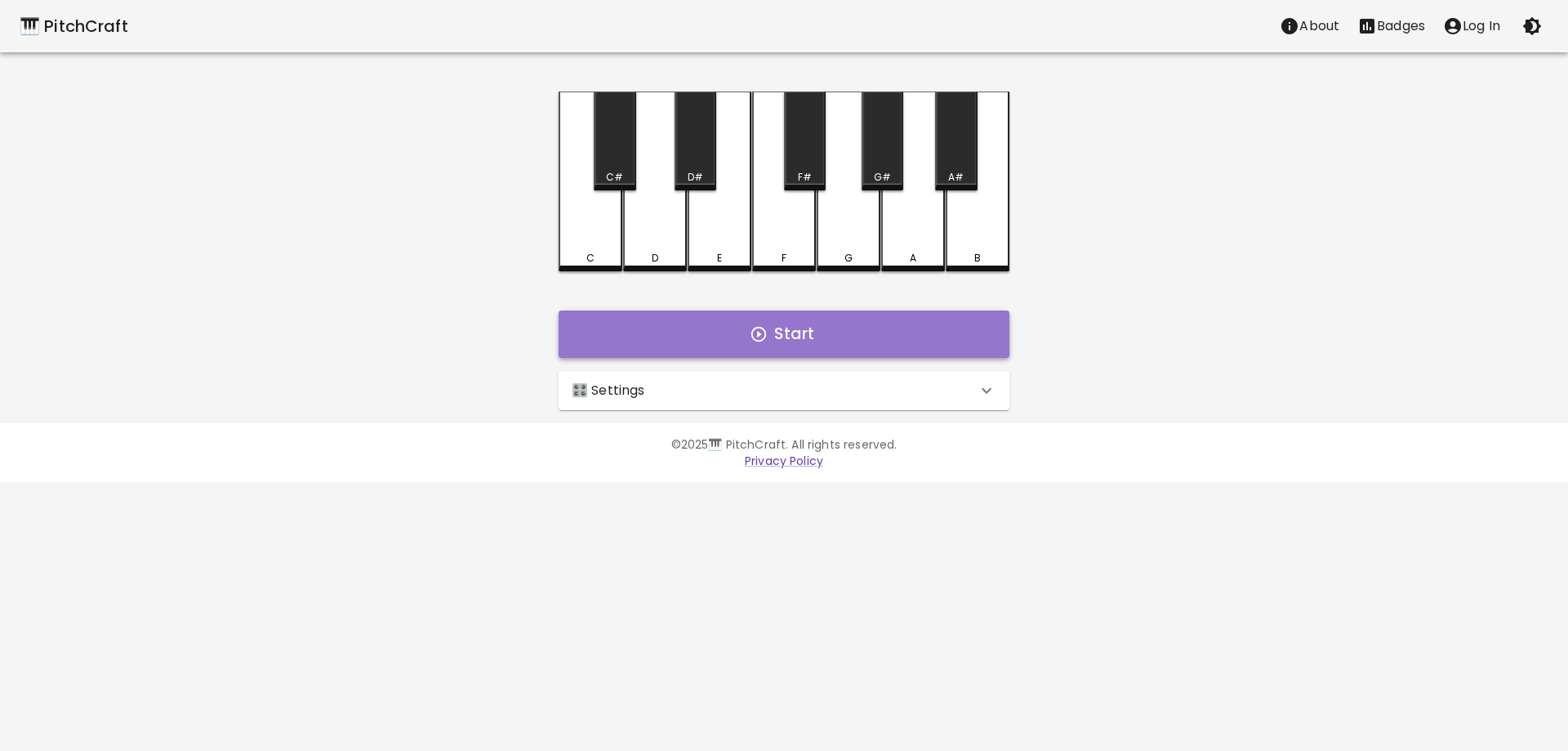
click at [690, 331] on button "Start" at bounding box center [784, 334] width 450 height 48
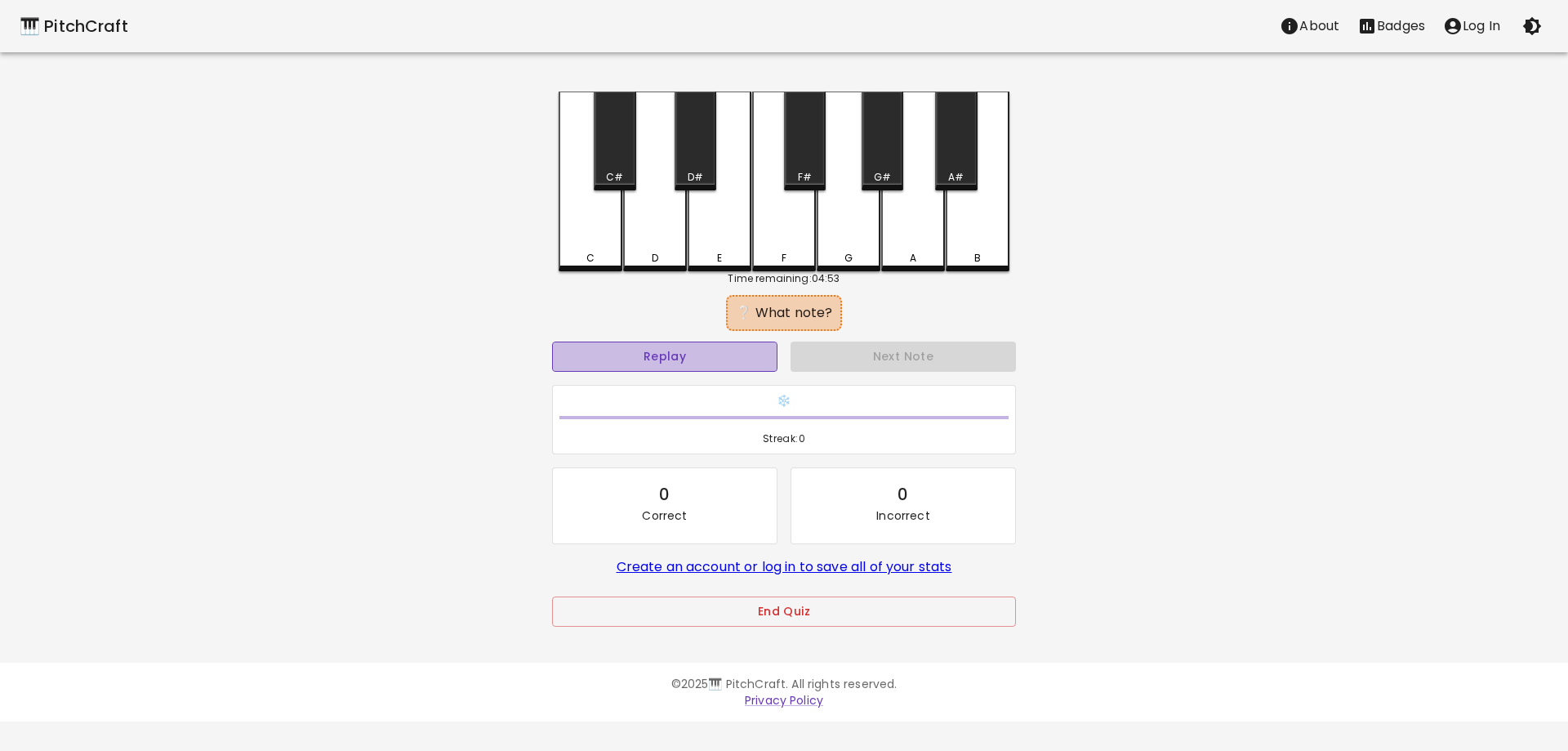
click at [689, 352] on button "Replay" at bounding box center [664, 356] width 226 height 30
click at [587, 245] on div "C" at bounding box center [591, 181] width 64 height 180
click at [888, 148] on div "G#" at bounding box center [882, 140] width 42 height 98
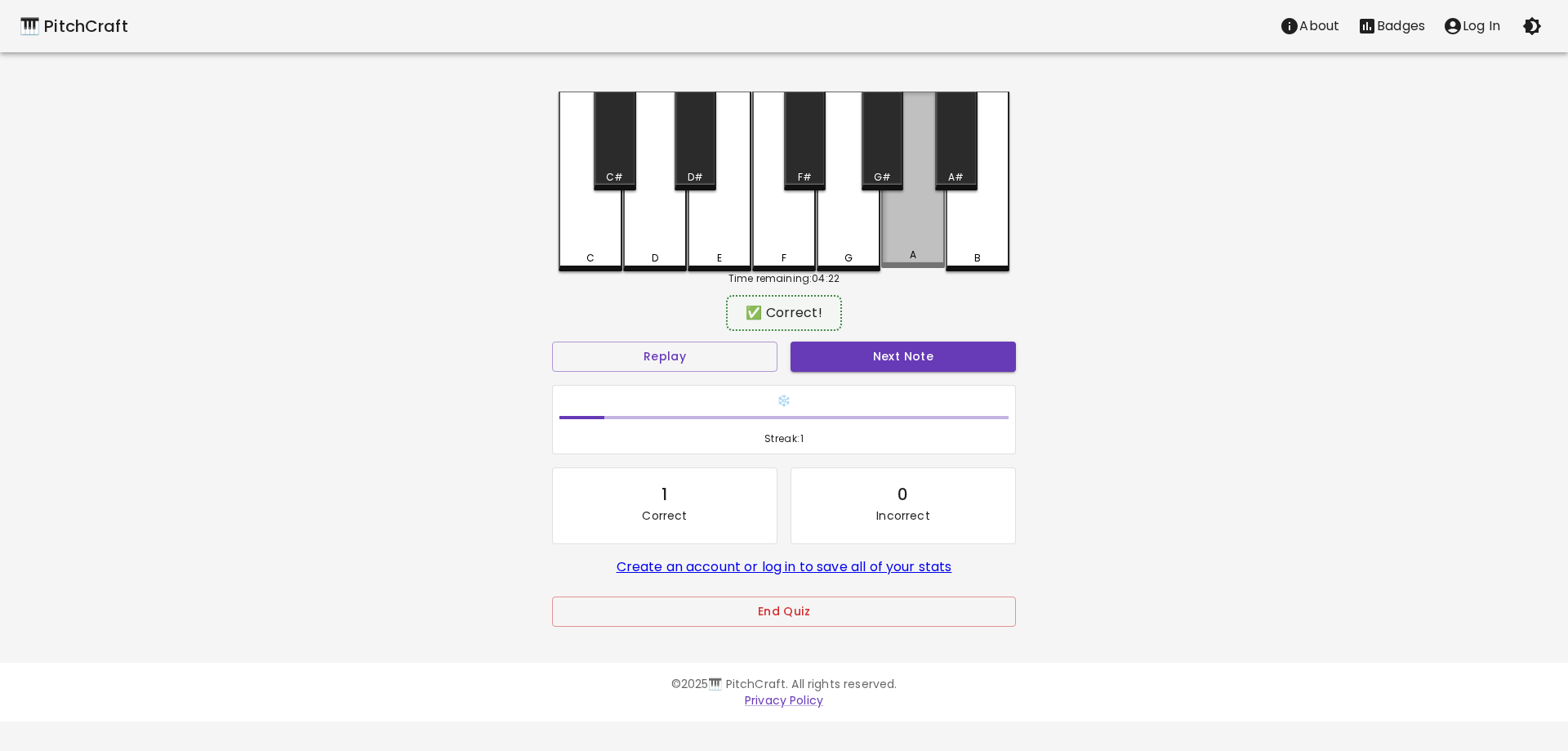
click at [916, 260] on div "A" at bounding box center [913, 255] width 7 height 15
click at [916, 260] on div "A" at bounding box center [913, 258] width 7 height 15
click at [916, 260] on div "A" at bounding box center [913, 255] width 7 height 15
click at [916, 260] on div "A" at bounding box center [913, 258] width 7 height 15
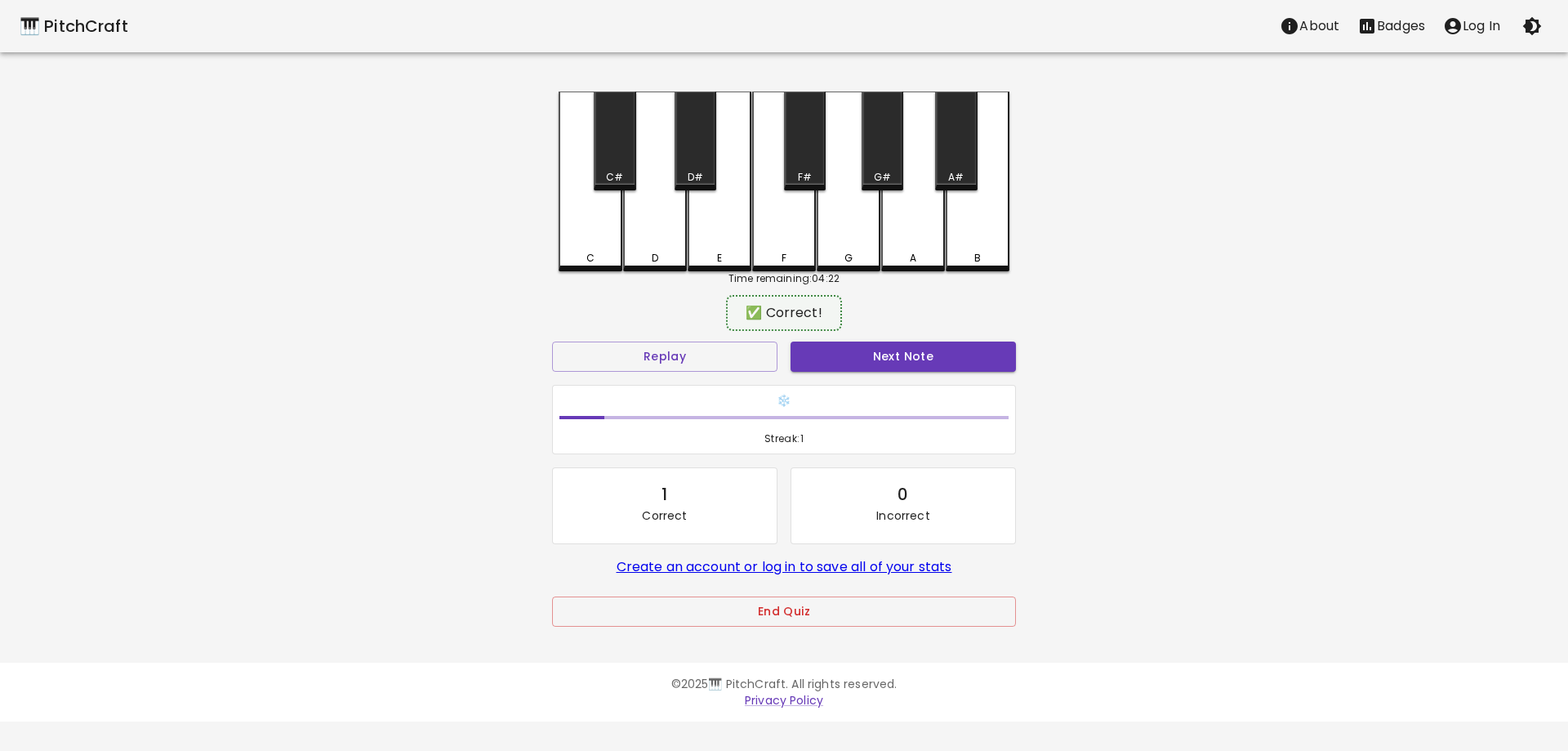
click at [916, 260] on div "A" at bounding box center [913, 258] width 7 height 15
click at [826, 353] on button "Next Note" at bounding box center [903, 356] width 226 height 30
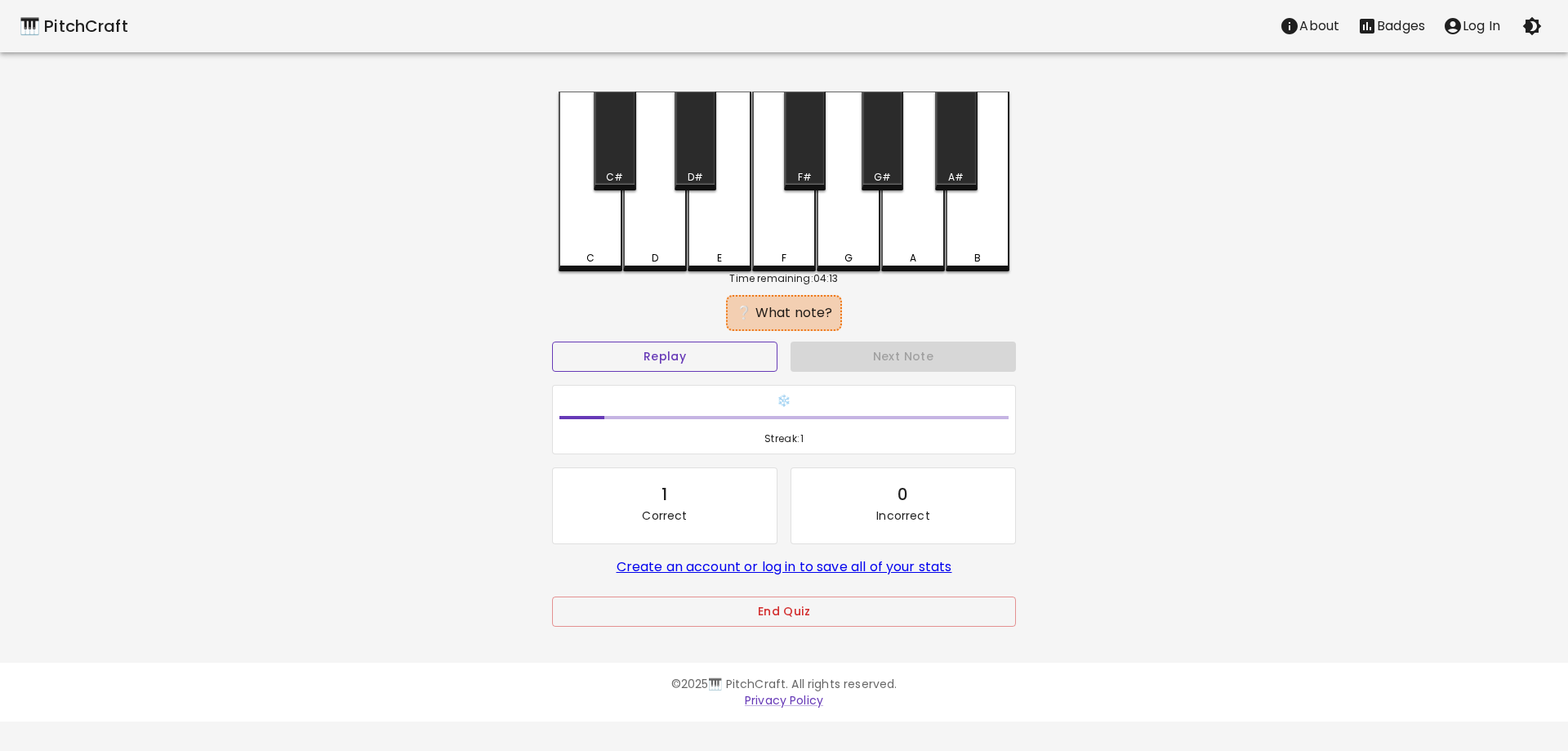
click at [714, 371] on button "Replay" at bounding box center [664, 356] width 226 height 30
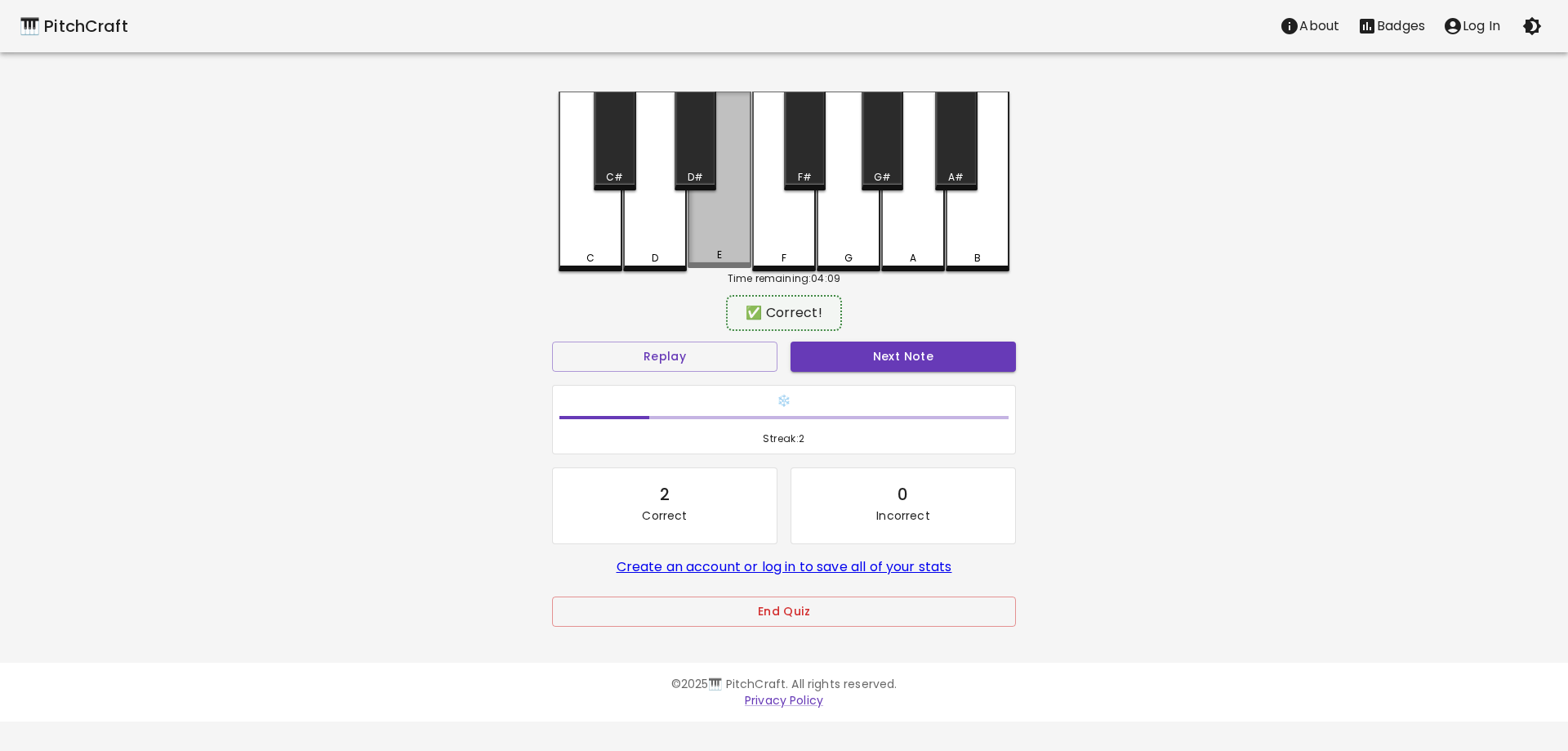
click at [720, 258] on div "E" at bounding box center [719, 255] width 5 height 15
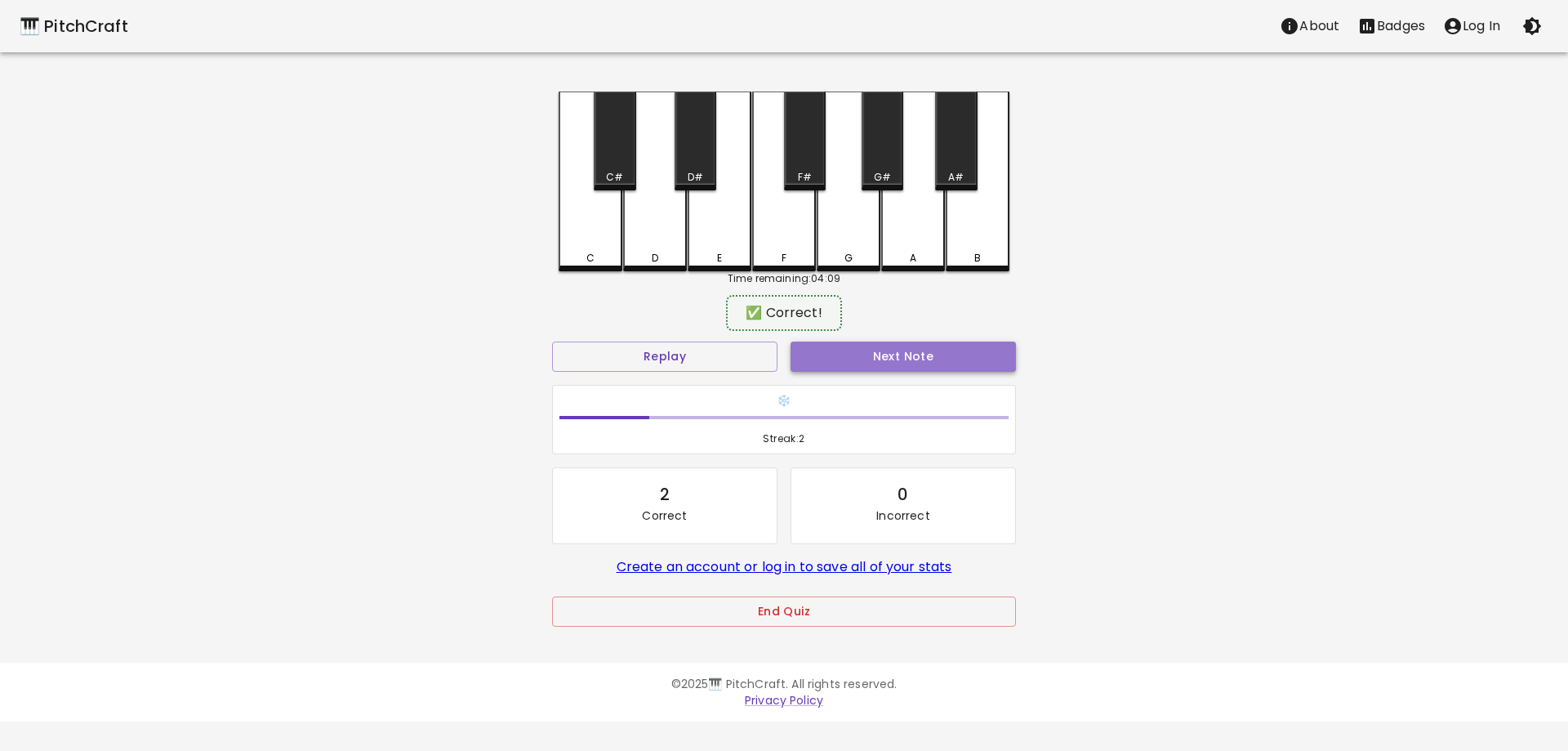
click at [851, 355] on button "Next Note" at bounding box center [903, 356] width 226 height 30
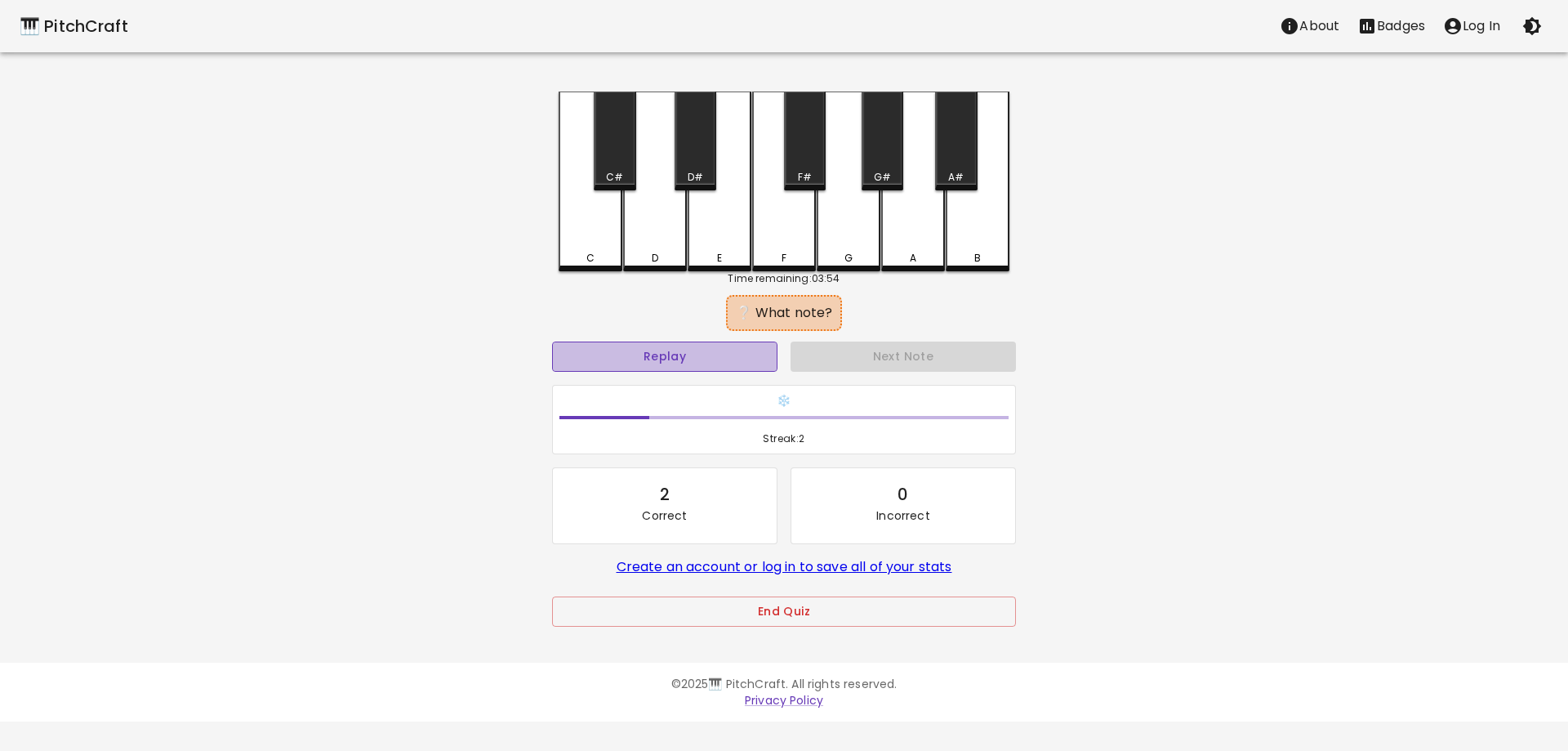
click at [739, 364] on button "Replay" at bounding box center [664, 356] width 226 height 30
click at [573, 240] on div "C" at bounding box center [591, 181] width 64 height 180
click at [635, 364] on button "Replay" at bounding box center [664, 356] width 226 height 30
click at [622, 352] on button "Replay" at bounding box center [664, 356] width 226 height 30
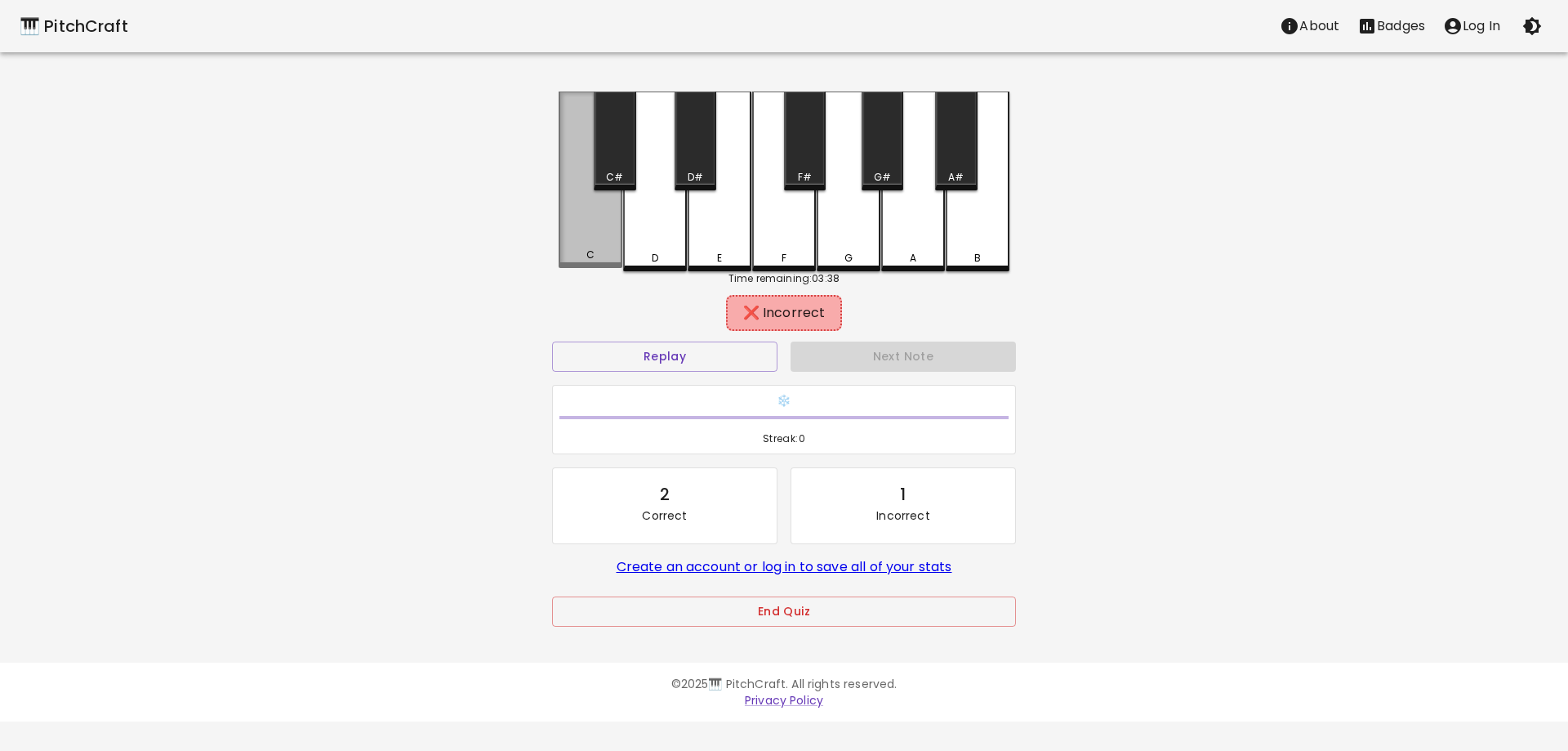
click at [610, 247] on div "C" at bounding box center [591, 179] width 64 height 176
click at [691, 357] on button "Replay" at bounding box center [664, 356] width 226 height 30
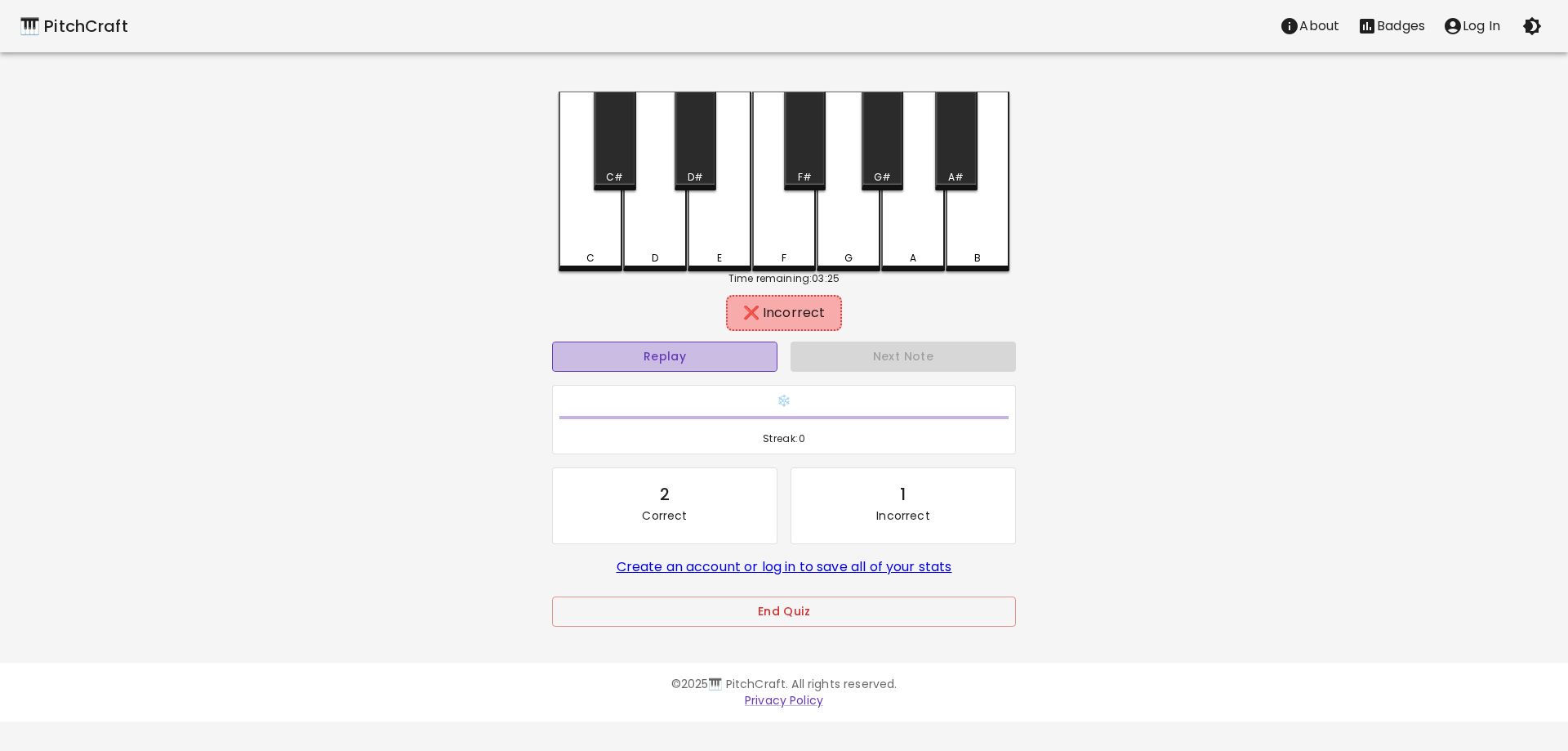
click at [714, 352] on button "Replay" at bounding box center [664, 356] width 226 height 30
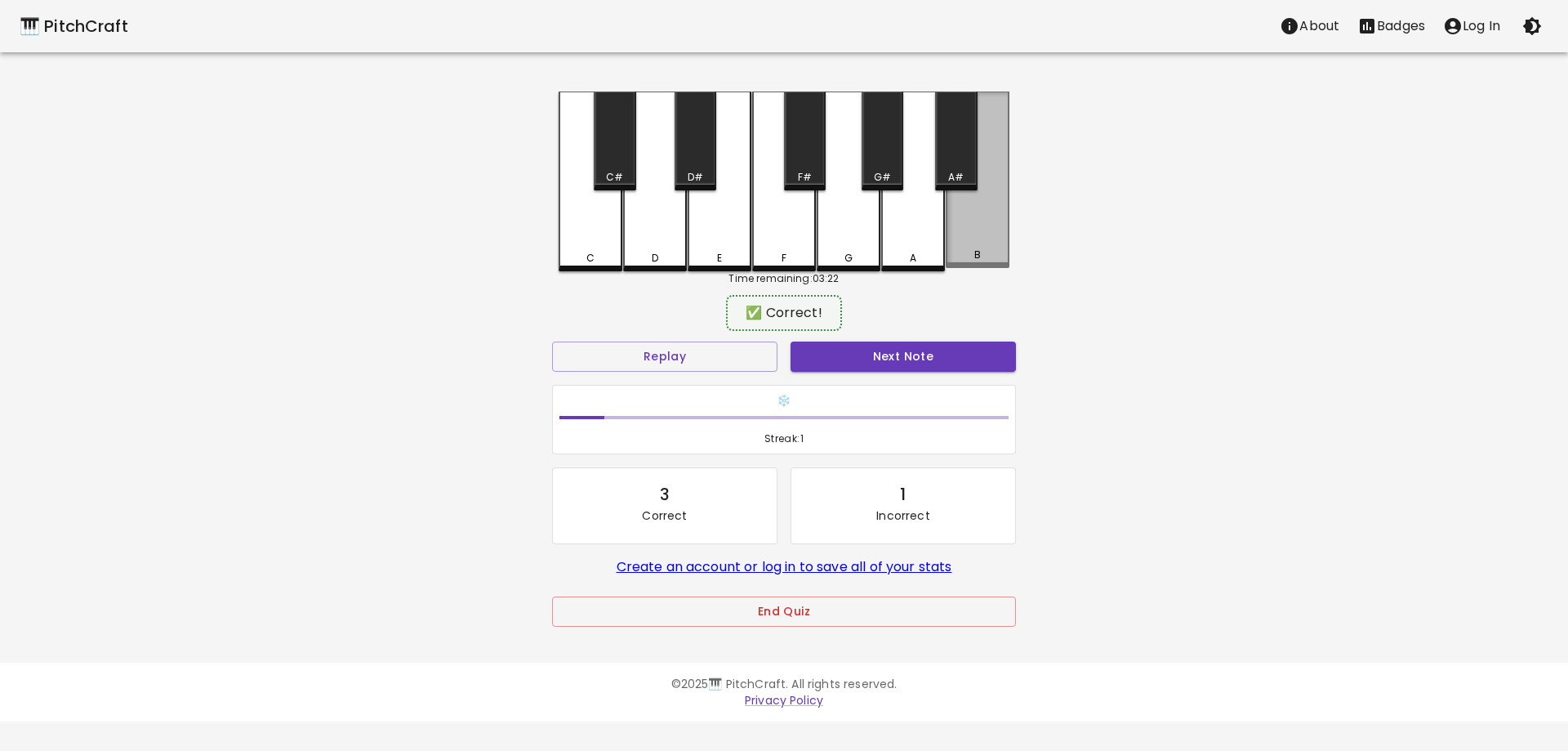
click at [968, 254] on div "B" at bounding box center [976, 255] width 61 height 15
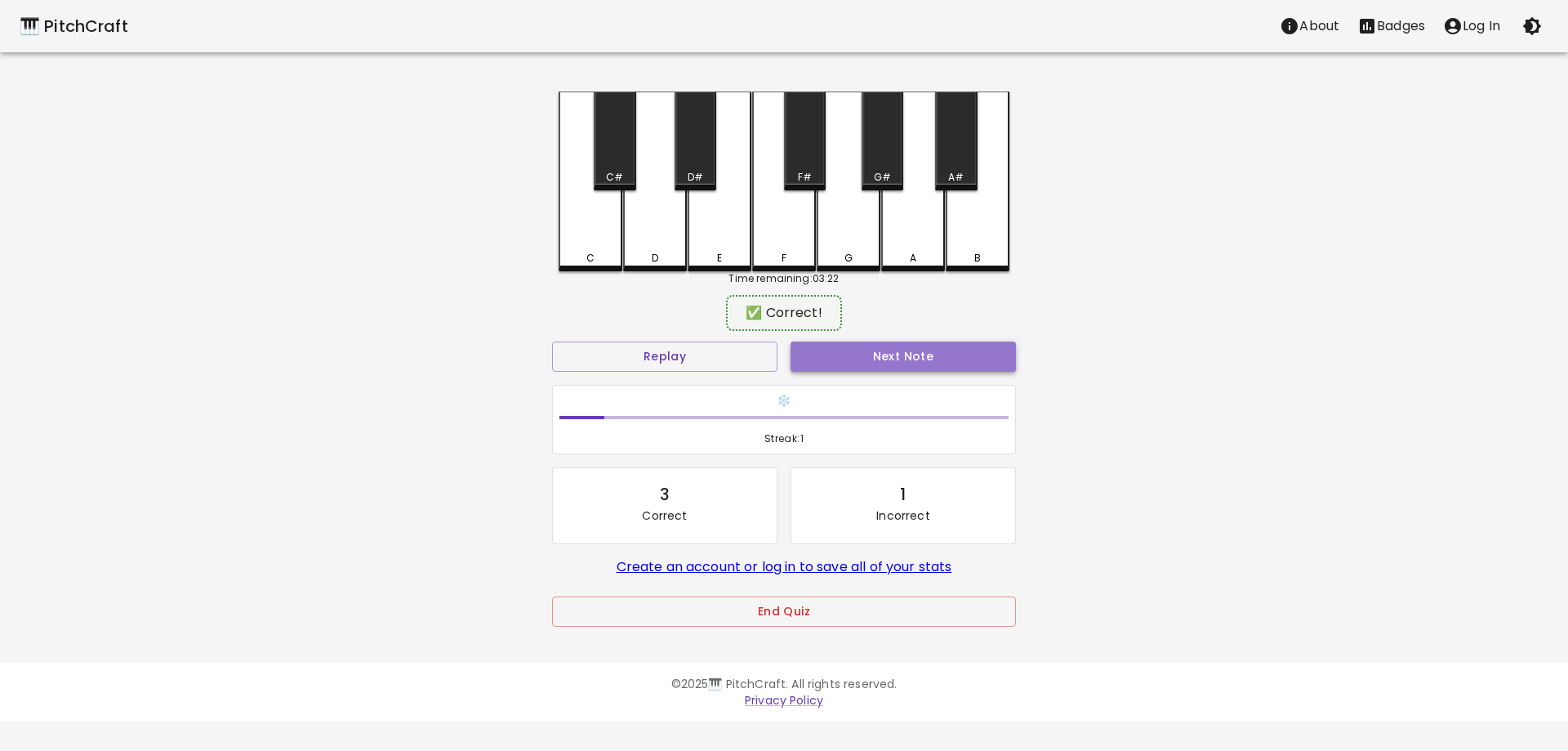
click at [838, 350] on button "Next Note" at bounding box center [903, 356] width 226 height 30
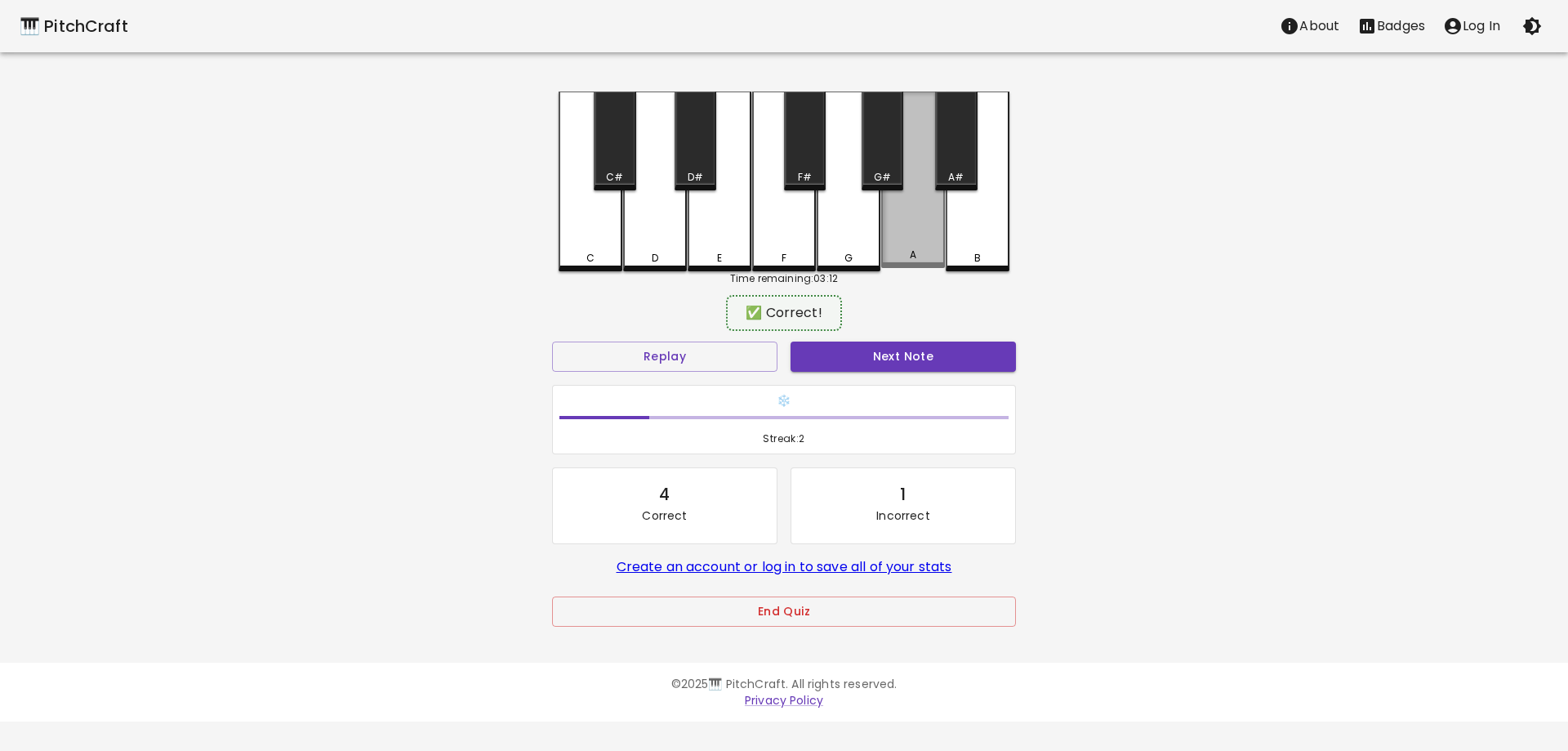
click at [898, 261] on div "A" at bounding box center [913, 255] width 61 height 15
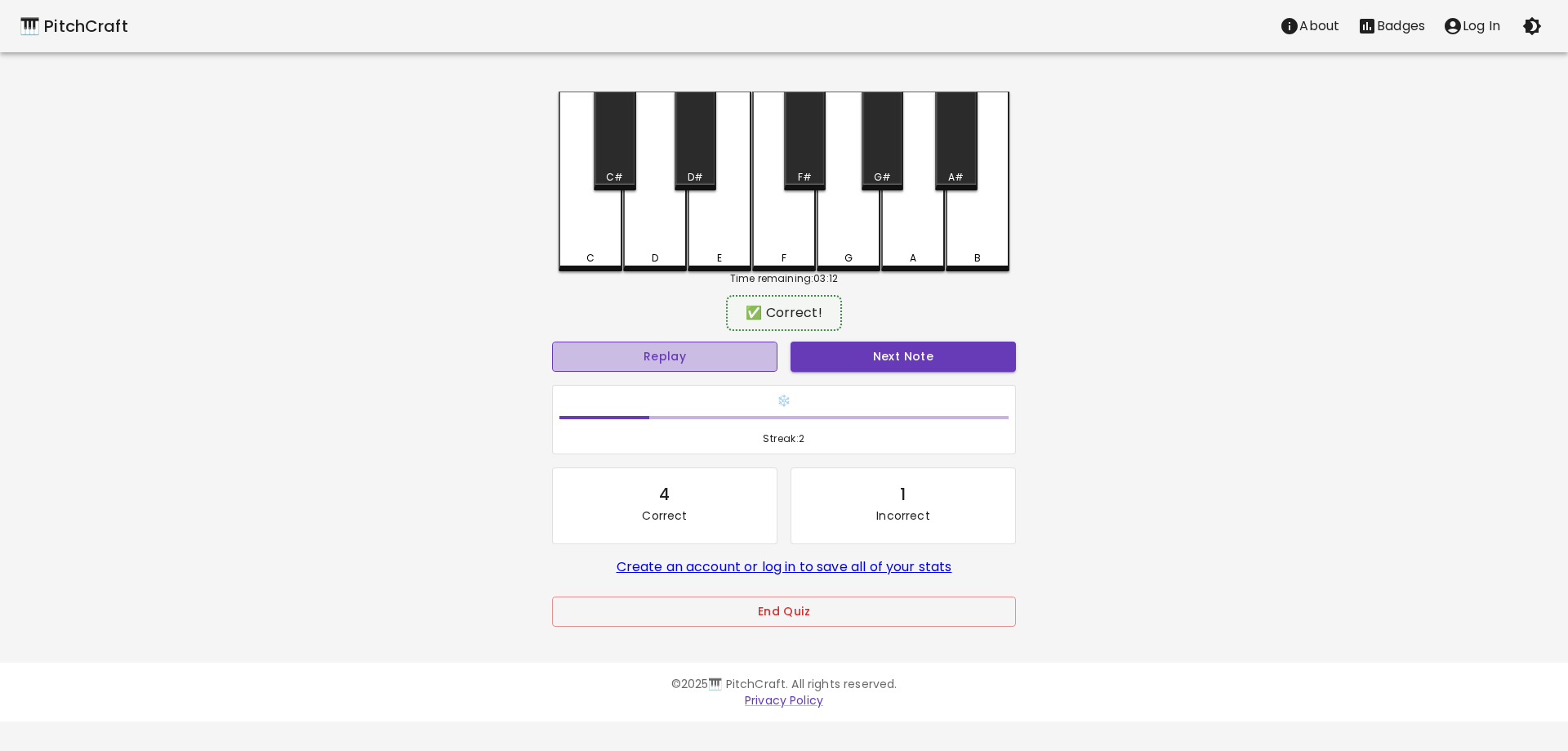
click at [661, 358] on button "Replay" at bounding box center [664, 356] width 226 height 30
click at [853, 363] on button "Next Note" at bounding box center [903, 356] width 226 height 30
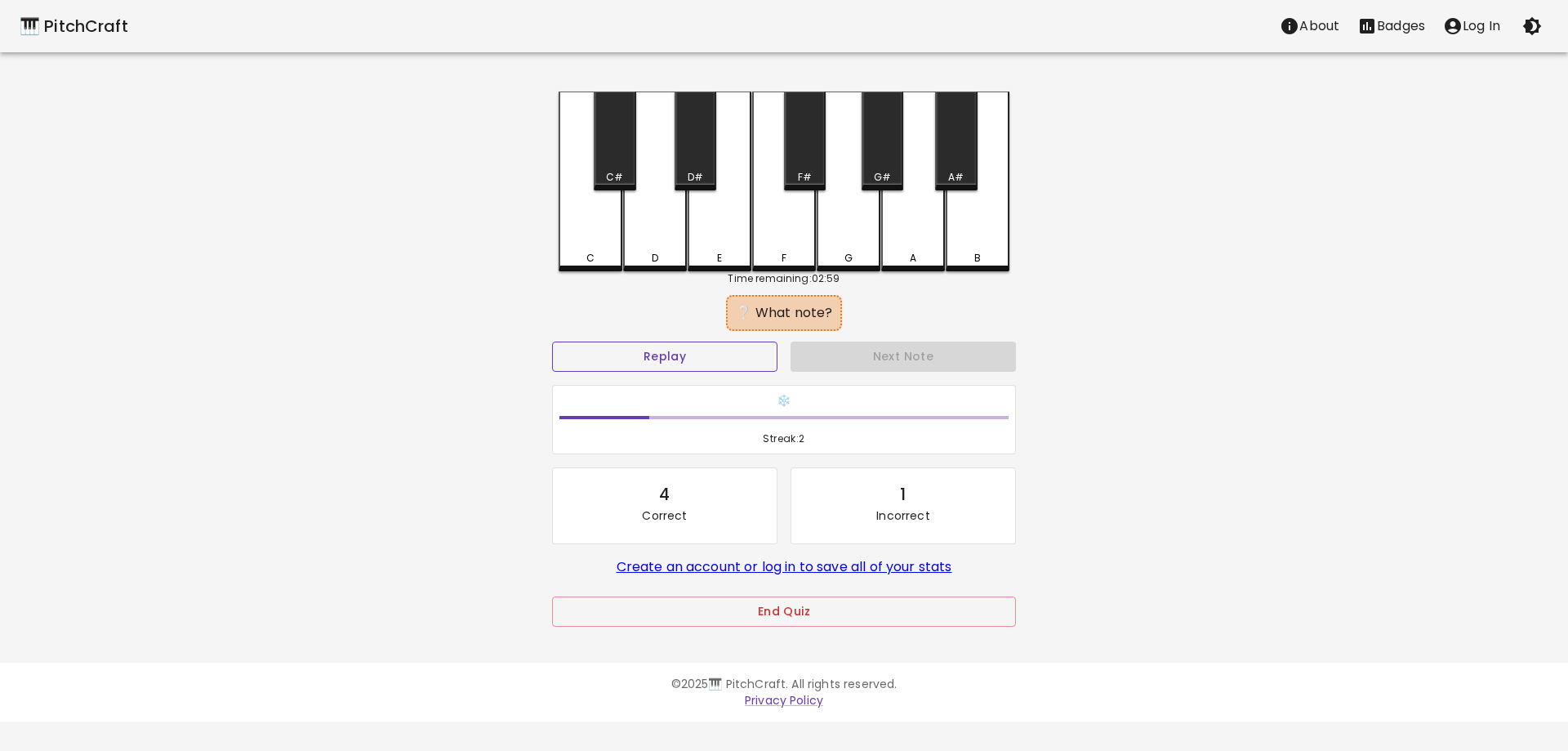
click at [649, 362] on button "Replay" at bounding box center [664, 356] width 226 height 30
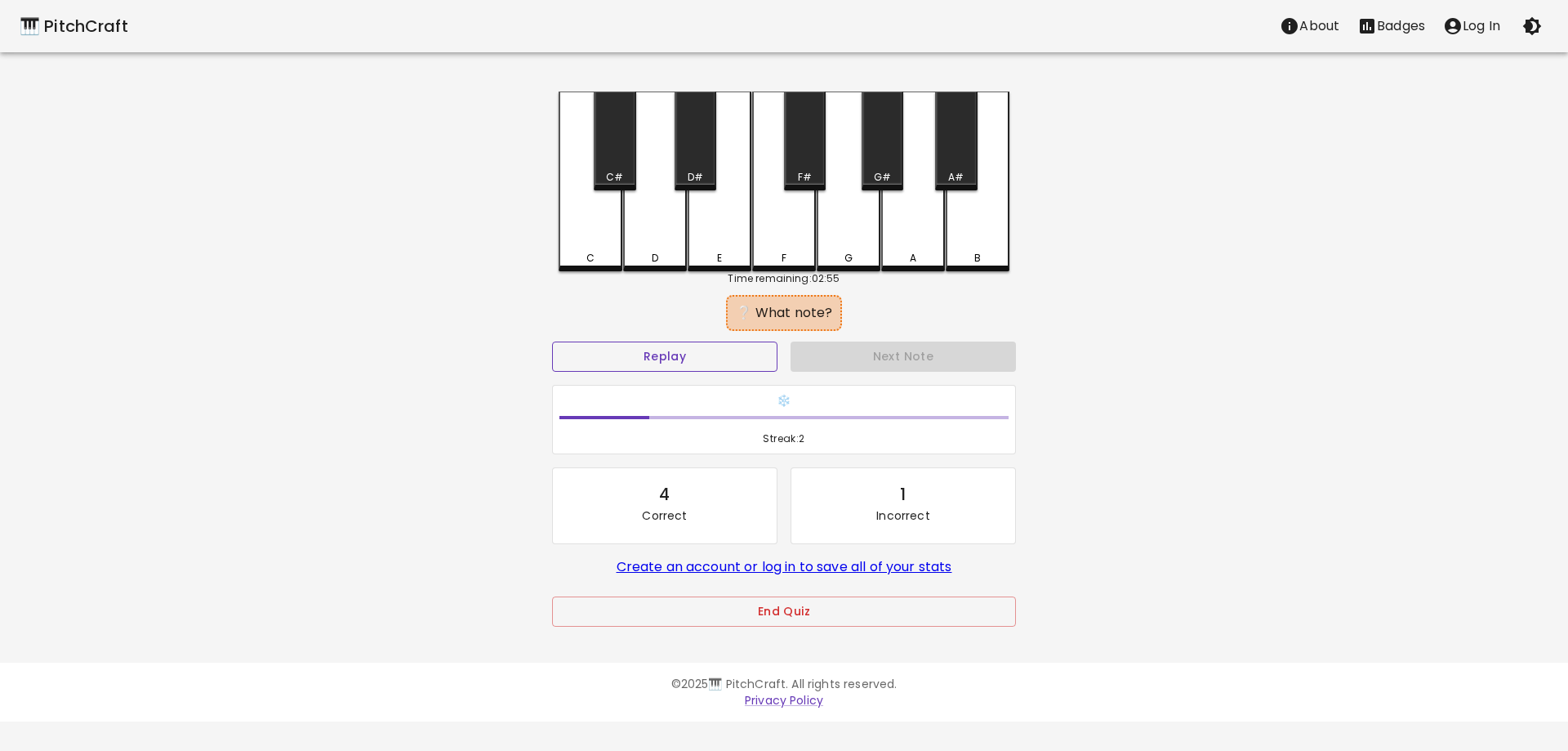
click at [649, 362] on button "Replay" at bounding box center [664, 356] width 226 height 30
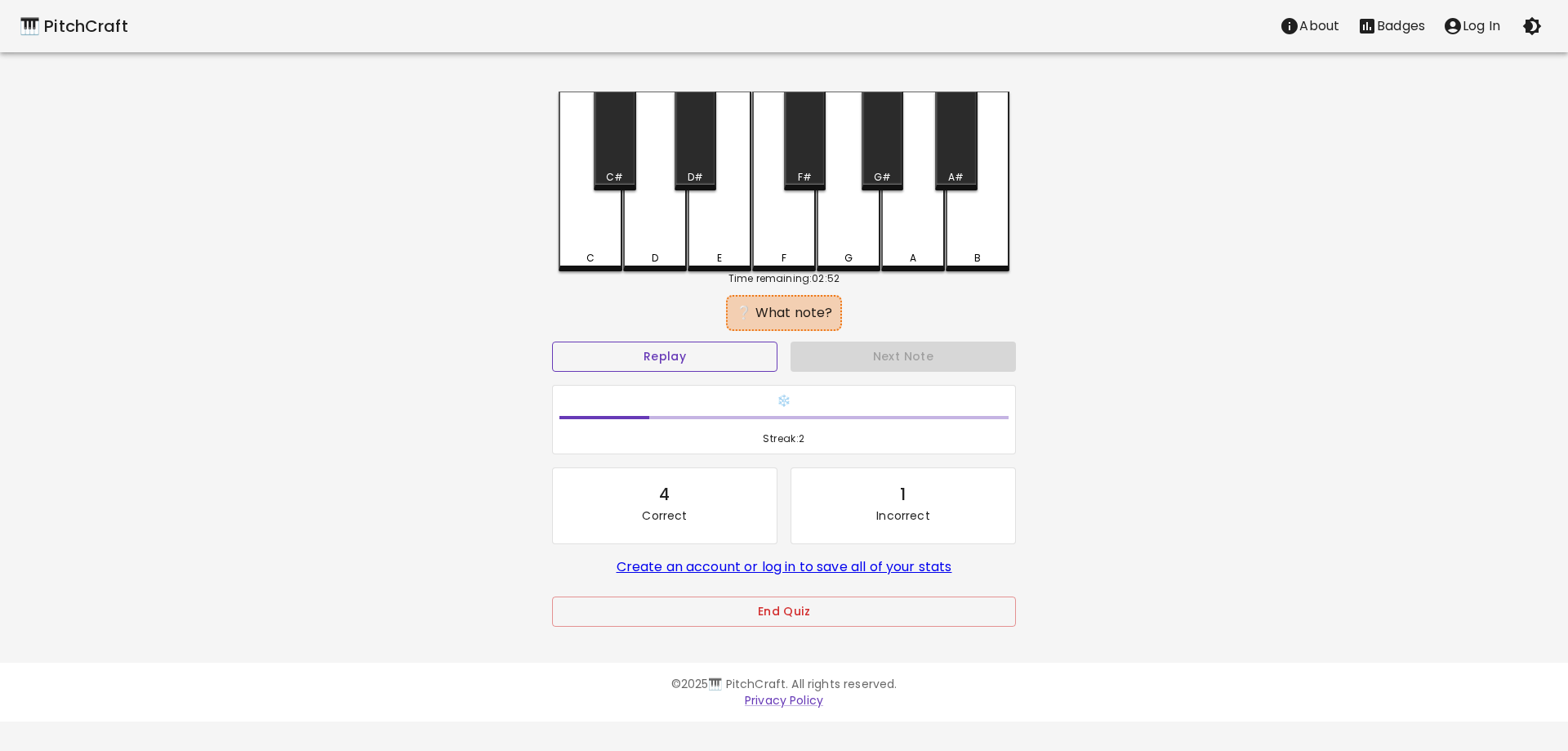
click at [649, 362] on button "Replay" at bounding box center [664, 356] width 226 height 30
click at [601, 254] on div "C" at bounding box center [590, 258] width 61 height 15
click at [716, 242] on div "E" at bounding box center [719, 181] width 64 height 180
click at [691, 136] on div "D#" at bounding box center [695, 140] width 42 height 98
click at [772, 228] on div "F" at bounding box center [784, 179] width 64 height 176
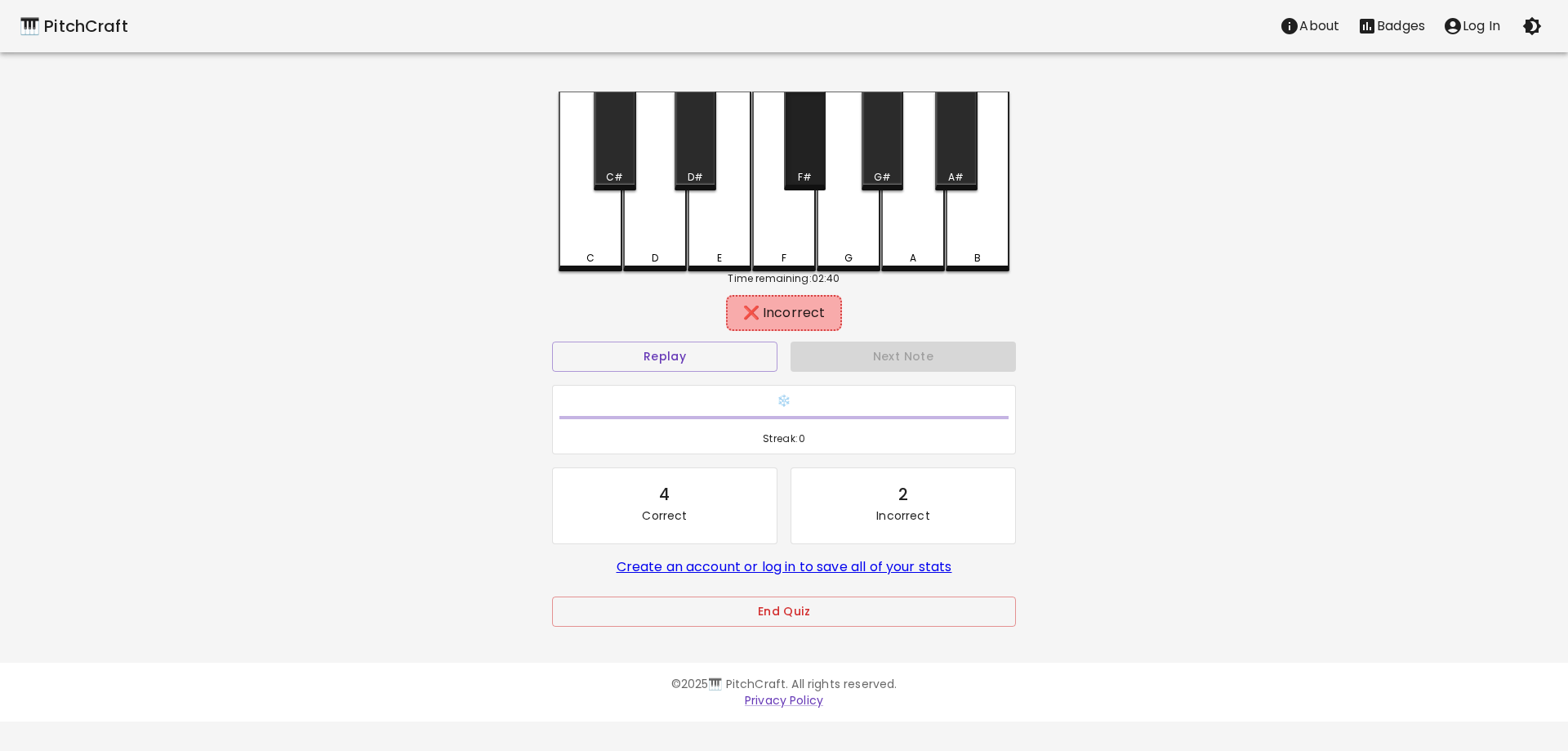
click at [791, 160] on div "F#" at bounding box center [804, 140] width 42 height 98
click at [591, 222] on div "C" at bounding box center [591, 179] width 64 height 176
click at [635, 159] on div "C#" at bounding box center [614, 140] width 42 height 98
click at [599, 241] on div "C" at bounding box center [591, 179] width 64 height 176
click at [634, 365] on button "Replay" at bounding box center [664, 356] width 226 height 30
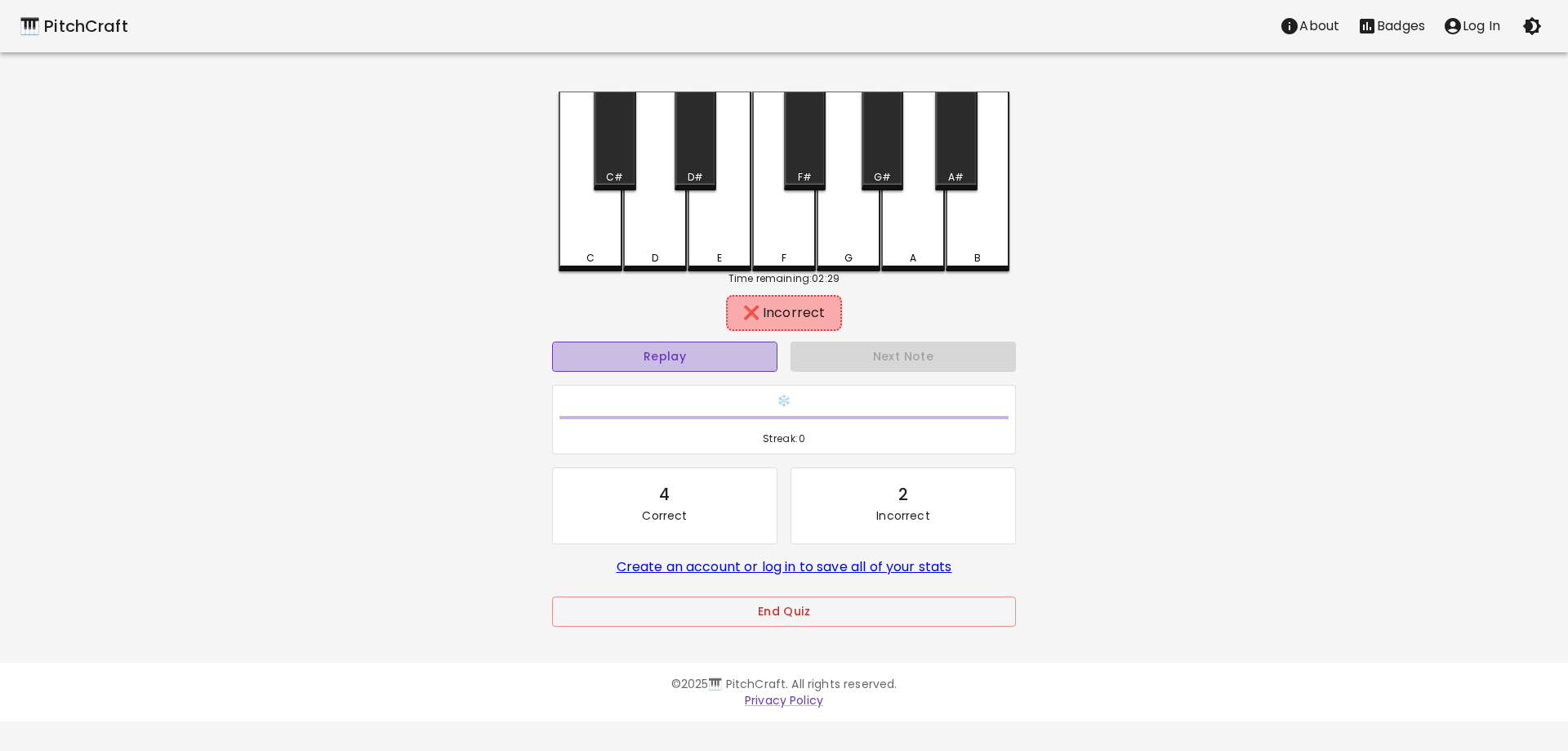
click at [635, 363] on button "Replay" at bounding box center [664, 356] width 226 height 30
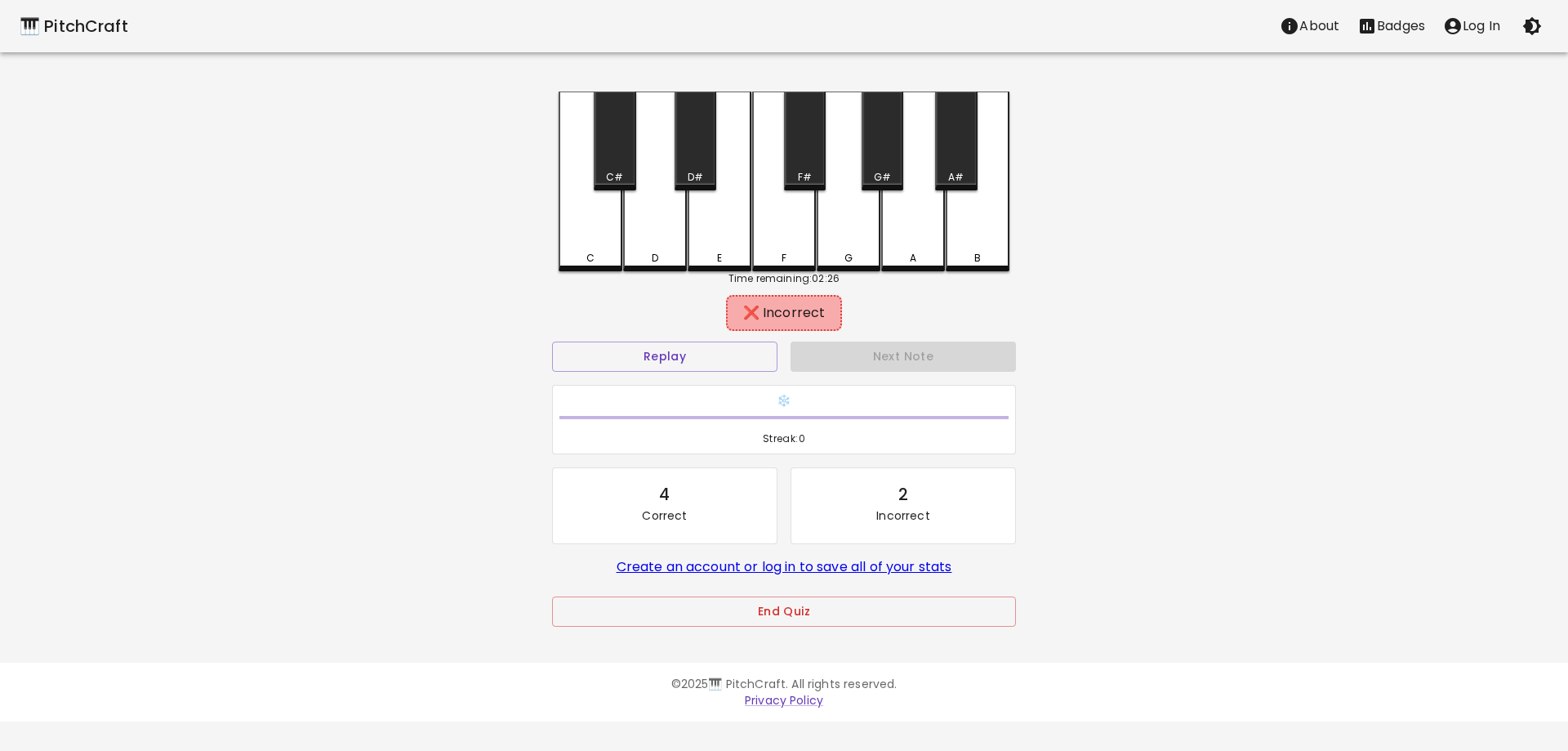
click at [595, 229] on div "C" at bounding box center [591, 181] width 64 height 180
click at [624, 175] on div "C#" at bounding box center [614, 177] width 39 height 15
click at [645, 227] on div "D" at bounding box center [655, 181] width 64 height 180
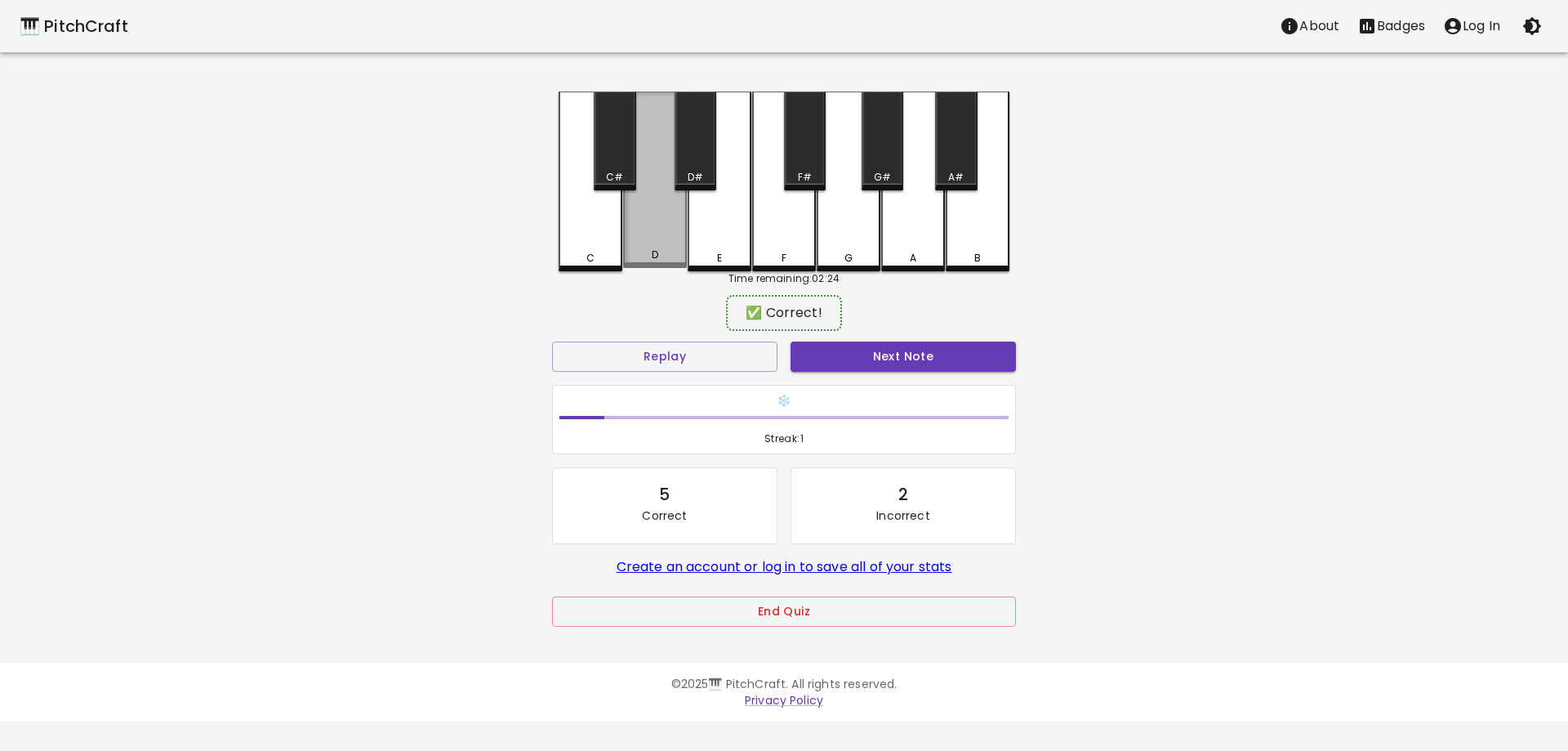
click at [658, 217] on div "D" at bounding box center [655, 179] width 64 height 176
